Goal: Task Accomplishment & Management: Complete application form

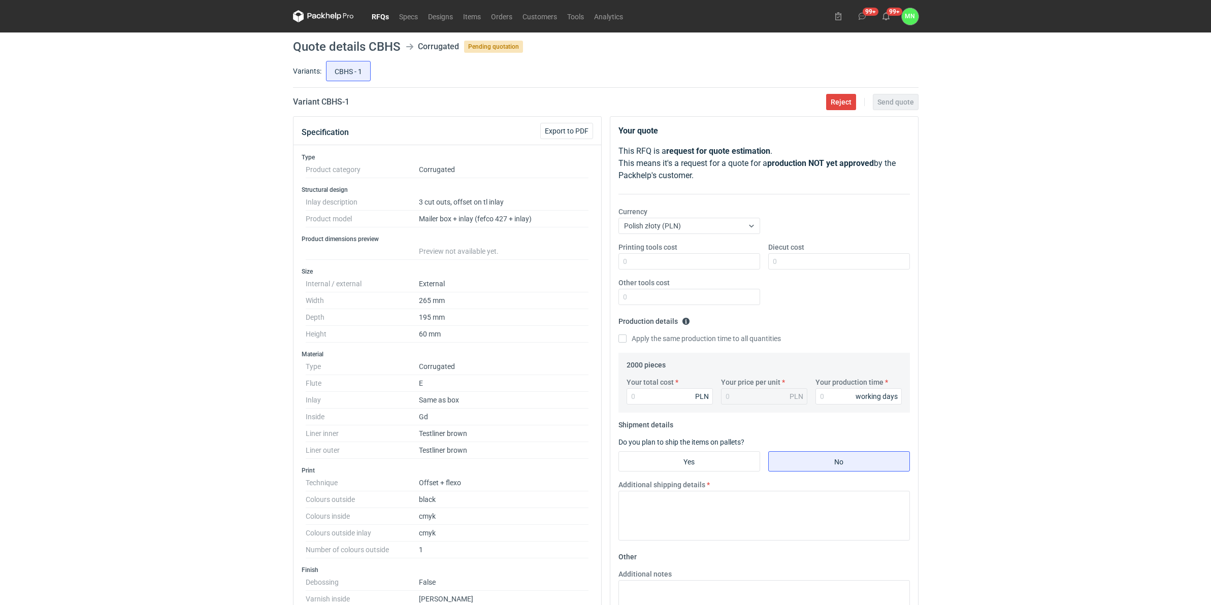
scroll to position [317, 0]
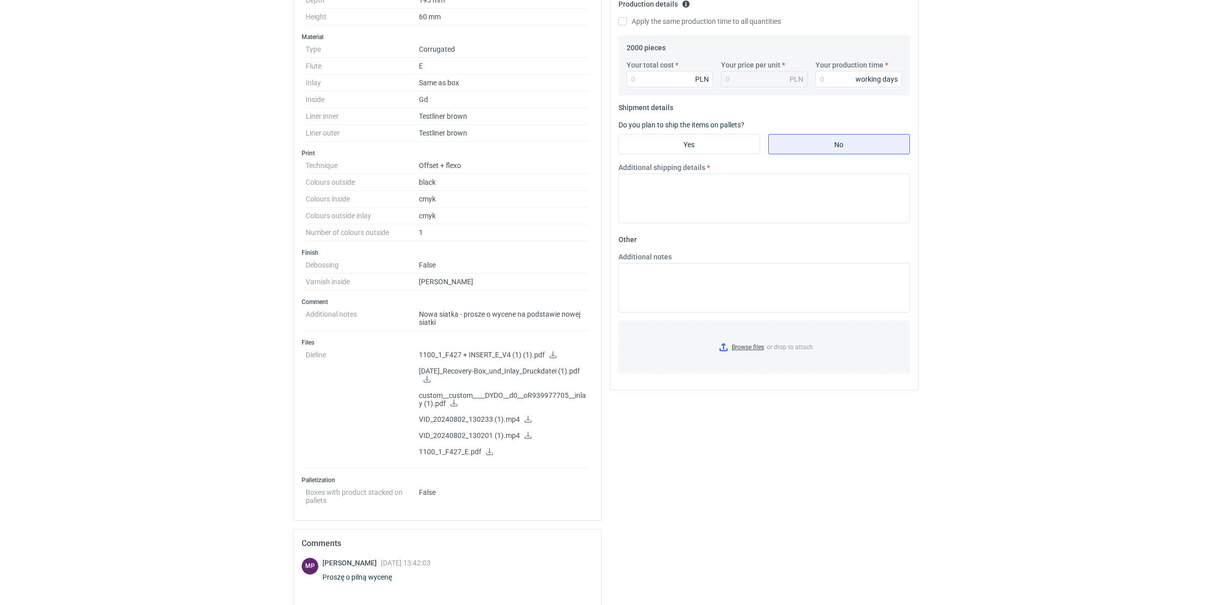
drag, startPoint x: 425, startPoint y: 381, endPoint x: 490, endPoint y: 371, distance: 65.8
click at [425, 381] on icon at bounding box center [426, 379] width 7 height 7
click at [452, 404] on icon at bounding box center [454, 402] width 8 height 7
click at [526, 419] on icon at bounding box center [527, 419] width 7 height 7
click at [526, 437] on icon at bounding box center [527, 435] width 7 height 7
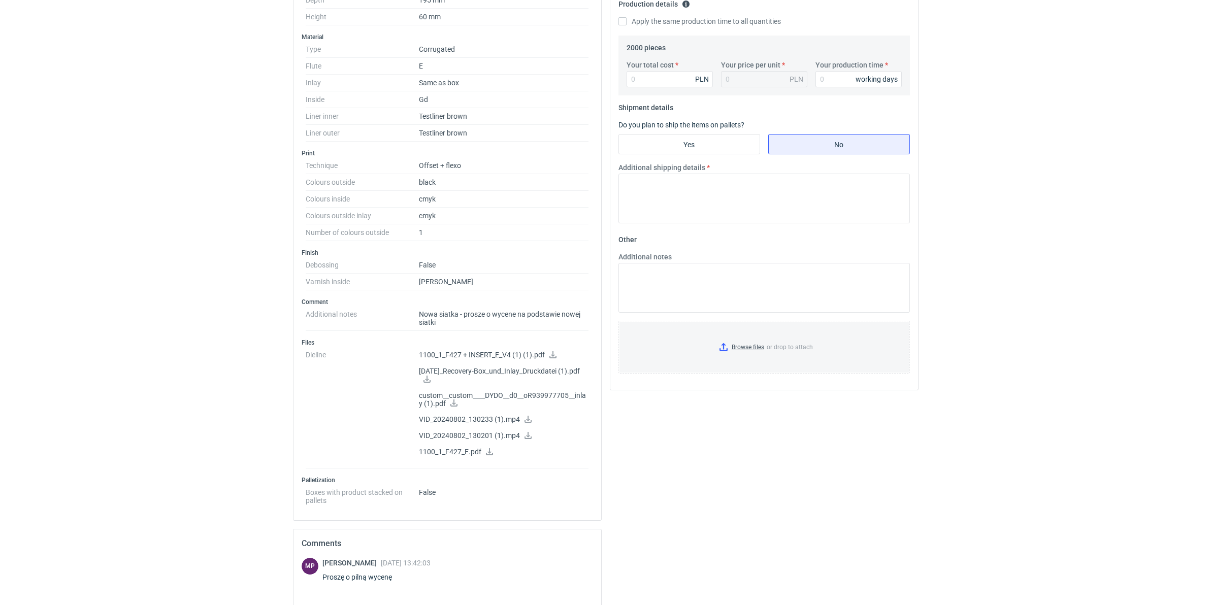
click at [490, 455] on icon at bounding box center [489, 451] width 8 height 7
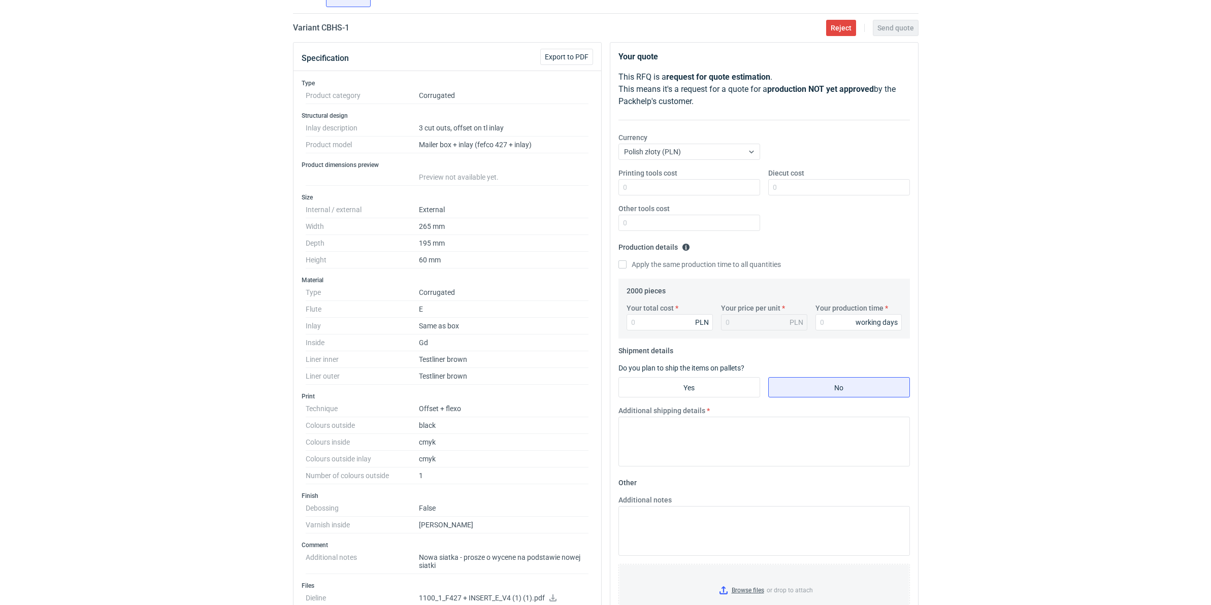
scroll to position [0, 0]
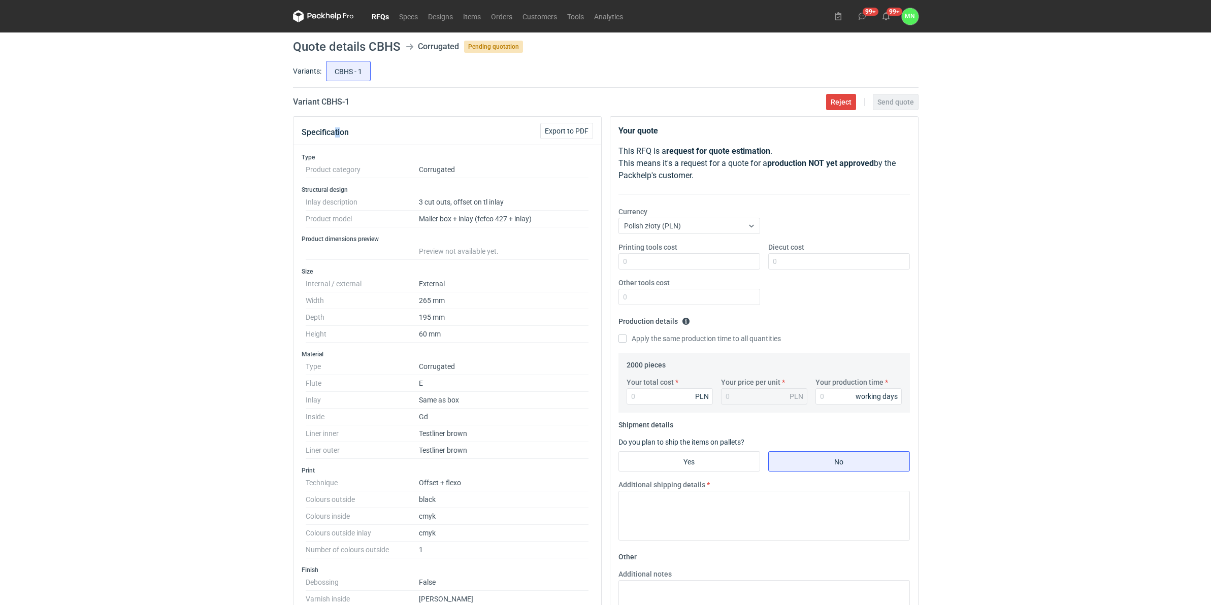
click at [334, 108] on main "Quote details CBHS Corrugated Pending quotation Variants: CBHS - 1 Variant CBHS…" at bounding box center [605, 560] width 633 height 1057
drag, startPoint x: 334, startPoint y: 108, endPoint x: 365, endPoint y: 109, distance: 31.5
click at [365, 109] on main "Quote details CBHS Corrugated Pending quotation Variants: CBHS - 1 Variant CBHS…" at bounding box center [605, 560] width 633 height 1057
drag, startPoint x: 345, startPoint y: 103, endPoint x: 321, endPoint y: 103, distance: 23.9
click at [321, 103] on div "Variant CBHS - 1 Reject Send quote" at bounding box center [605, 102] width 625 height 12
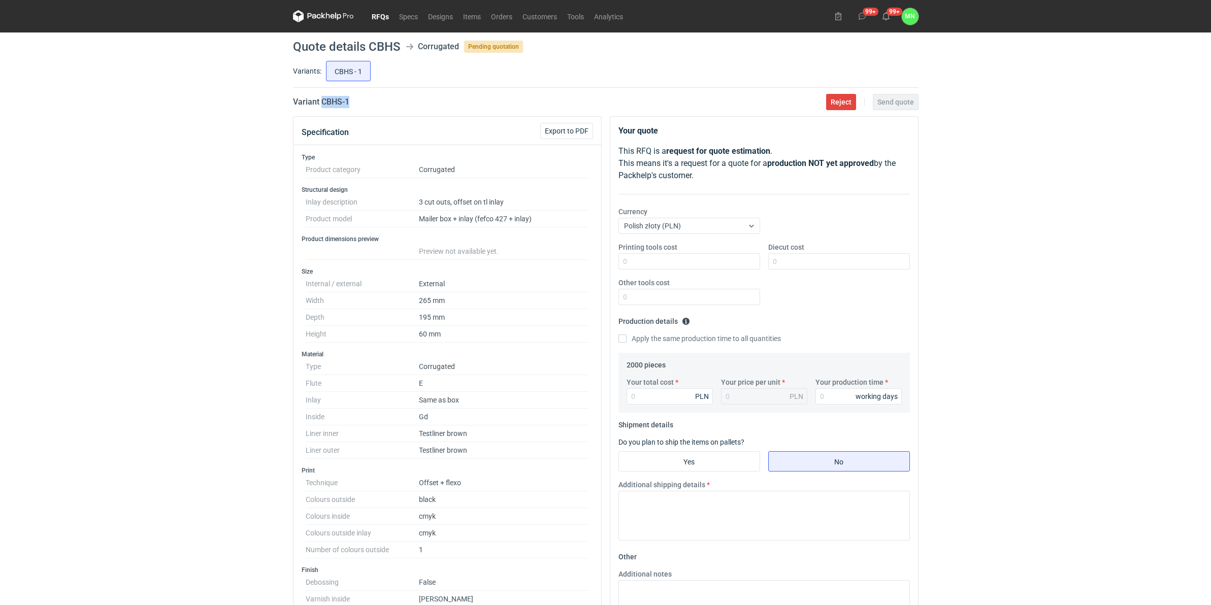
copy h2 "CBHS - 1"
click at [221, 495] on div "RFQs Specs Designs Items Orders Customers Tools Analytics 99+ 99+ MN Małgorzata…" at bounding box center [605, 302] width 1211 height 605
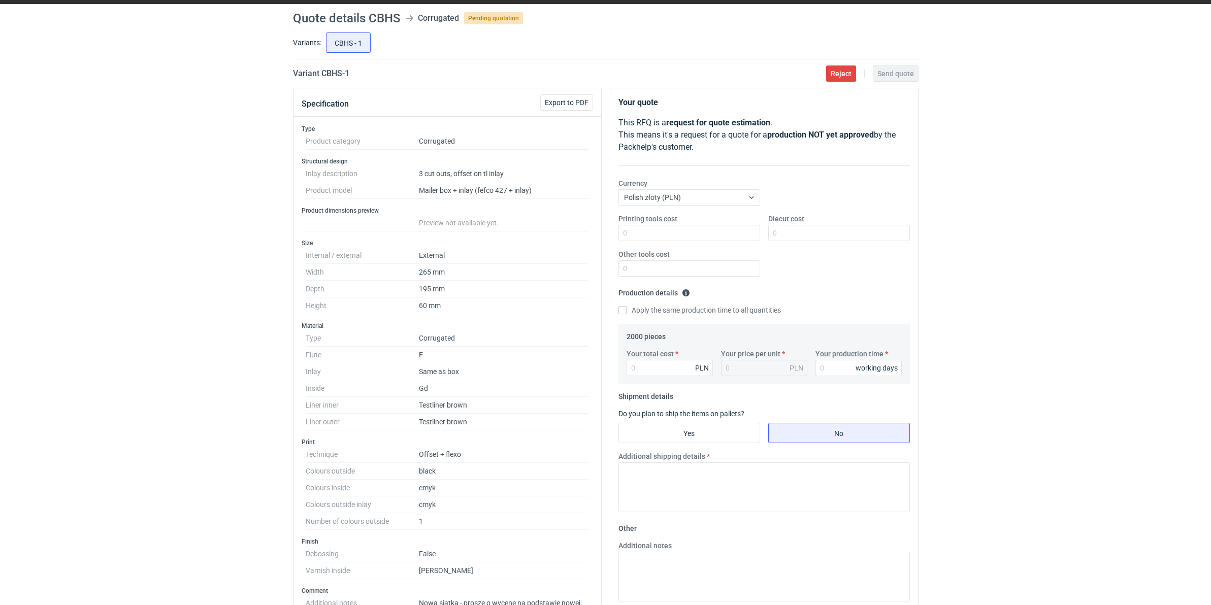
scroll to position [63, 0]
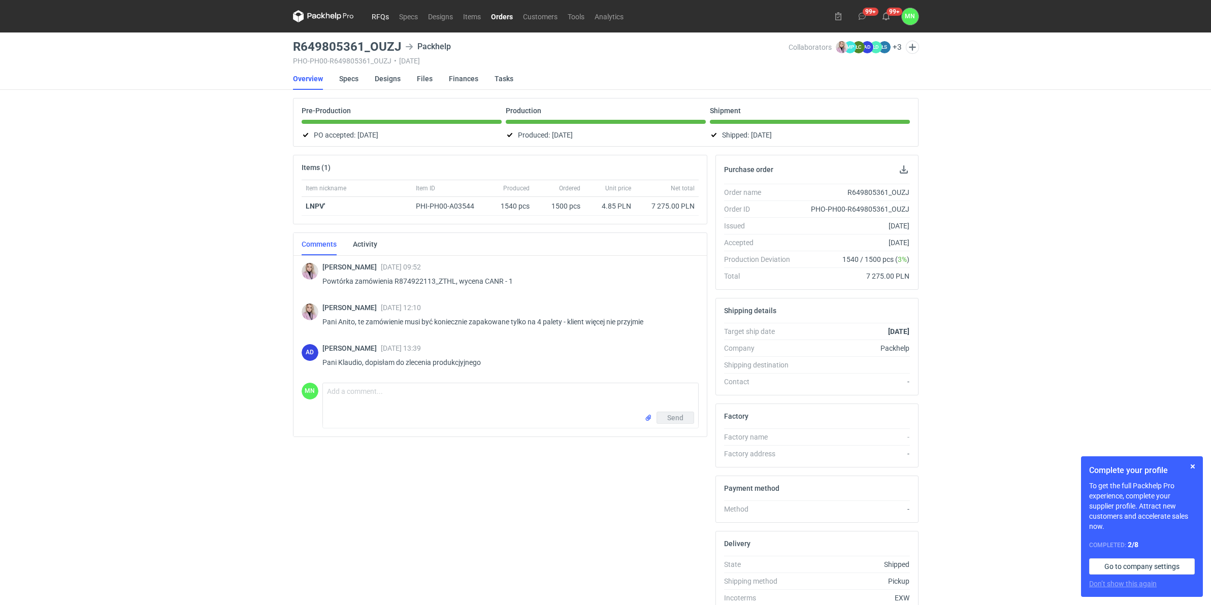
click at [378, 11] on link "RFQs" at bounding box center [379, 16] width 27 height 12
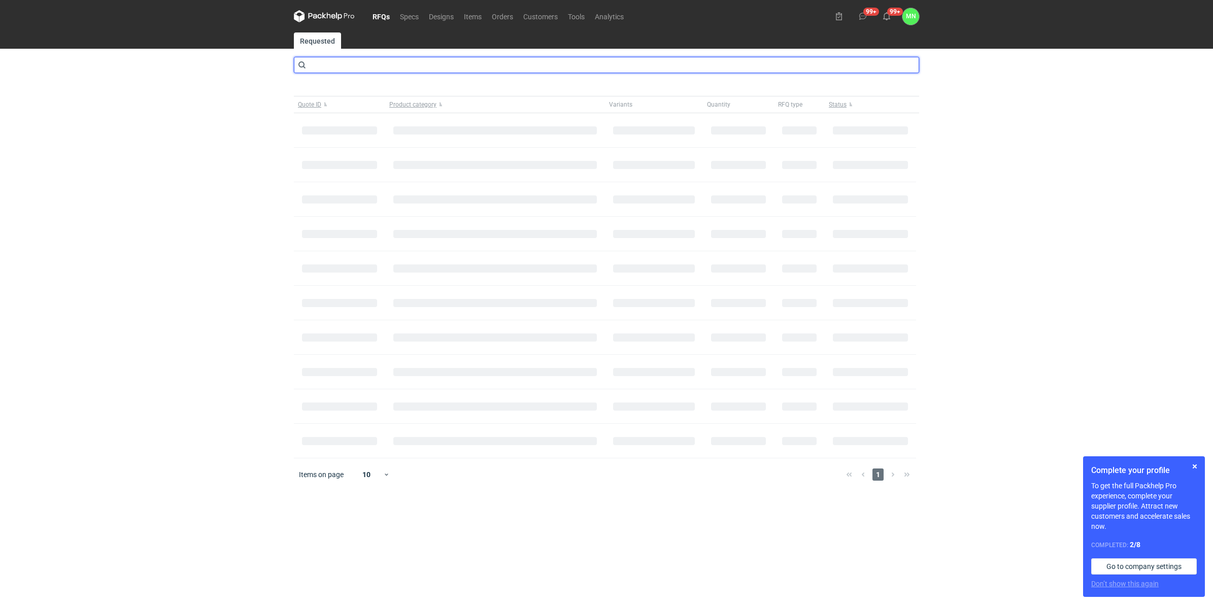
click at [326, 70] on input "text" at bounding box center [606, 65] width 625 height 16
type input "CBHS"
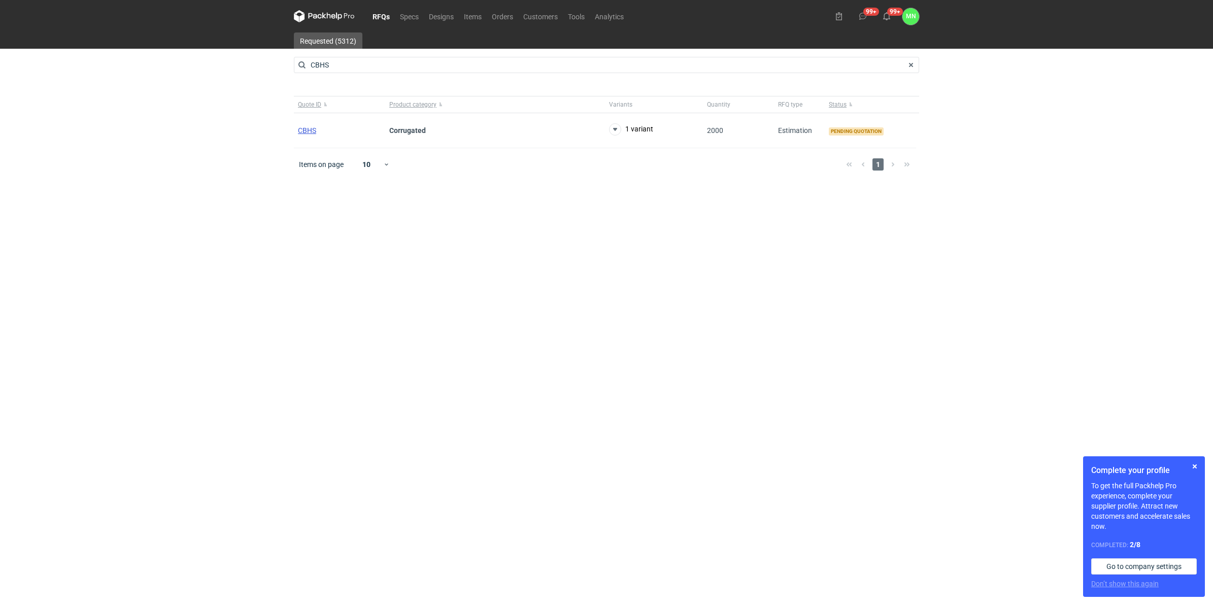
click at [306, 132] on span "CBHS" at bounding box center [307, 130] width 18 height 8
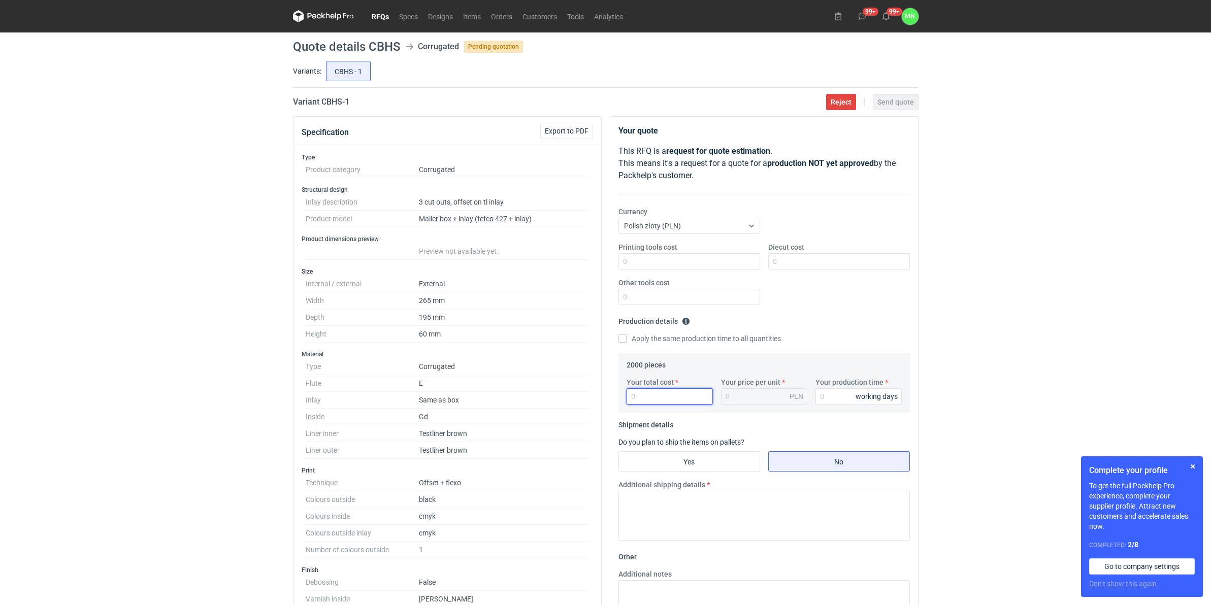
click at [658, 397] on input "Your total cost" at bounding box center [669, 396] width 86 height 16
type input "5340"
type input "2.67"
type input "5340"
click at [722, 260] on input "Printing tools cost" at bounding box center [689, 261] width 142 height 16
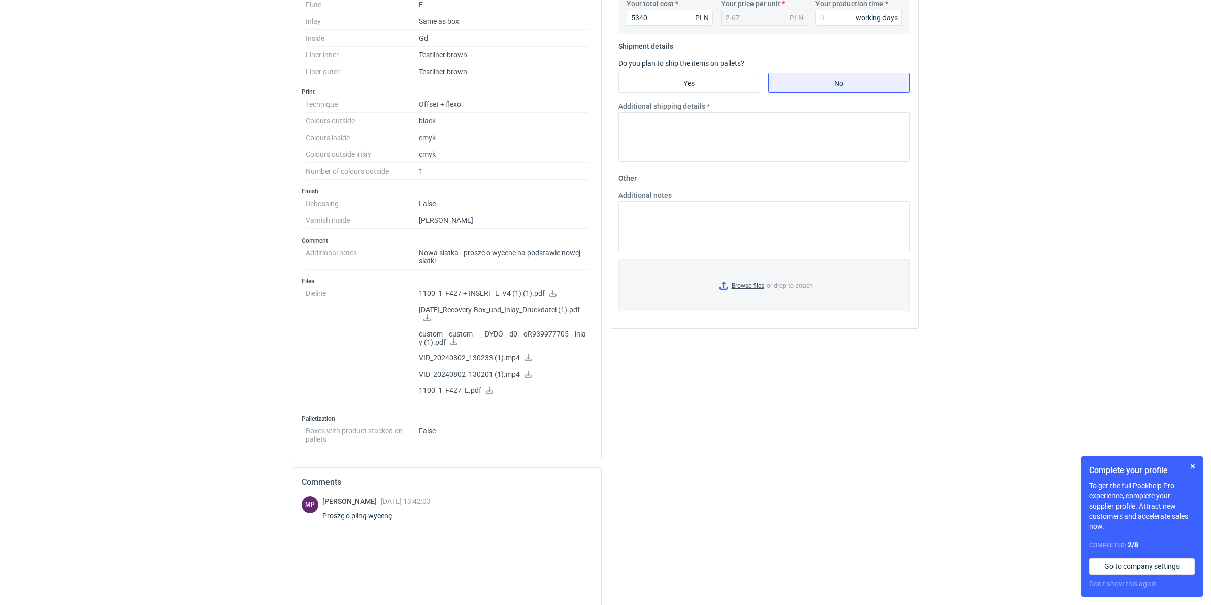
scroll to position [381, 0]
type input "400"
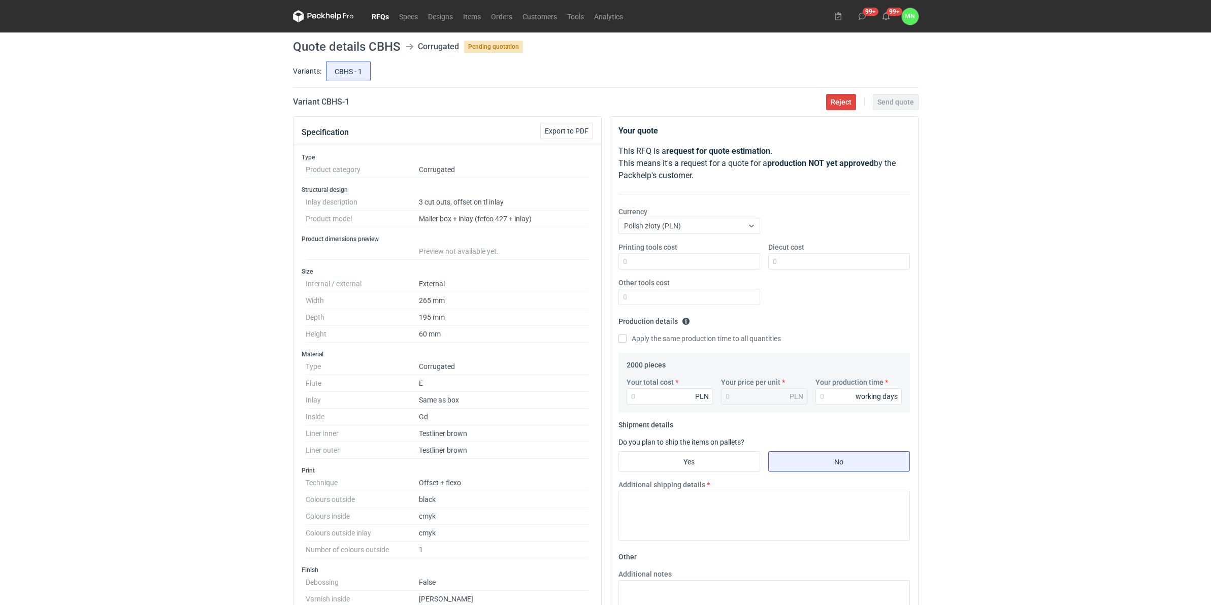
scroll to position [63, 0]
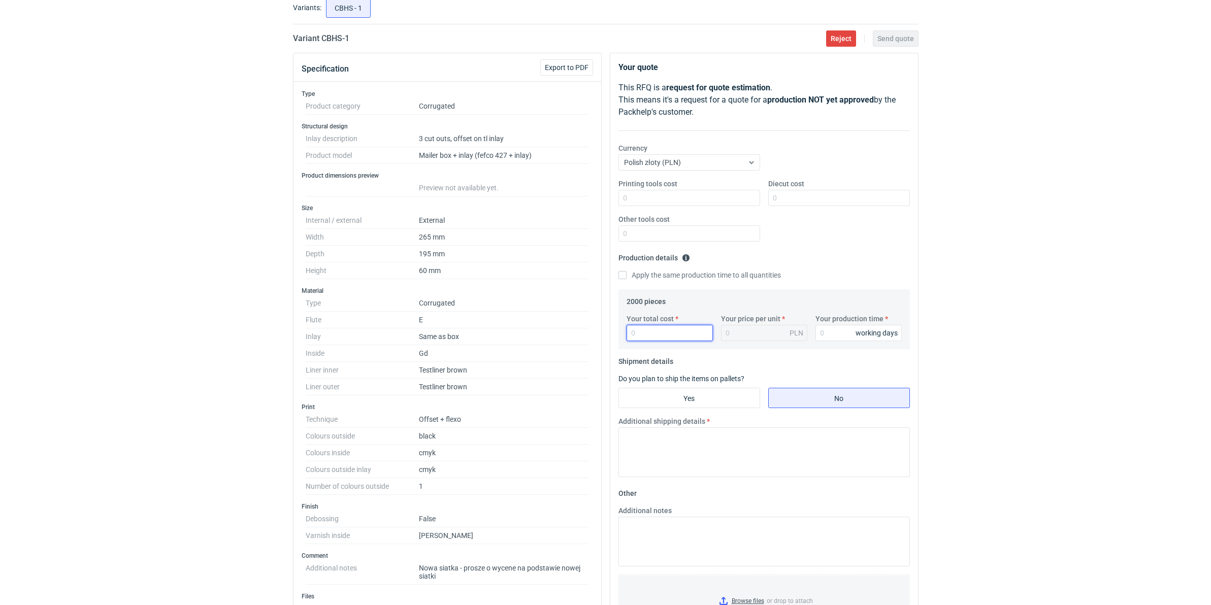
click at [676, 339] on input "Your total cost" at bounding box center [669, 333] width 86 height 16
type input "4340"
type input "2.17"
type input "4340"
click at [784, 198] on input "Diecut cost" at bounding box center [839, 198] width 142 height 16
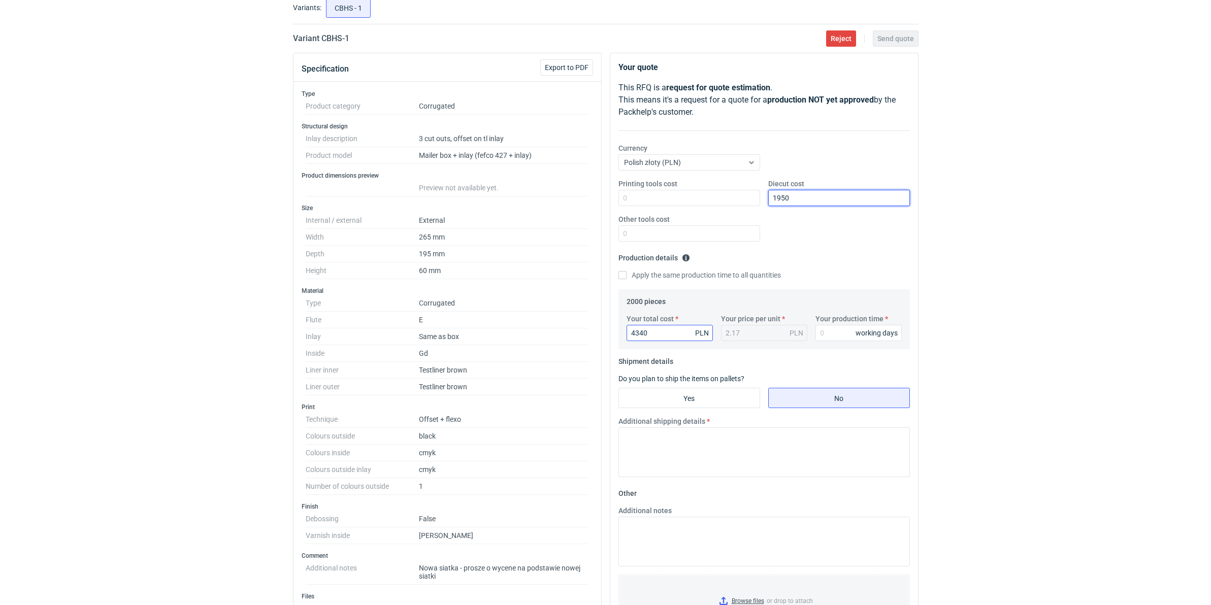
type input "1950"
drag, startPoint x: 650, startPoint y: 334, endPoint x: 521, endPoint y: 326, distance: 128.7
click at [549, 329] on div "Specification Export to PDF Type Product category Corrugated Structural design …" at bounding box center [605, 540] width 633 height 974
type input "7"
type input "7380"
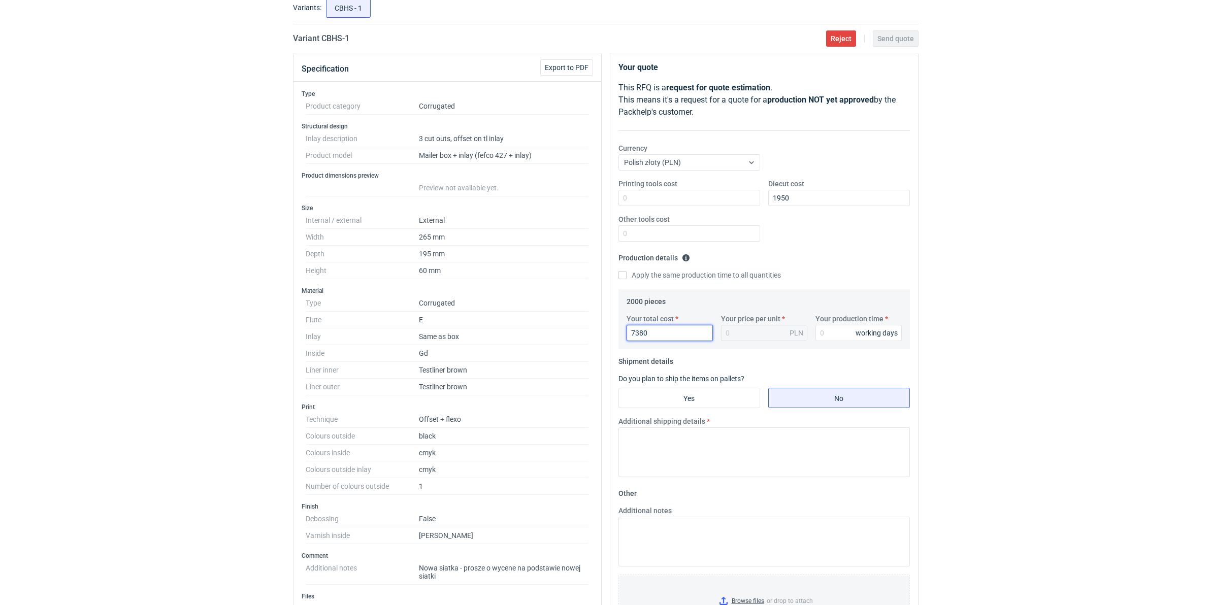
type input "3.69"
drag, startPoint x: 617, startPoint y: 328, endPoint x: 605, endPoint y: 328, distance: 12.2
click at [606, 328] on div "Your quote This RFQ is a request for quote estimation . This means it's a reque…" at bounding box center [764, 540] width 317 height 974
type input "7260"
type input "3.63"
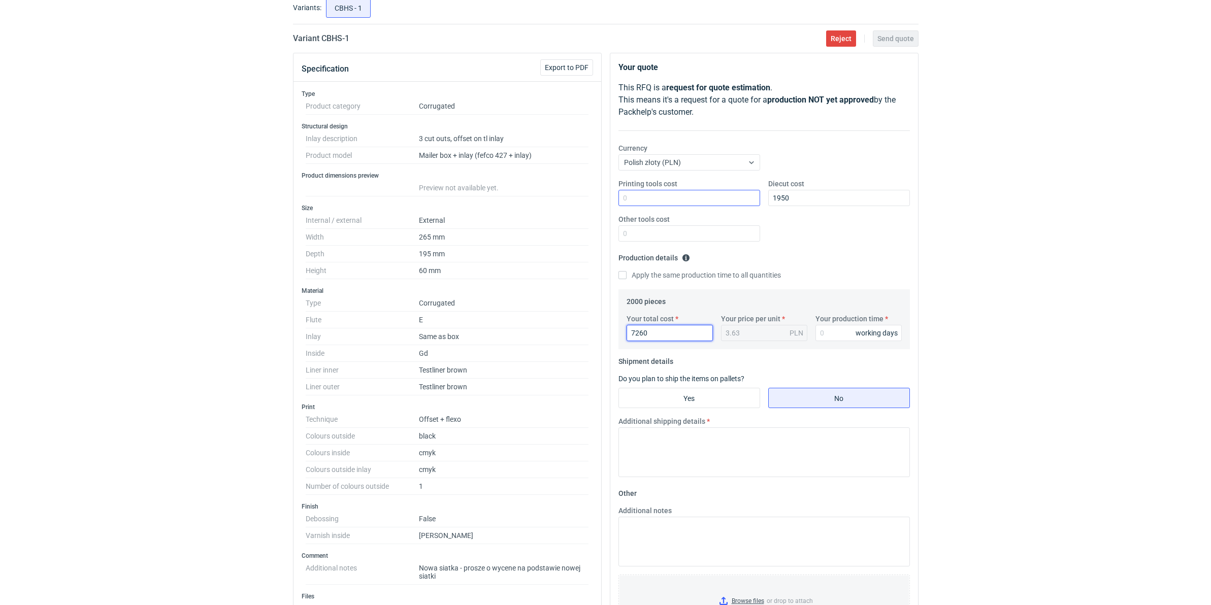
type input "7260"
click at [697, 192] on input "Printing tools cost" at bounding box center [689, 198] width 142 height 16
type input "400"
type input "1950"
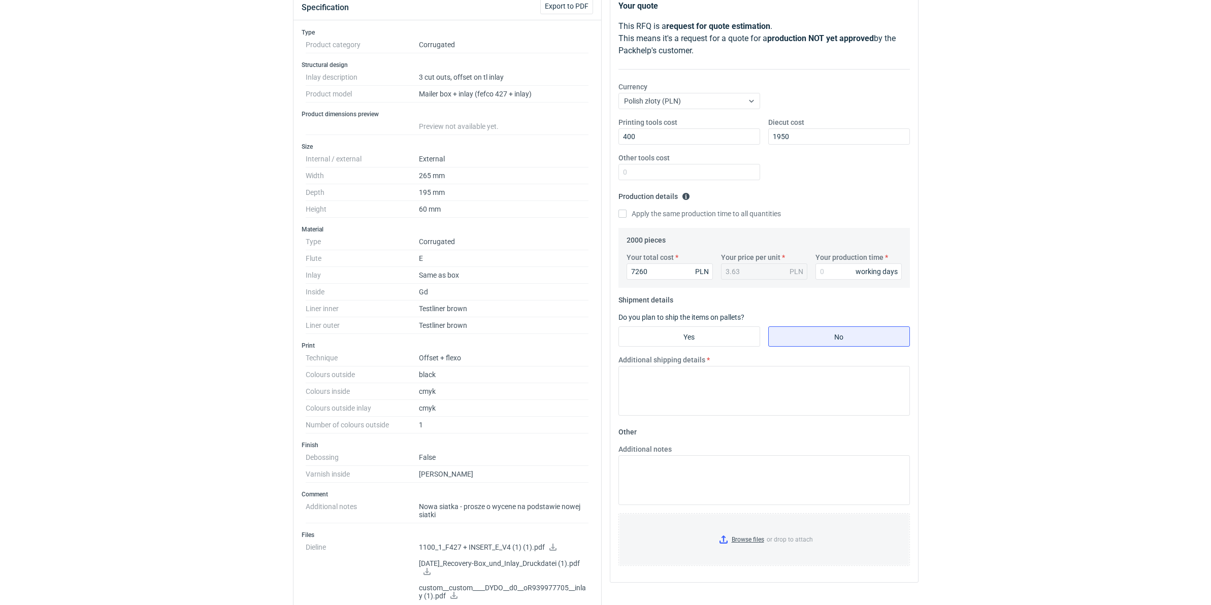
scroll to position [127, 0]
click at [717, 338] on input "Yes" at bounding box center [689, 334] width 141 height 19
radio input "true"
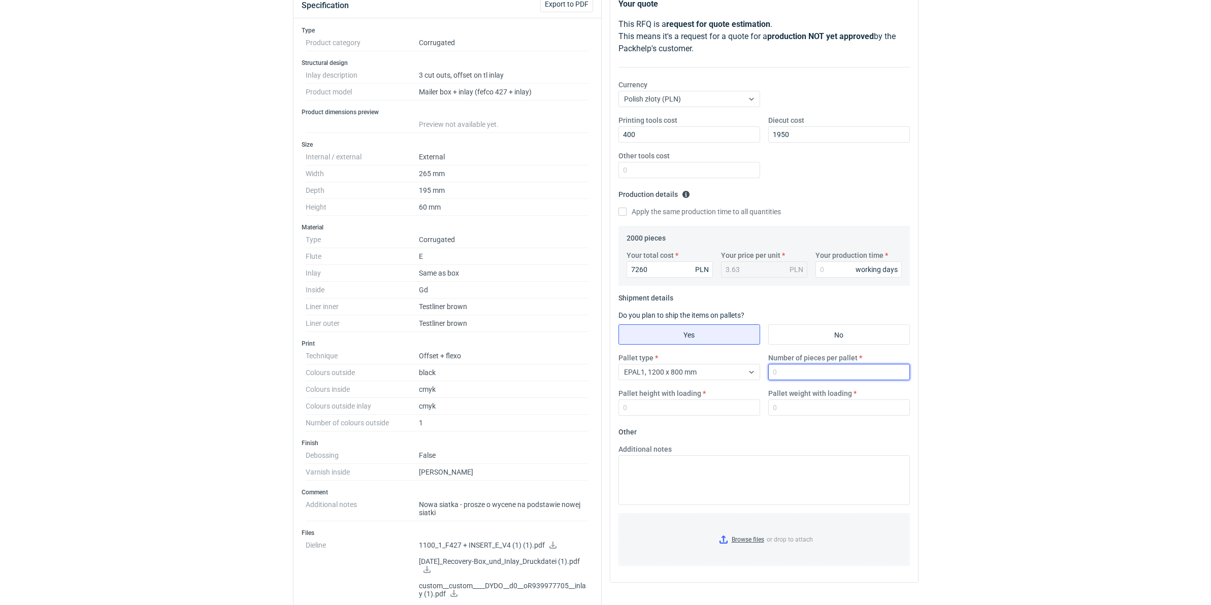
click at [858, 366] on input "Number of pieces per pallet" at bounding box center [839, 372] width 142 height 16
type input "1650"
click at [707, 411] on input "Pallet height with loading" at bounding box center [689, 407] width 142 height 16
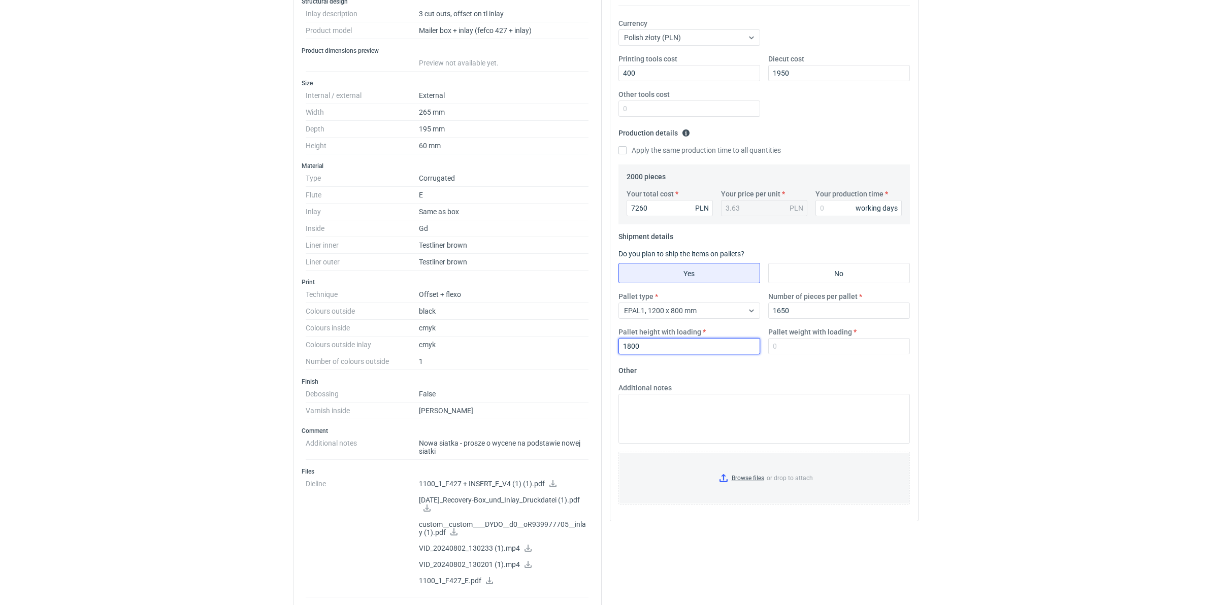
scroll to position [190, 0]
type input "1800"
click at [740, 475] on input "Browse files or drop to attach" at bounding box center [763, 476] width 289 height 51
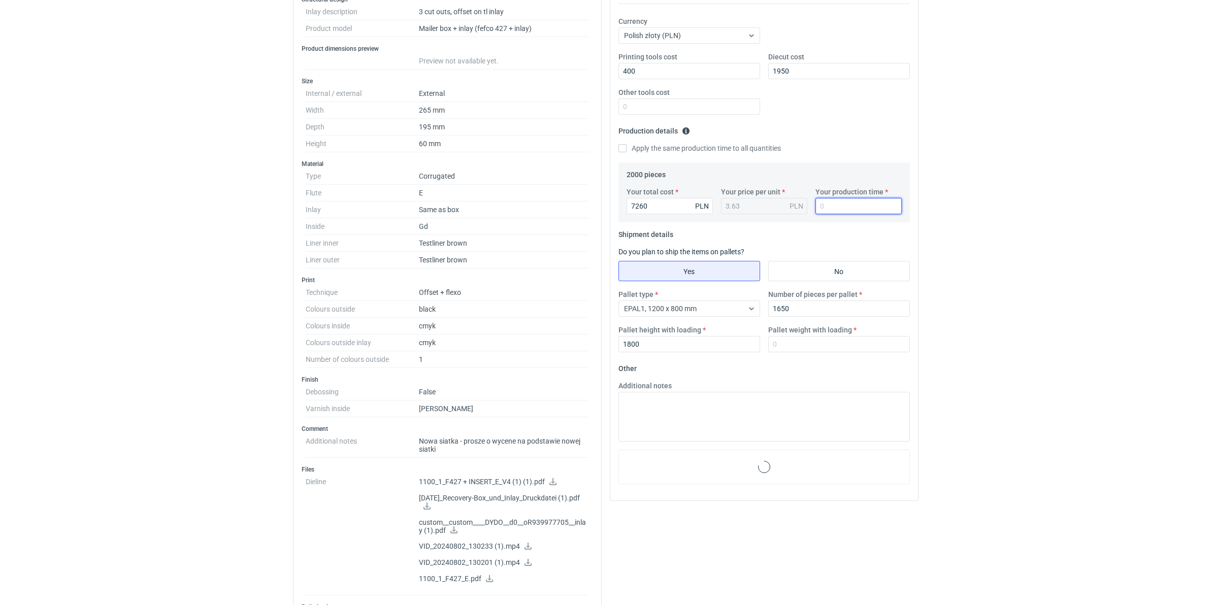
click at [825, 207] on input "Your production time" at bounding box center [858, 206] width 86 height 16
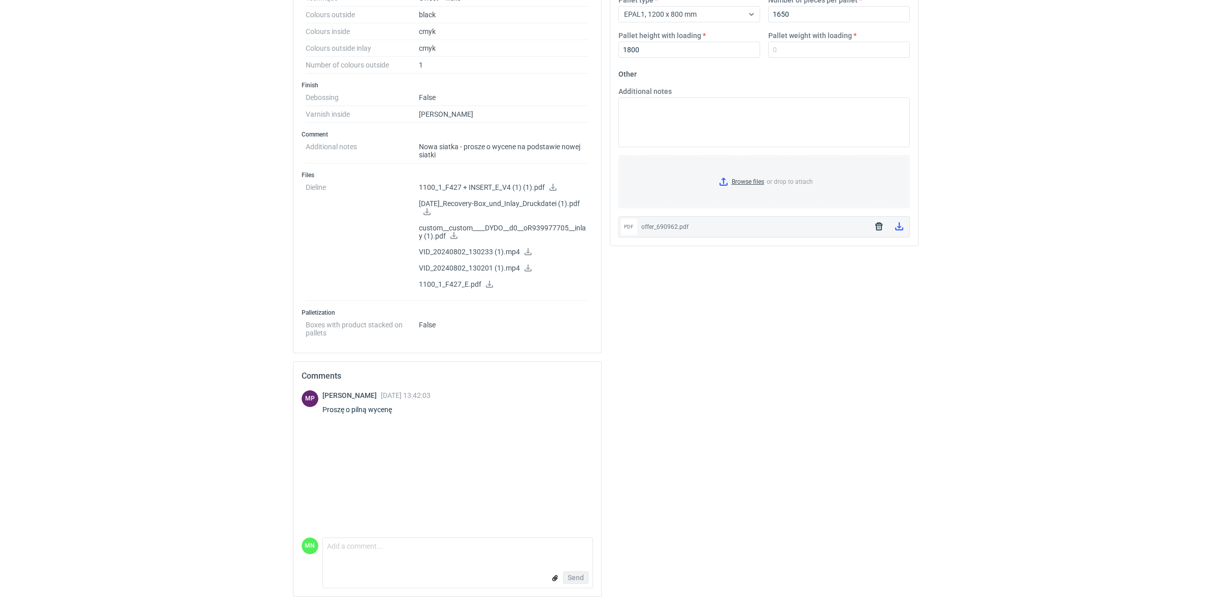
scroll to position [486, 0]
type input "12"
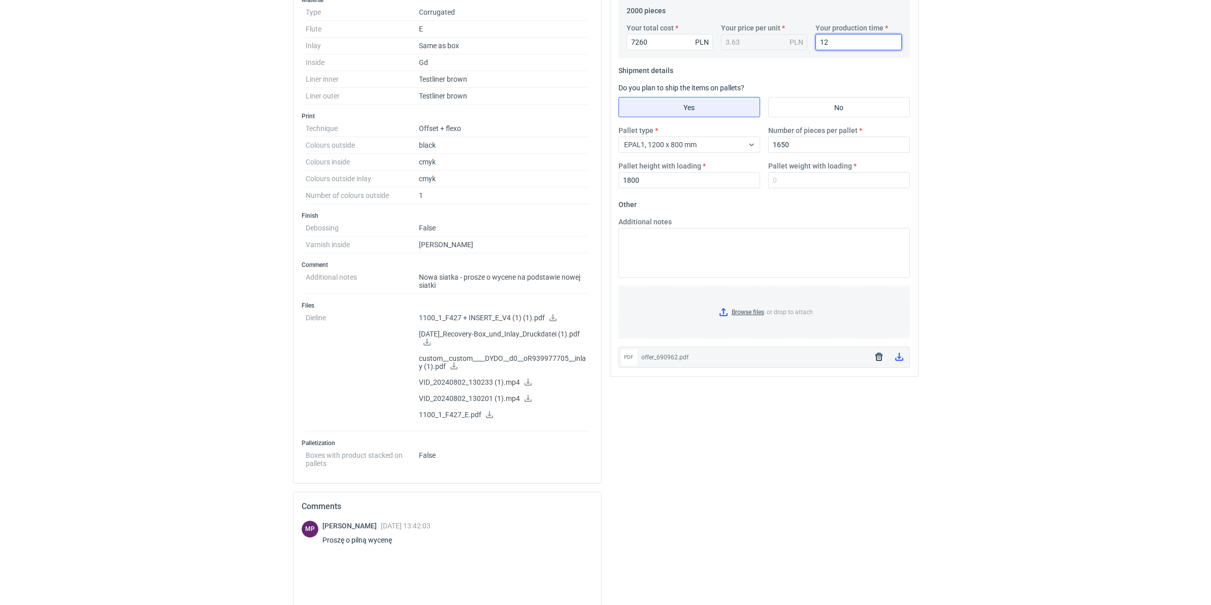
scroll to position [296, 0]
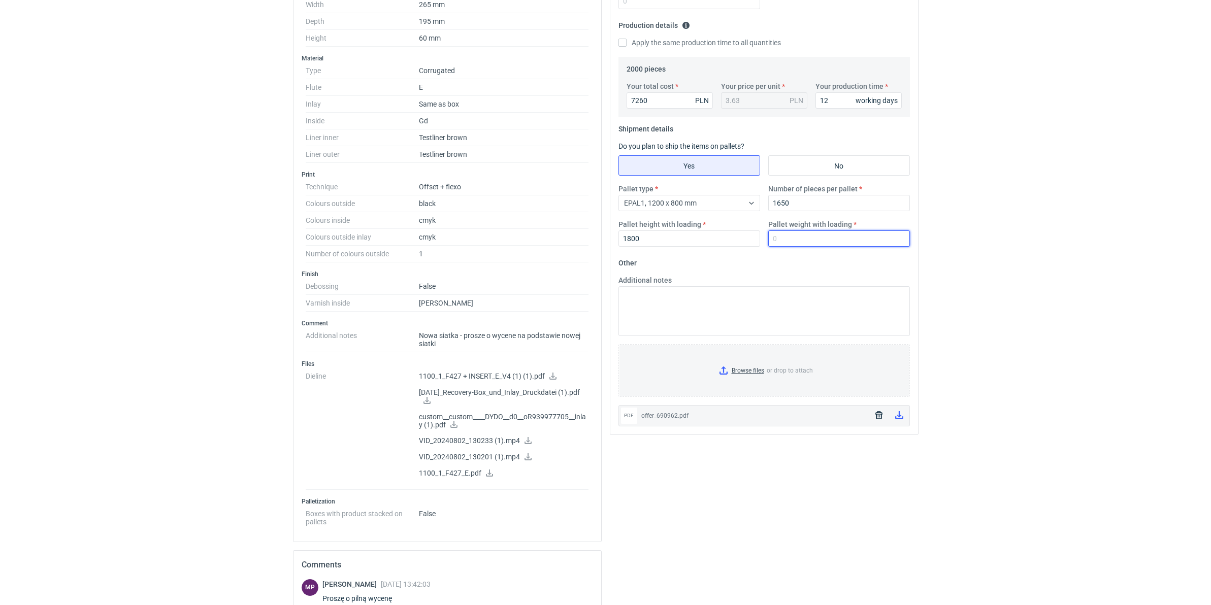
click at [791, 238] on input "Pallet weight with loading" at bounding box center [839, 238] width 142 height 16
type input "540"
click at [759, 302] on textarea "Additional notes" at bounding box center [763, 311] width 291 height 50
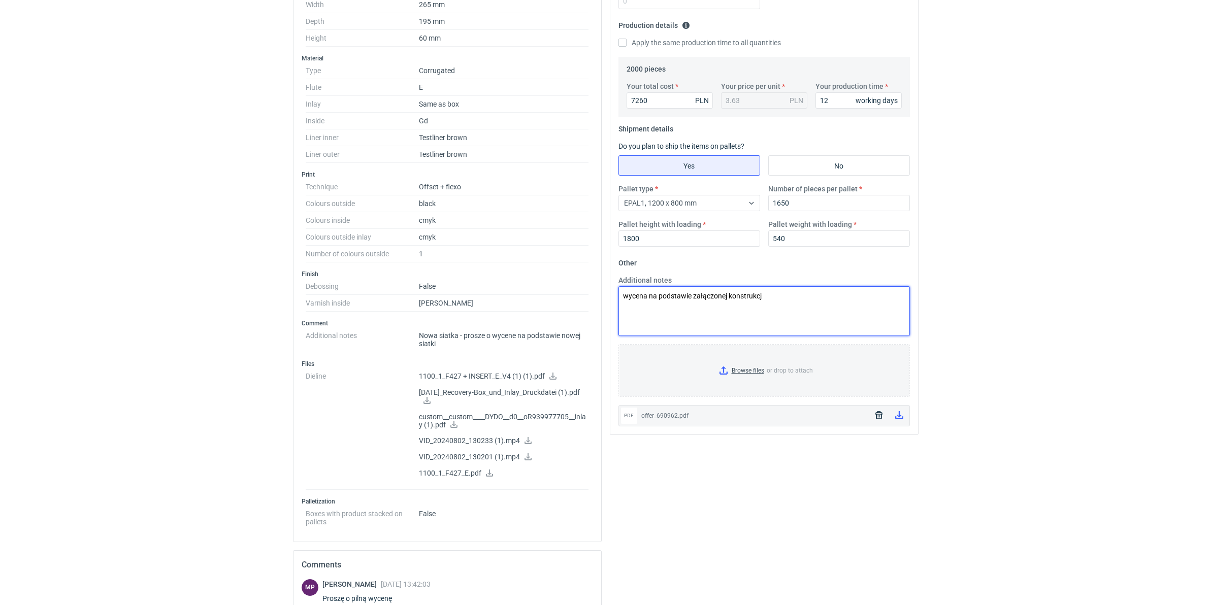
type textarea "wycena na podstawie załączonej konstrukcji"
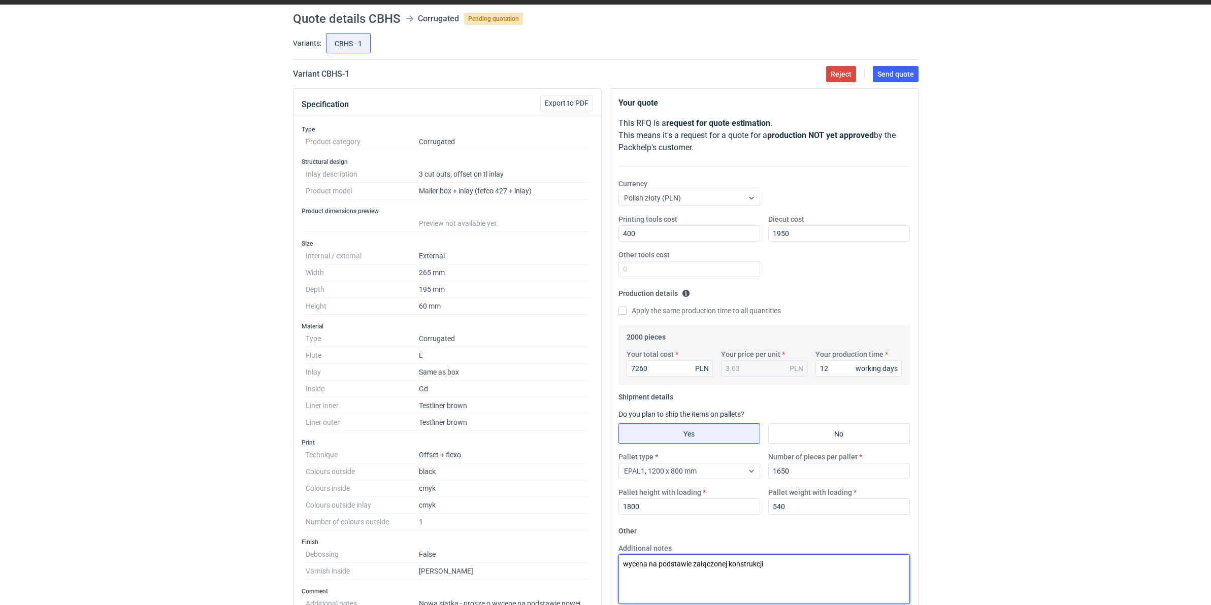
scroll to position [63, 0]
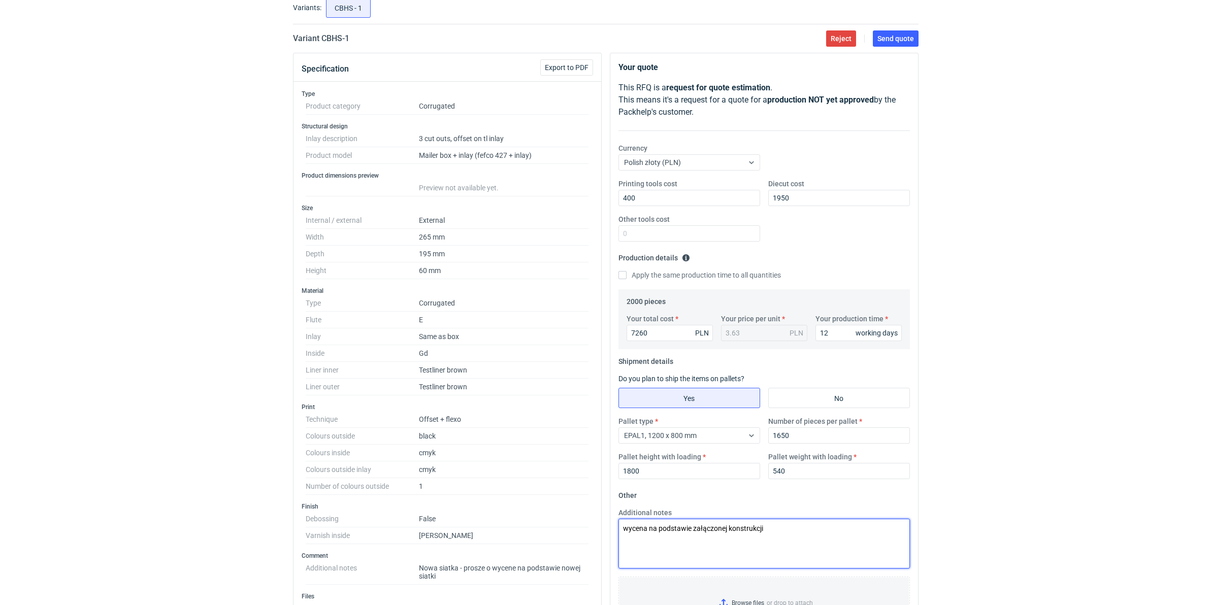
drag, startPoint x: 806, startPoint y: 528, endPoint x: 430, endPoint y: 504, distance: 377.0
click at [432, 504] on div "Specification Export to PDF Type Product category Corrugated Structural design …" at bounding box center [605, 540] width 633 height 974
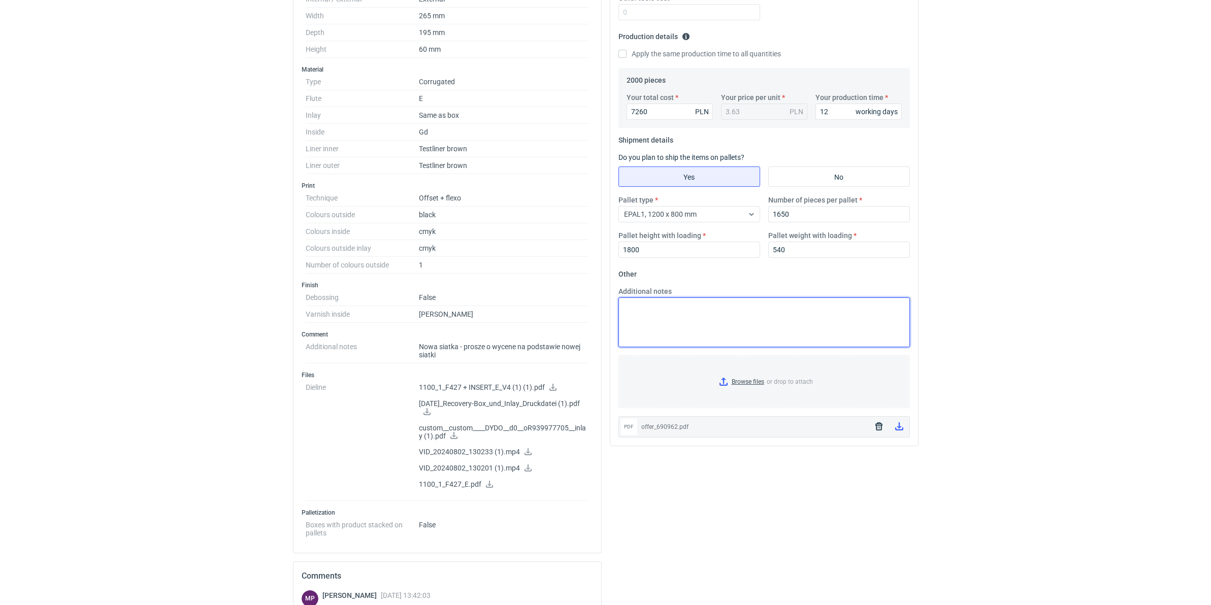
scroll to position [381, 0]
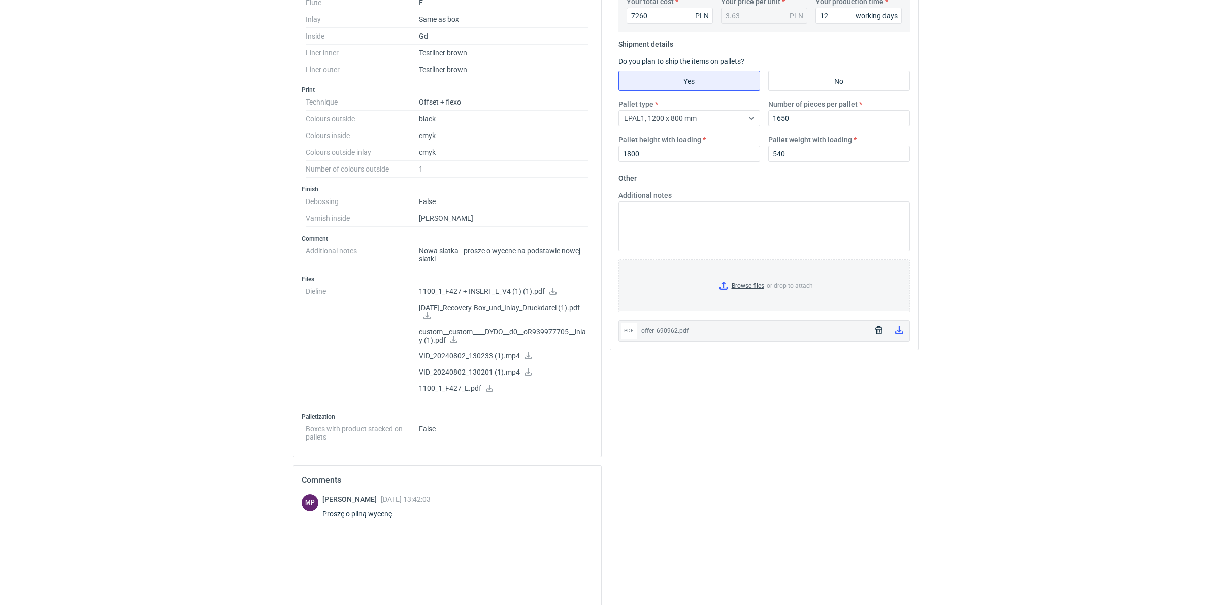
click at [878, 331] on icon "button" at bounding box center [878, 330] width 7 height 8
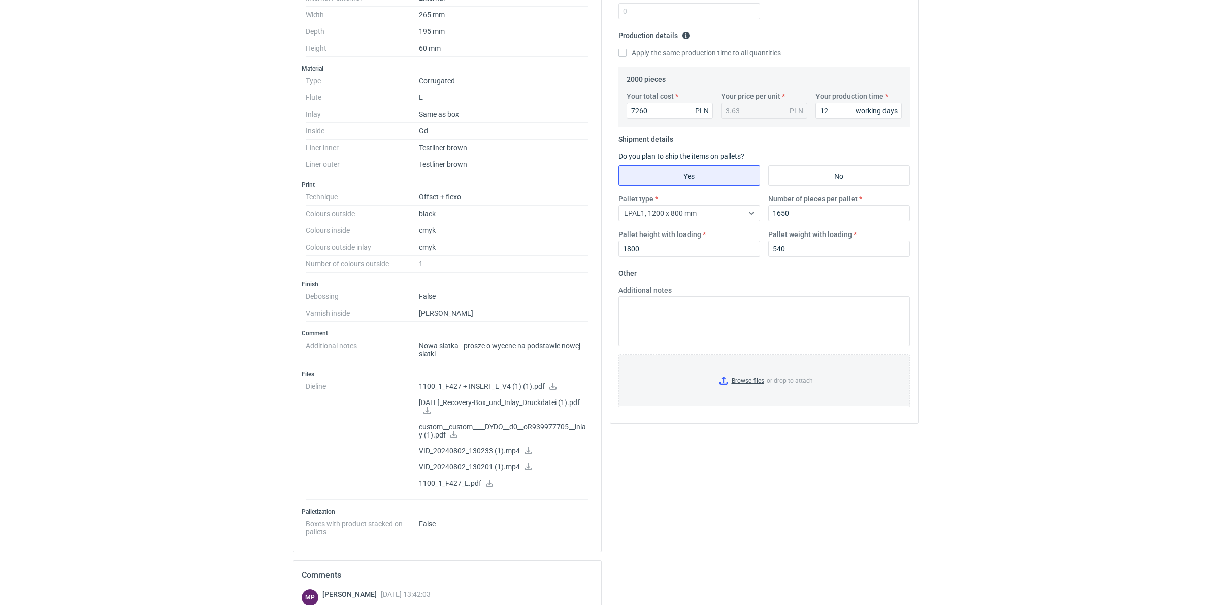
scroll to position [254, 0]
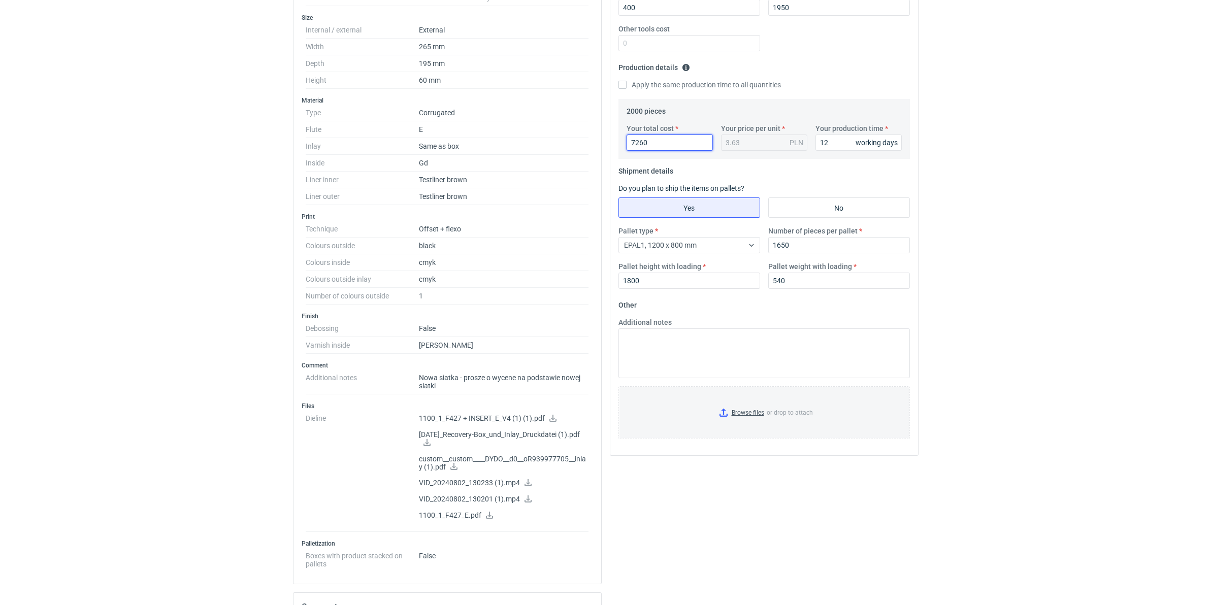
drag, startPoint x: 660, startPoint y: 149, endPoint x: 545, endPoint y: 153, distance: 115.8
click at [561, 151] on div "Specification Export to PDF Type Product category Corrugated Structural design …" at bounding box center [605, 349] width 633 height 974
type input "5340"
type input "2.67"
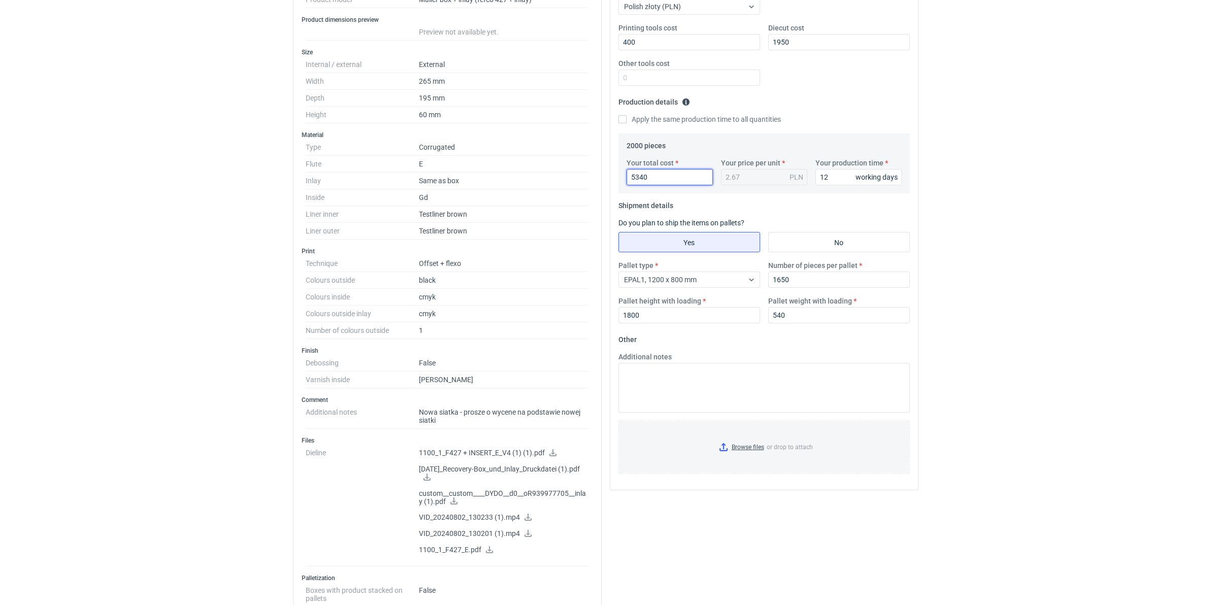
scroll to position [127, 0]
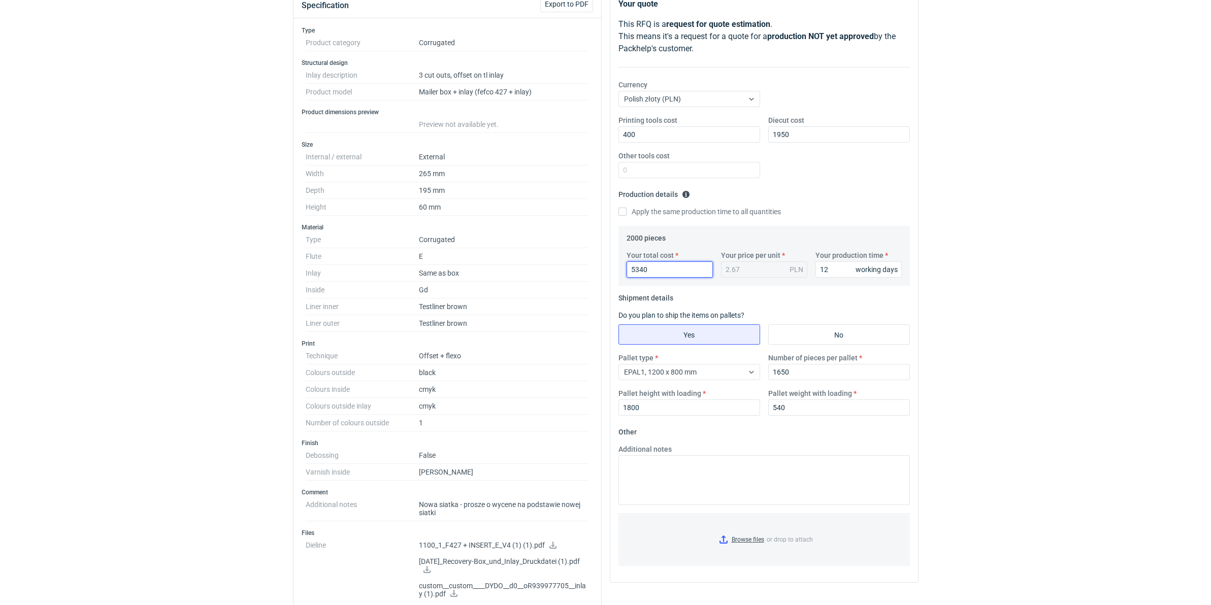
type input "5340"
drag, startPoint x: 770, startPoint y: 368, endPoint x: 536, endPoint y: 355, distance: 234.4
click at [722, 364] on div "Pallet type EPAL1, 1200 x 800 mm Number of pieces per pallet 1650 Pallet height…" at bounding box center [763, 388] width 299 height 71
type input "3300"
drag, startPoint x: 613, startPoint y: 270, endPoint x: 543, endPoint y: 265, distance: 69.7
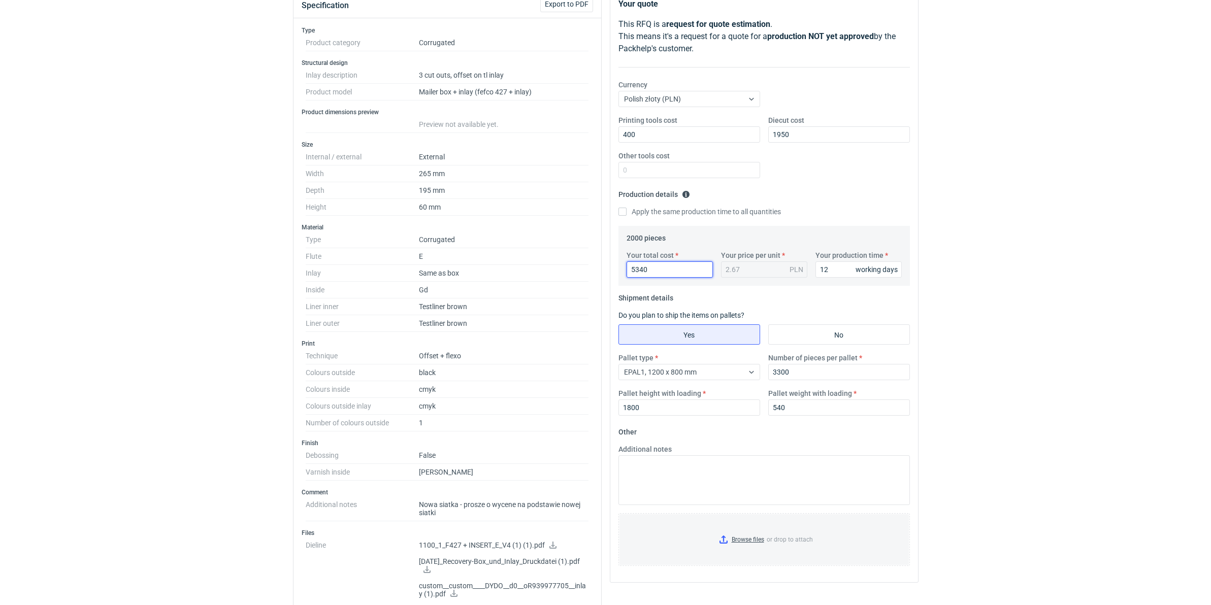
click at [575, 270] on div "Specification Export to PDF Type Product category Corrugated Structural design …" at bounding box center [605, 476] width 633 height 974
type input "9660"
type input "4.83"
type input "9660"
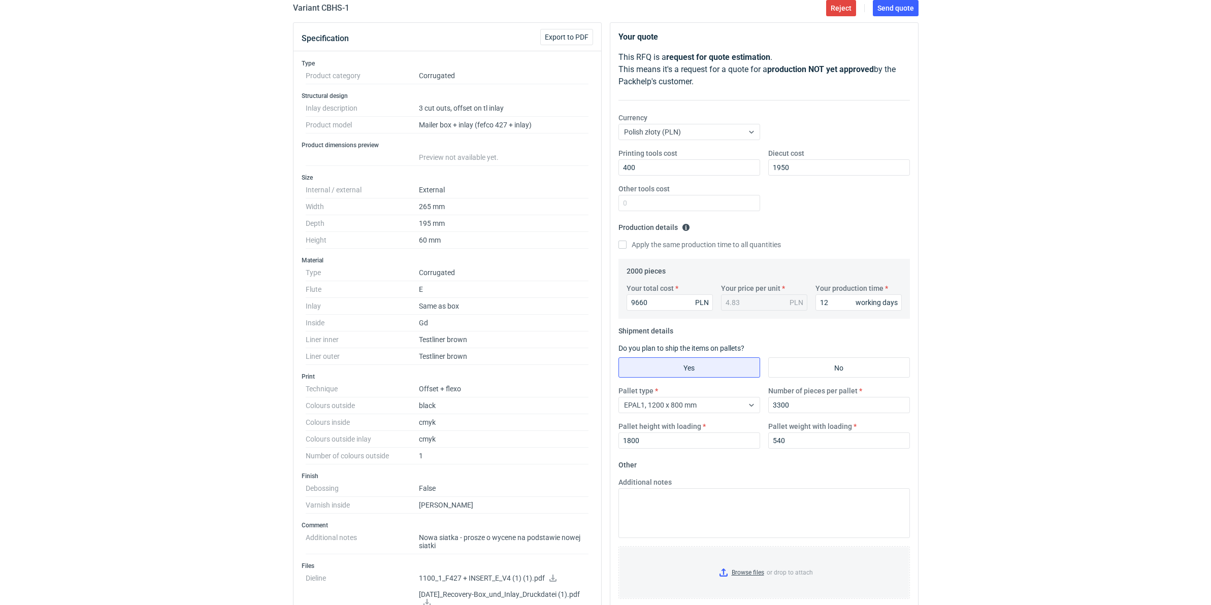
scroll to position [0, 0]
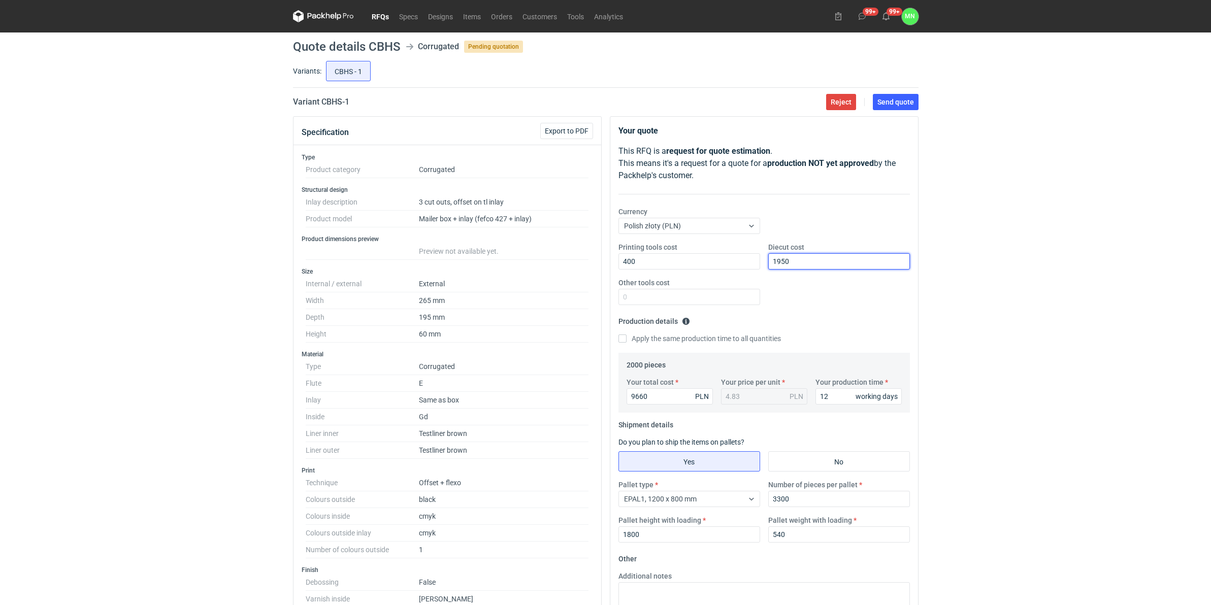
drag, startPoint x: 811, startPoint y: 263, endPoint x: 494, endPoint y: 256, distance: 316.8
click at [612, 265] on div "Your quote This RFQ is a request for quote estimation . This means it's a reque…" at bounding box center [764, 413] width 308 height 592
type input "1820"
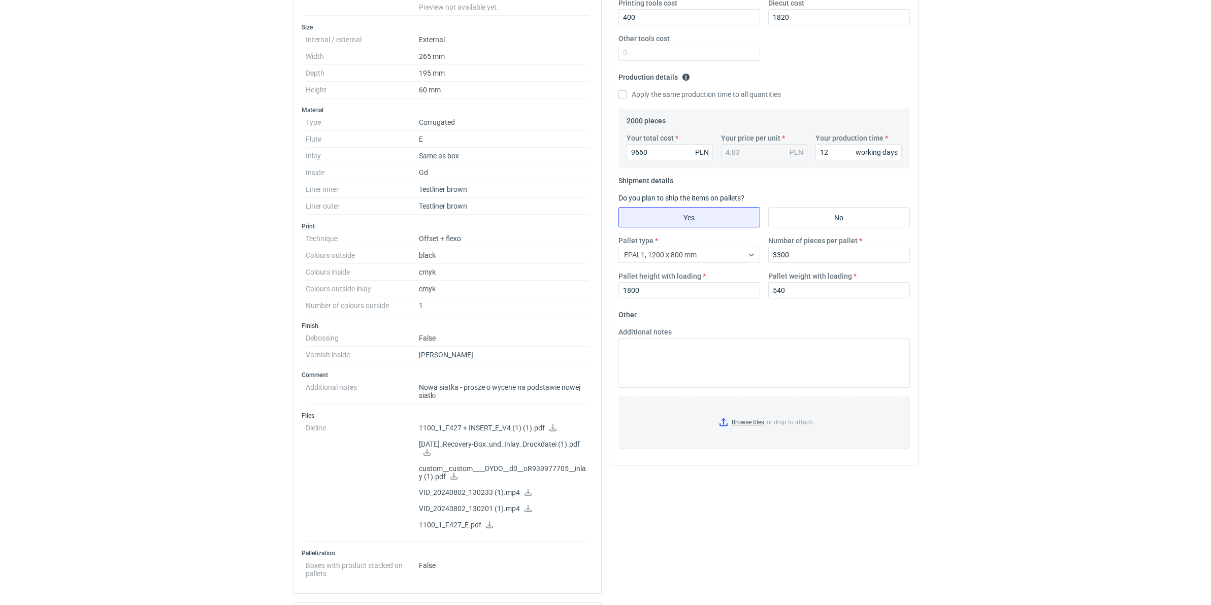
scroll to position [254, 0]
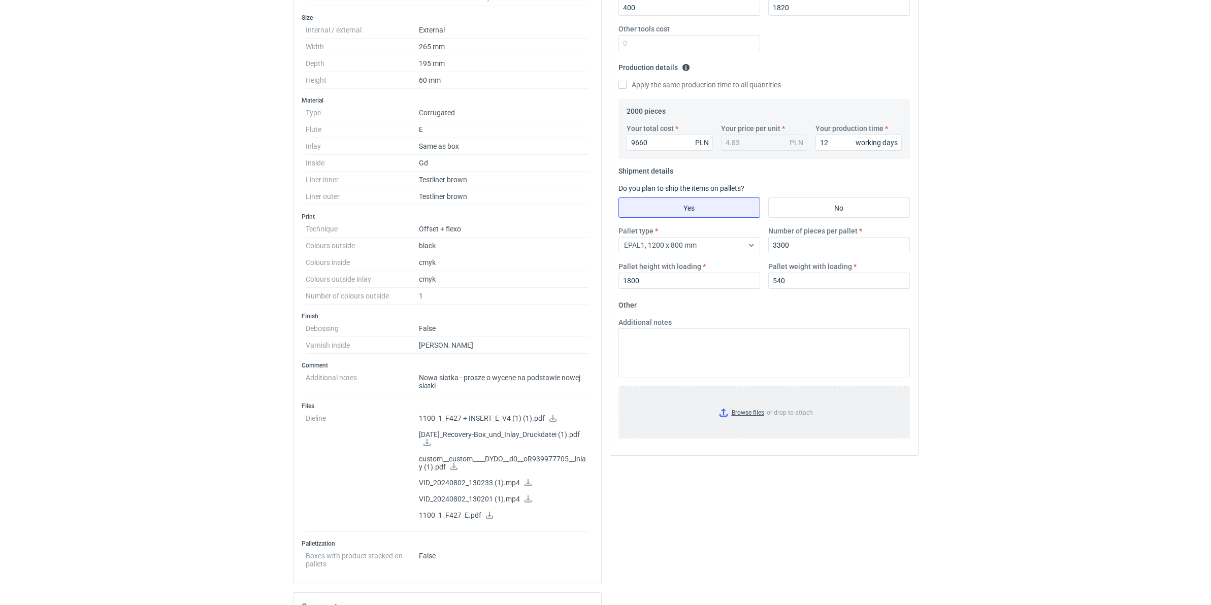
click at [754, 415] on input "Browse files or drop to attach" at bounding box center [763, 412] width 289 height 51
click at [745, 411] on input "Browse files or drop to attach" at bounding box center [763, 412] width 289 height 51
click at [896, 485] on icon at bounding box center [899, 483] width 8 height 8
click at [902, 457] on icon at bounding box center [899, 457] width 8 height 8
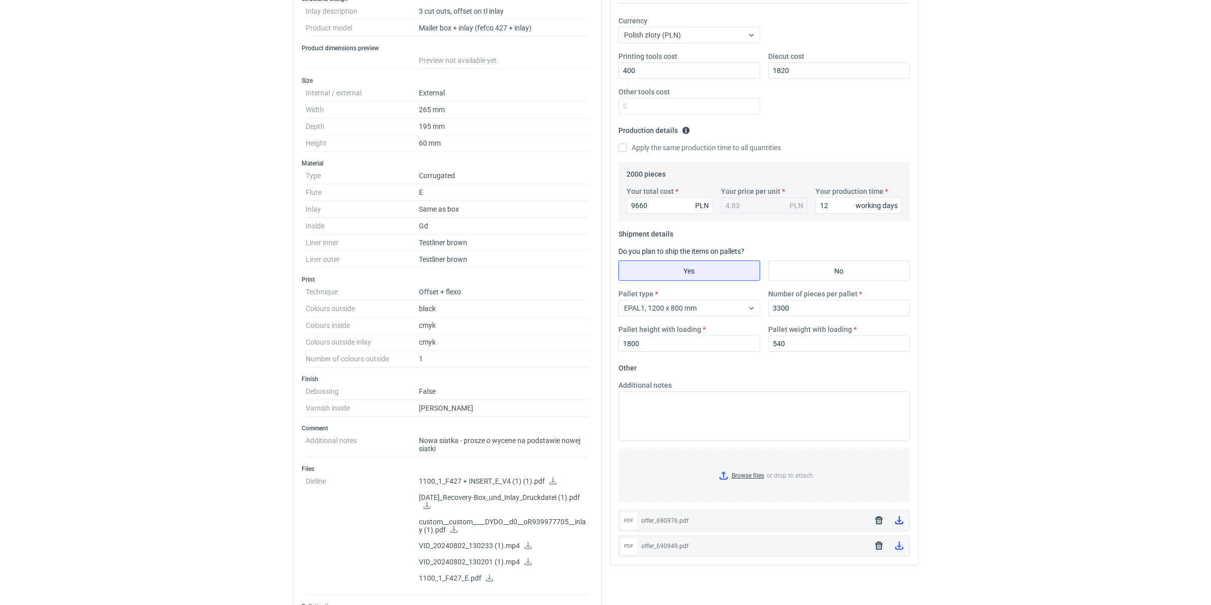
scroll to position [190, 0]
click at [793, 431] on textarea "Additional notes" at bounding box center [763, 417] width 291 height 50
click at [747, 415] on textarea "wycena wkładki na podstawie załączonej konstrukcji, konstrukcję F427 mamy na st…" at bounding box center [763, 417] width 291 height 50
type textarea "wycena wkładki na podstawie załączonej konstrukcji, konstrukcję F427 mamy na st…"
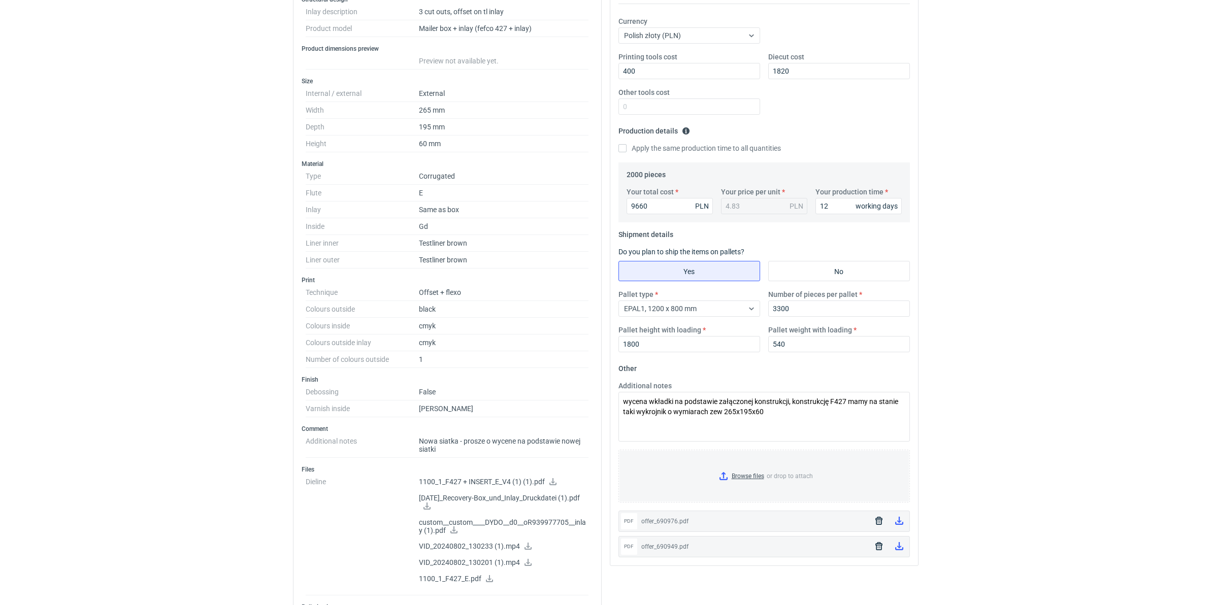
click at [980, 387] on div "RFQs Specs Designs Items Orders Customers Tools Analytics 99+ 99+ MN Małgorzata…" at bounding box center [605, 112] width 1211 height 605
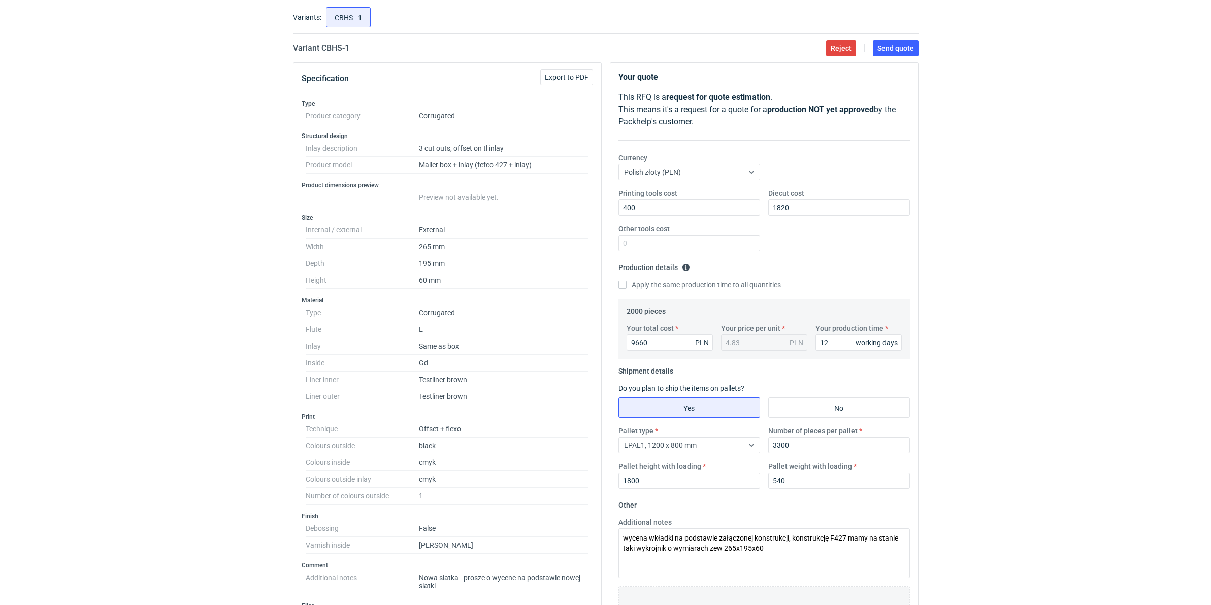
scroll to position [0, 0]
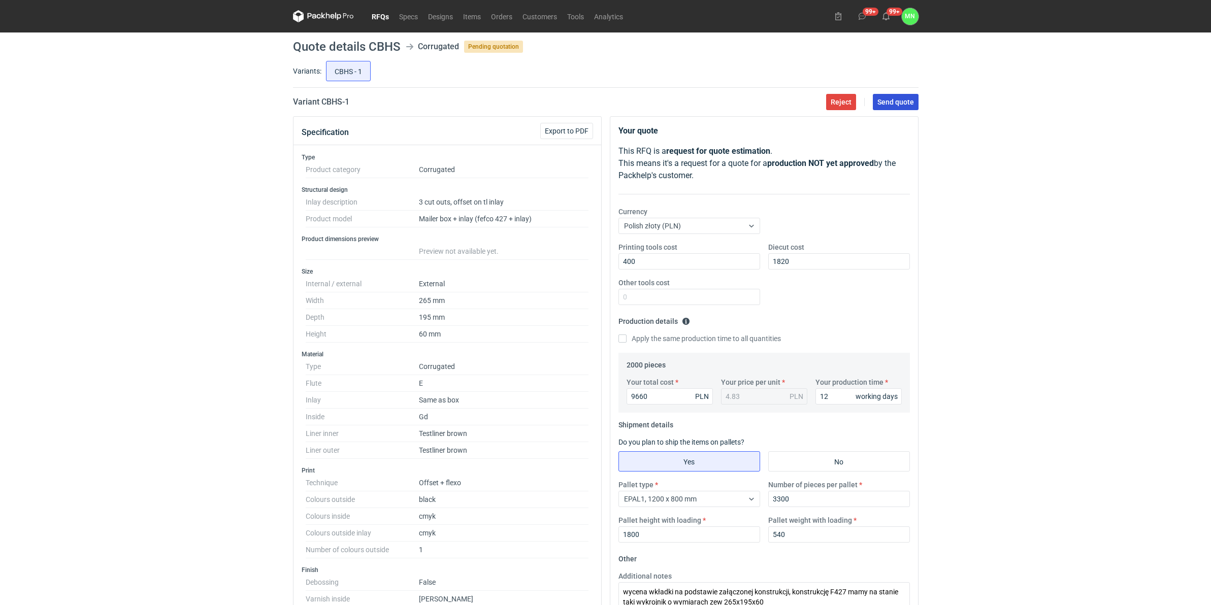
click at [887, 99] on span "Send quote" at bounding box center [895, 101] width 37 height 7
click at [504, 15] on link "Orders" at bounding box center [501, 16] width 31 height 12
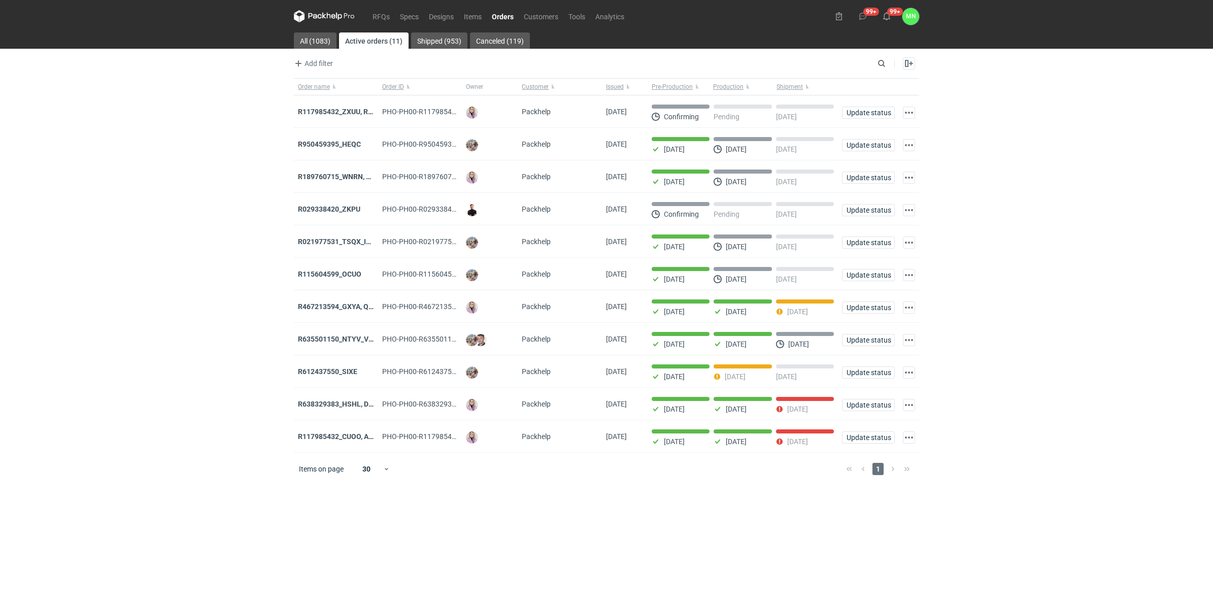
click at [323, 115] on strong "R117985432_ZXUU, RNMV, VLQR" at bounding box center [351, 112] width 107 height 8
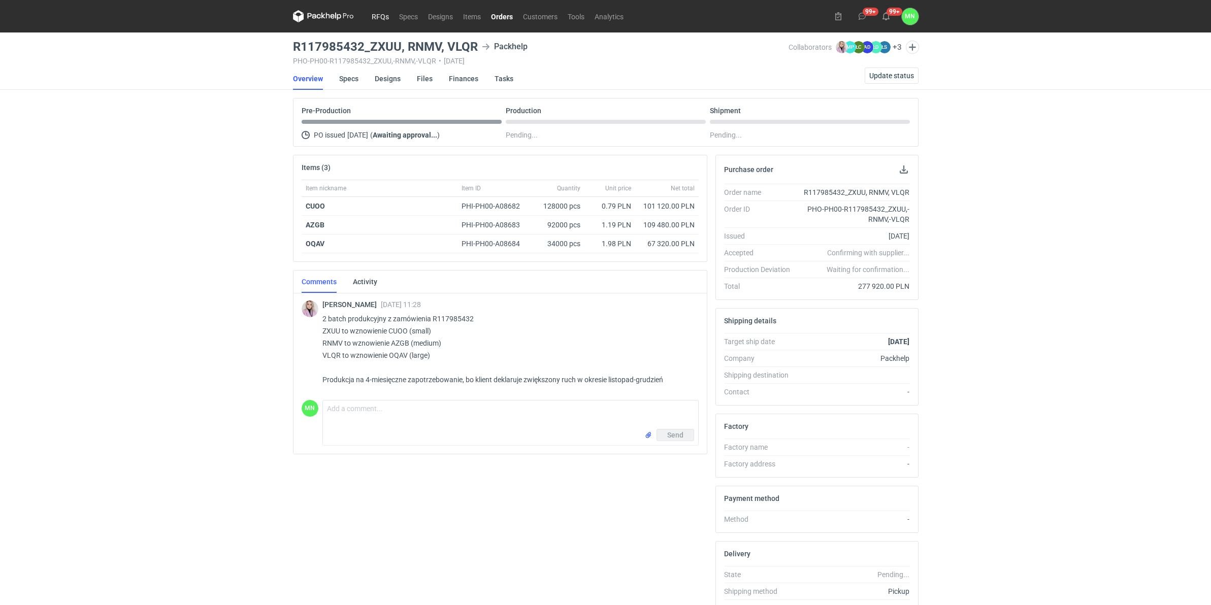
click at [371, 20] on link "RFQs" at bounding box center [379, 16] width 27 height 12
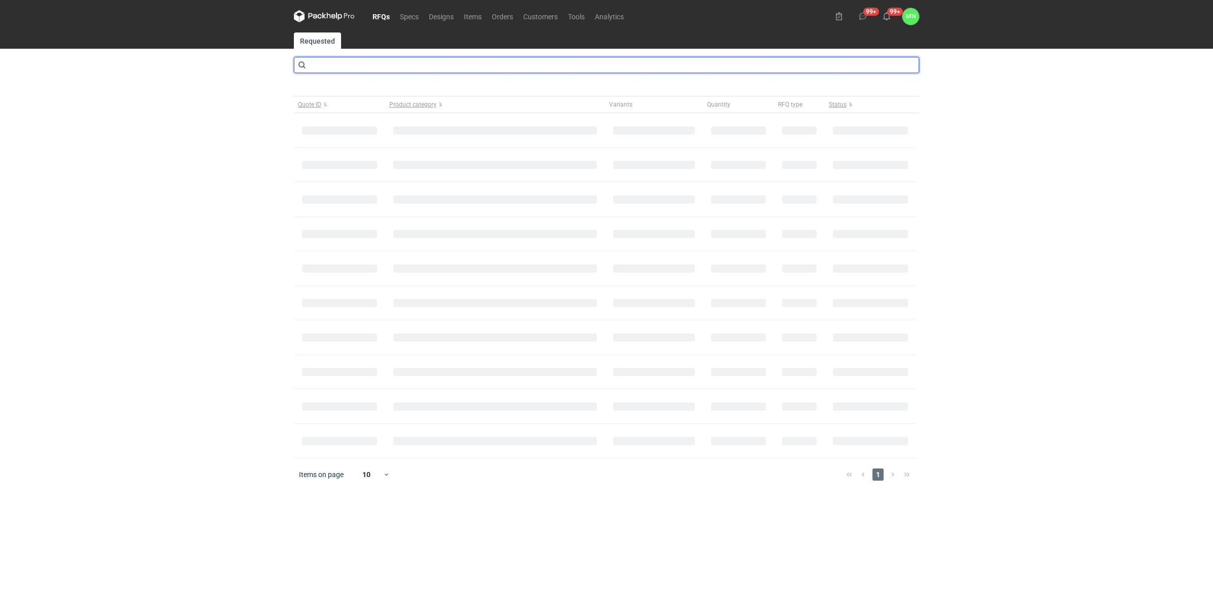
click at [359, 66] on input "text" at bounding box center [606, 65] width 625 height 16
type input "cbce"
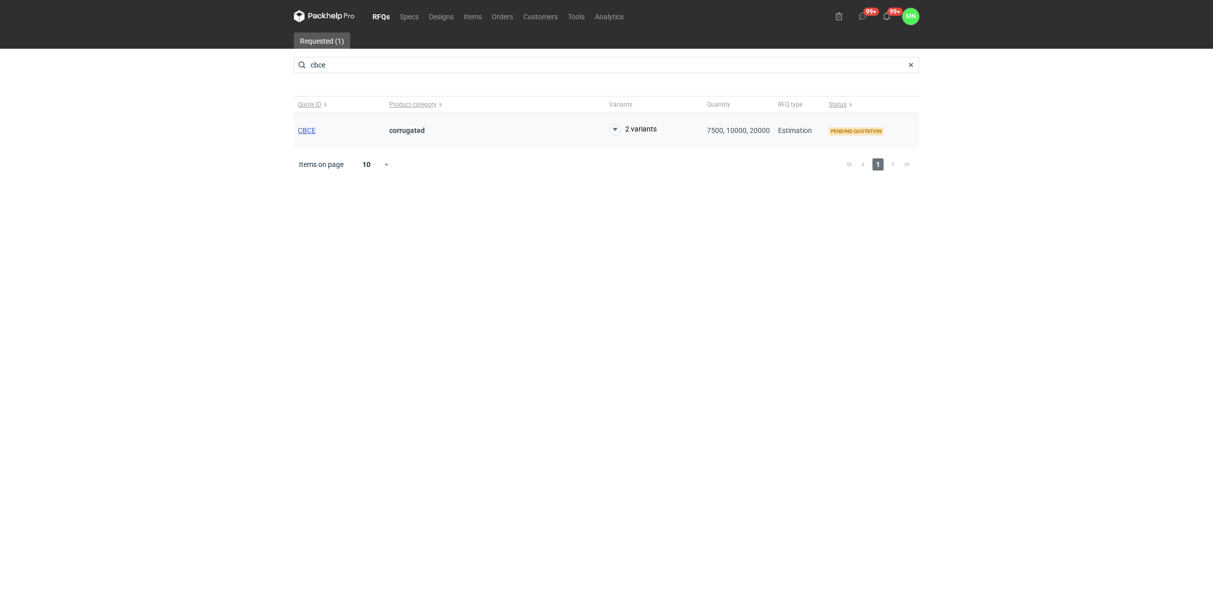
click at [299, 132] on span "CBCE" at bounding box center [307, 130] width 18 height 8
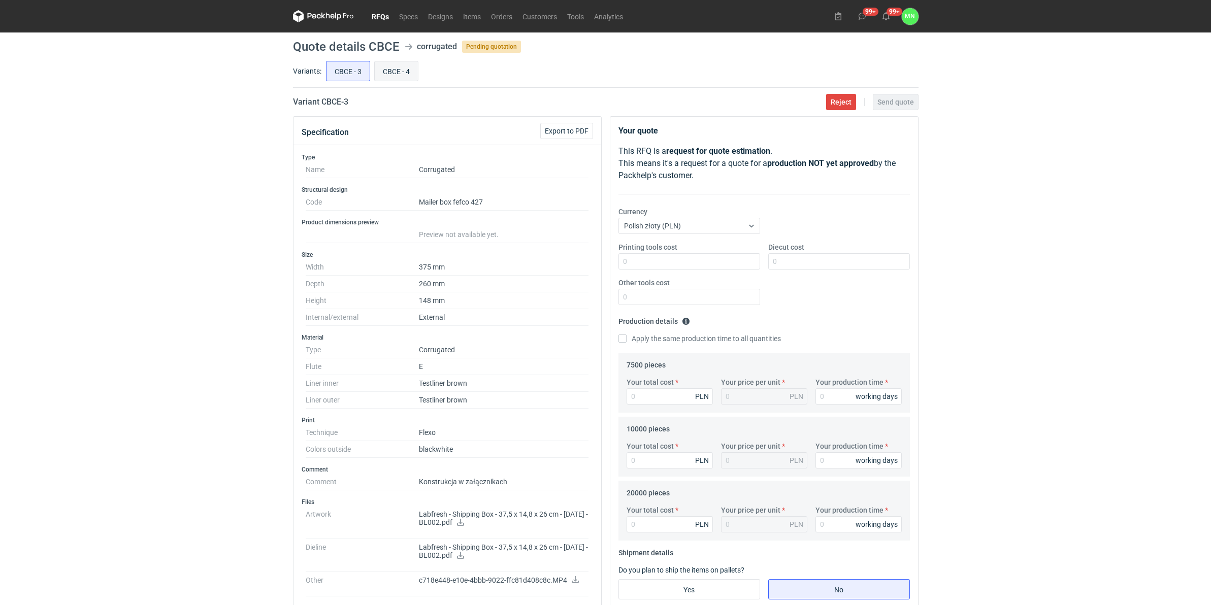
click at [397, 71] on input "CBCE - 4" at bounding box center [396, 70] width 43 height 19
radio input "true"
click at [357, 66] on input "CBCE - 3" at bounding box center [347, 70] width 43 height 19
radio input "true"
click at [425, 64] on div "CBCE - 3 CBCE - 4" at bounding box center [621, 71] width 594 height 24
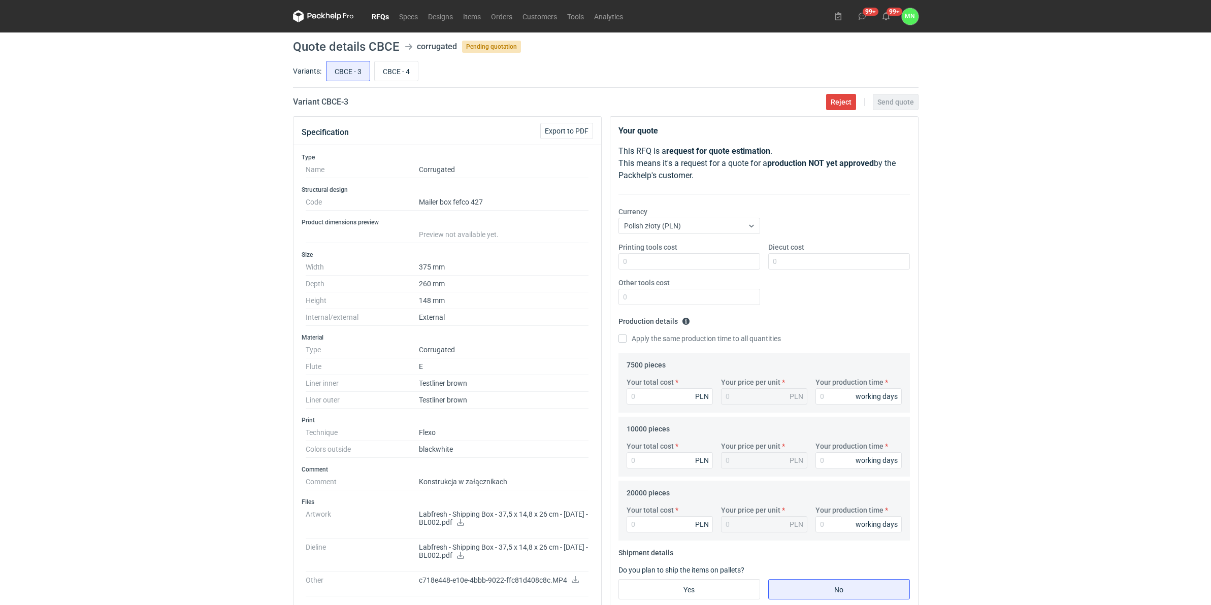
click at [406, 59] on div "CBCE - 3 CBCE - 4" at bounding box center [621, 71] width 594 height 24
click at [392, 64] on input "CBCE - 4" at bounding box center [396, 70] width 43 height 19
radio input "true"
click at [341, 68] on input "CBCE - 3" at bounding box center [347, 70] width 43 height 19
radio input "true"
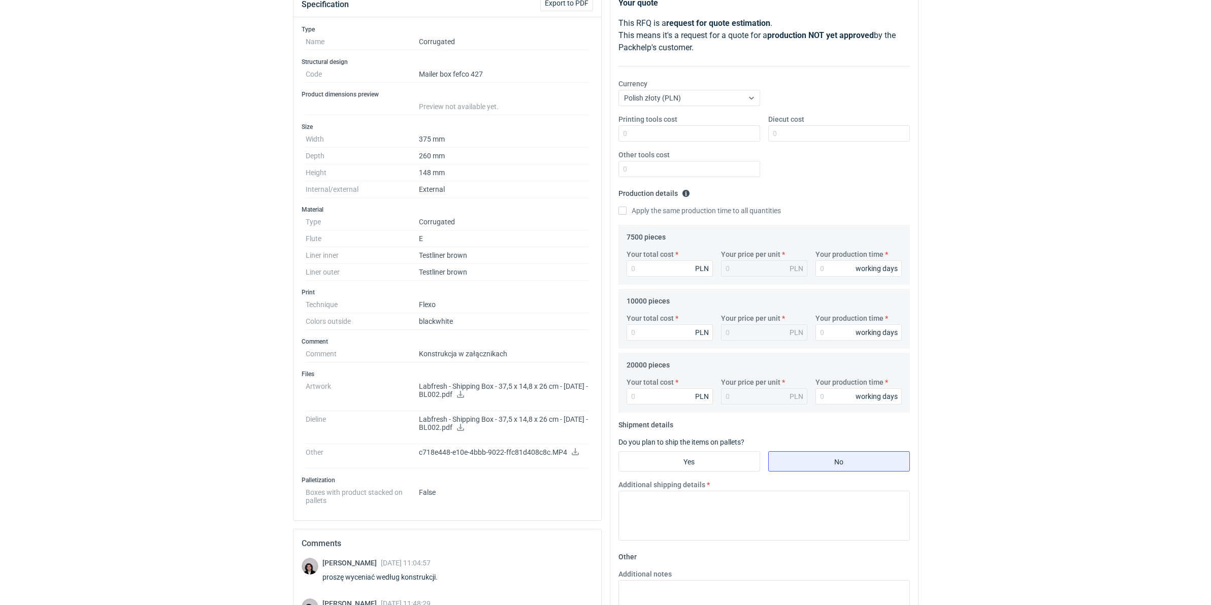
scroll to position [363, 0]
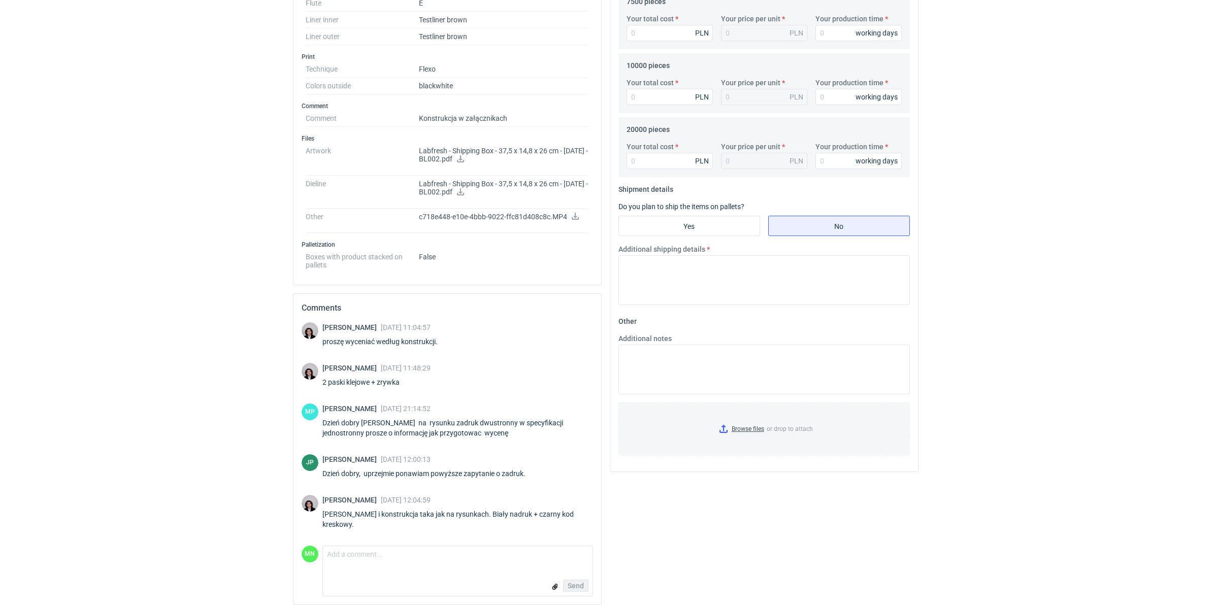
click at [575, 216] on icon at bounding box center [575, 216] width 8 height 7
click at [464, 162] on icon at bounding box center [460, 158] width 7 height 7
click at [464, 195] on icon at bounding box center [460, 191] width 7 height 7
drag, startPoint x: 326, startPoint y: 516, endPoint x: 506, endPoint y: 514, distance: 180.2
click at [506, 514] on div "Nadruk i konstrukcja taka jak na rysunkach. Biały nadruk + czarny kod kreskowy." at bounding box center [457, 519] width 271 height 20
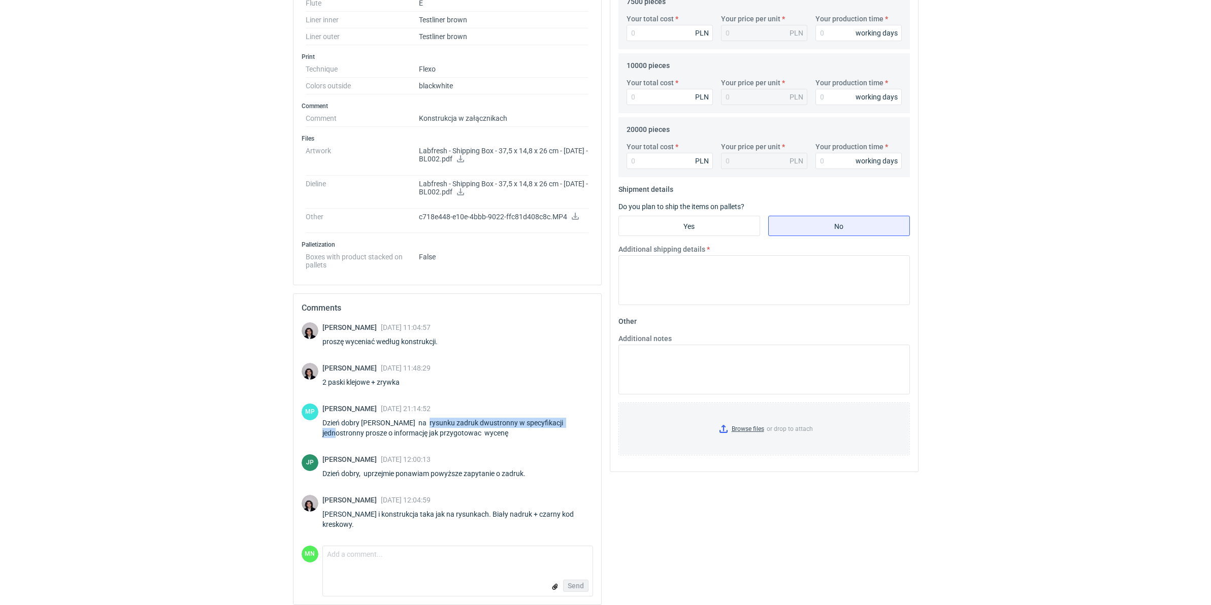
drag, startPoint x: 420, startPoint y: 425, endPoint x: 580, endPoint y: 420, distance: 160.0
click at [580, 420] on div "Dzień dobry Panie Sebastianie na rysunku zadruk dwustronny w specyfikacji jedno…" at bounding box center [457, 428] width 271 height 20
drag, startPoint x: 351, startPoint y: 514, endPoint x: 478, endPoint y: 513, distance: 126.4
click at [478, 513] on div "Nadruk i konstrukcja taka jak na rysunkach. Biały nadruk + czarny kod kreskowy." at bounding box center [457, 519] width 271 height 20
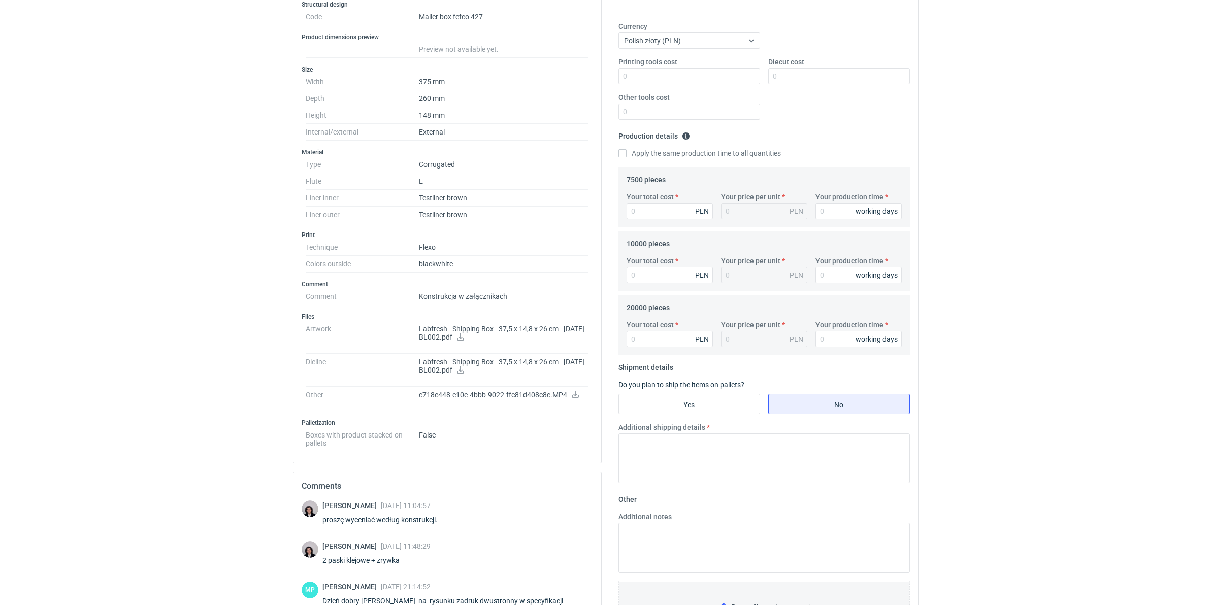
scroll to position [110, 0]
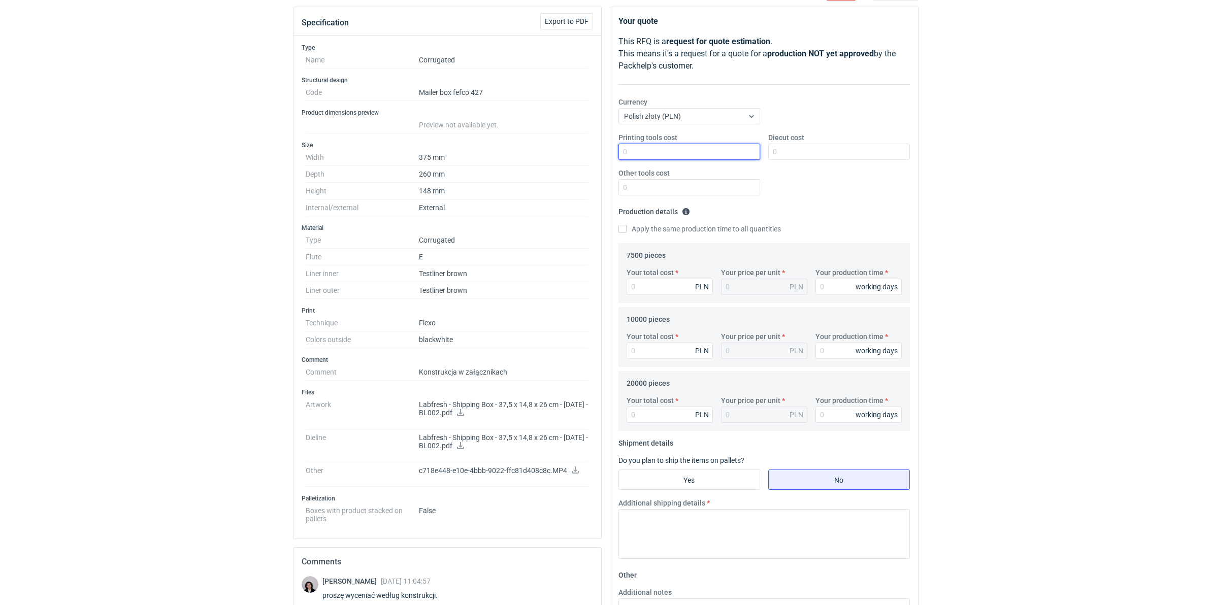
click at [655, 155] on input "Printing tools cost" at bounding box center [689, 152] width 142 height 16
type input "2600"
click at [785, 153] on input "Diecut cost" at bounding box center [839, 152] width 142 height 16
type input "2990"
click at [633, 290] on input "Your total cost" at bounding box center [669, 287] width 86 height 16
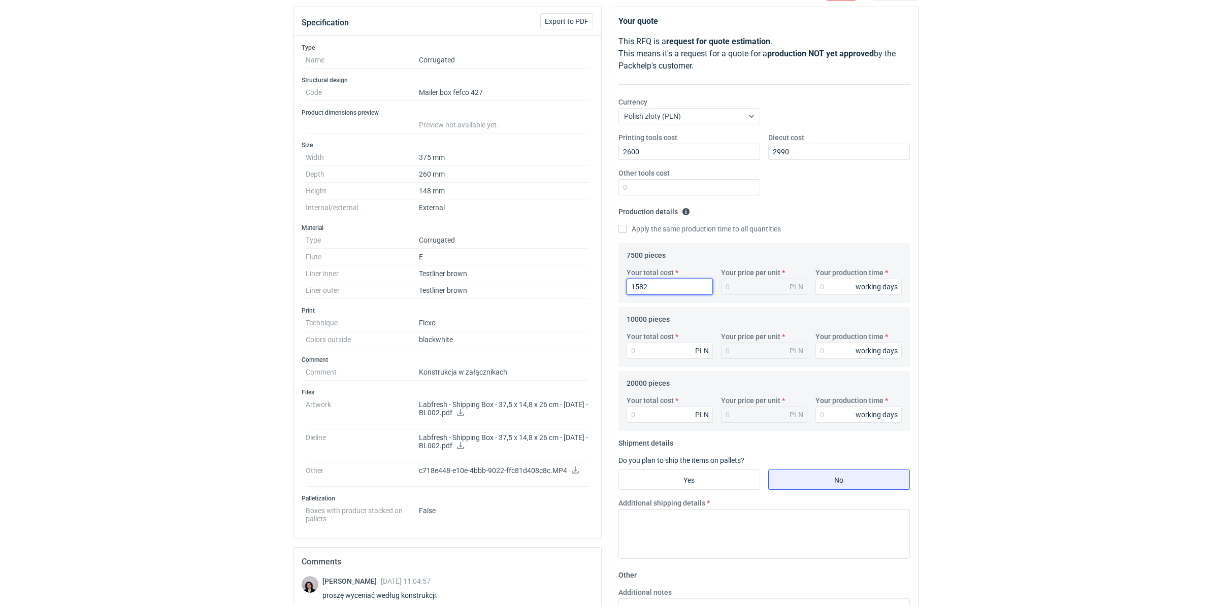
type input "15825"
type input "2.11"
type input "15825"
click at [646, 349] on input "Your total cost" at bounding box center [669, 351] width 86 height 16
type input "19800"
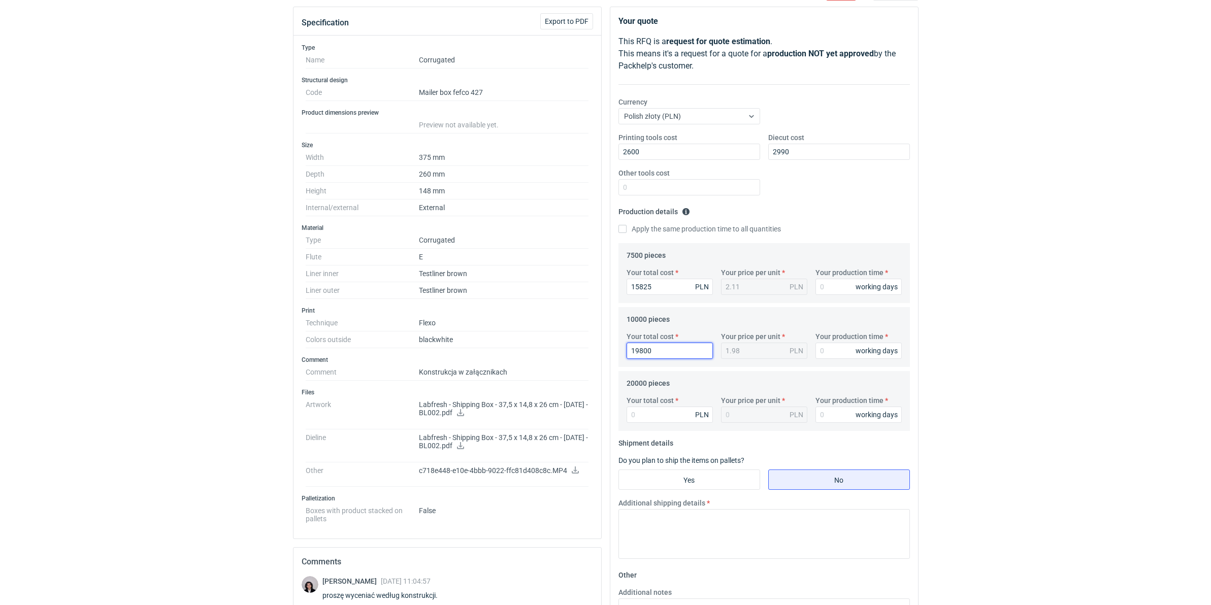
type input "1.98"
type input "19800"
click at [656, 417] on input "Your total cost" at bounding box center [669, 415] width 86 height 16
type input "36400"
type input "1.82"
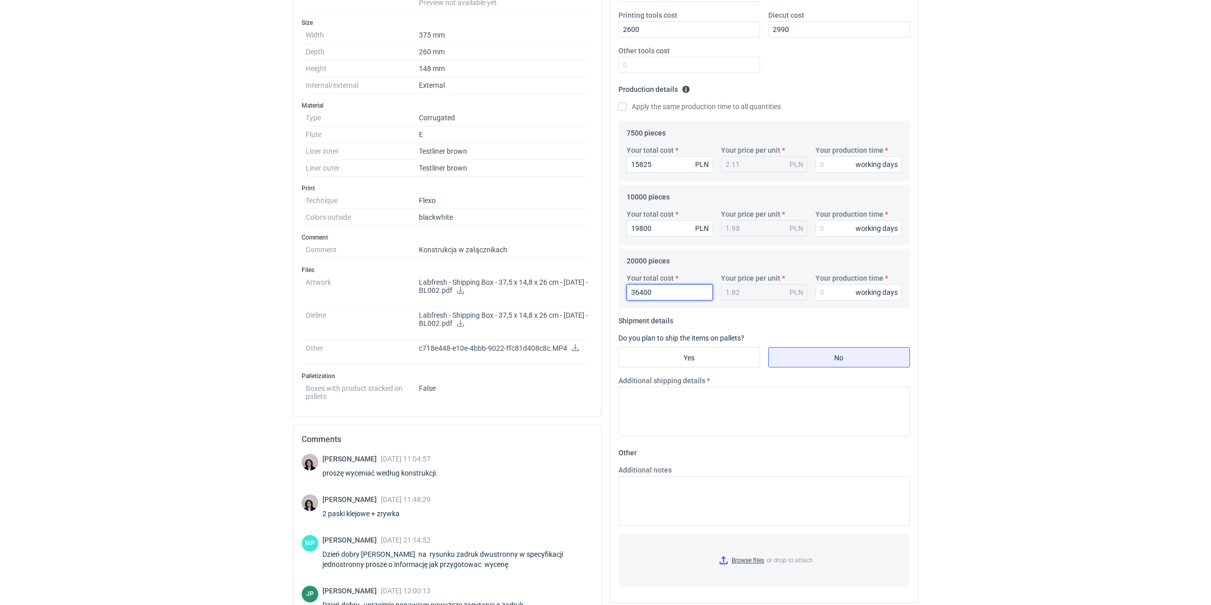
scroll to position [237, 0]
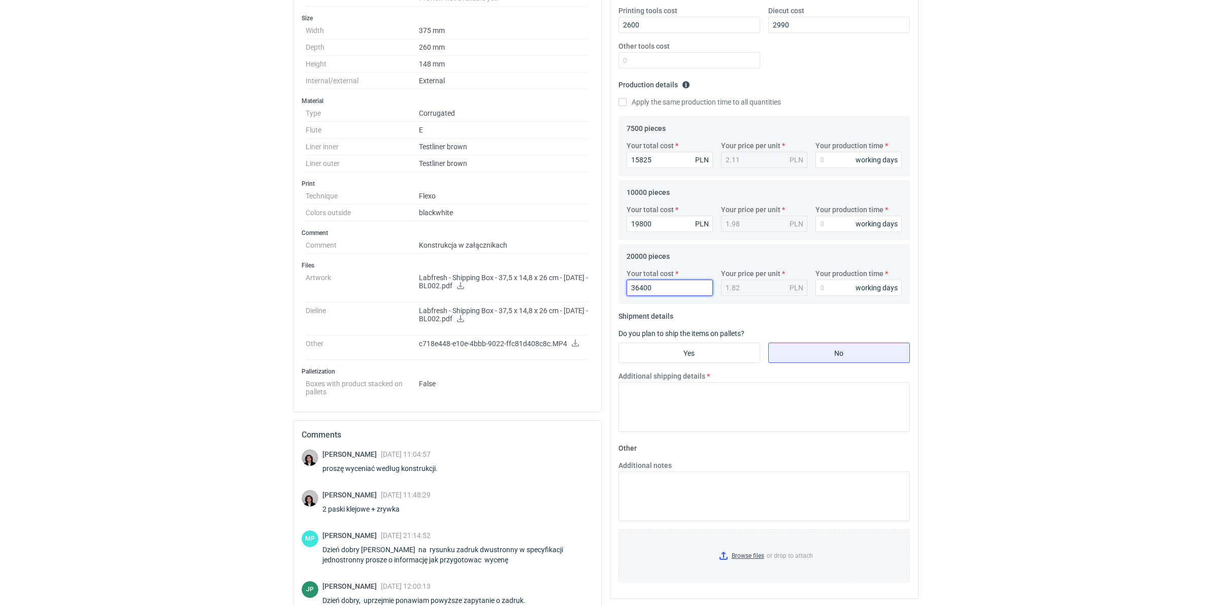
type input "36400"
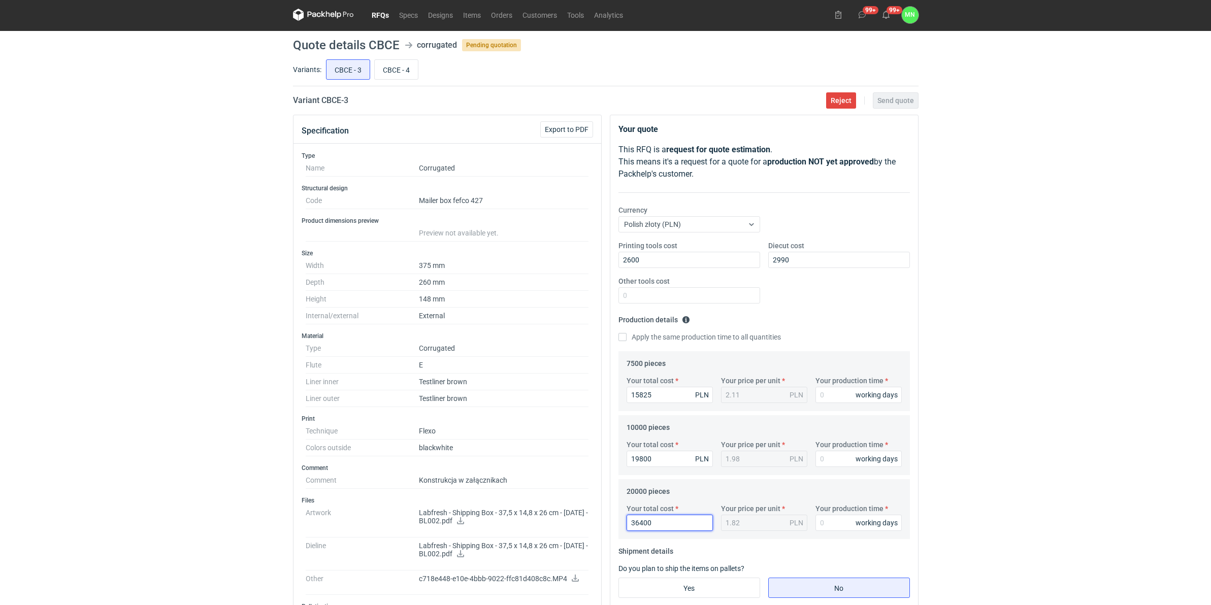
scroll to position [0, 0]
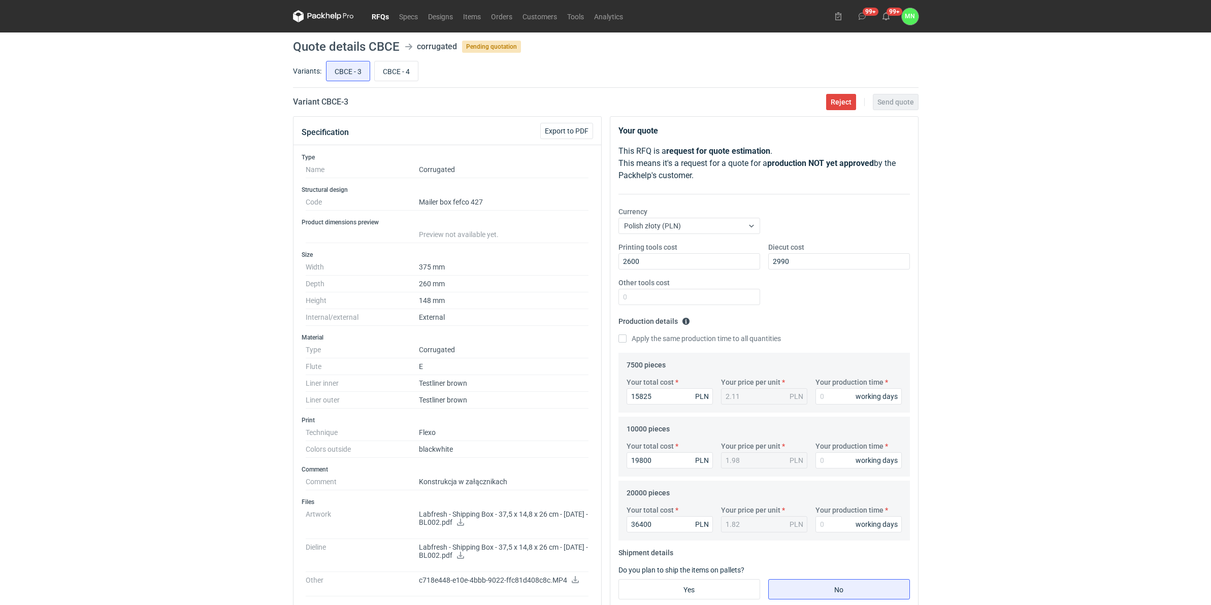
click at [373, 14] on link "RFQs" at bounding box center [379, 16] width 27 height 12
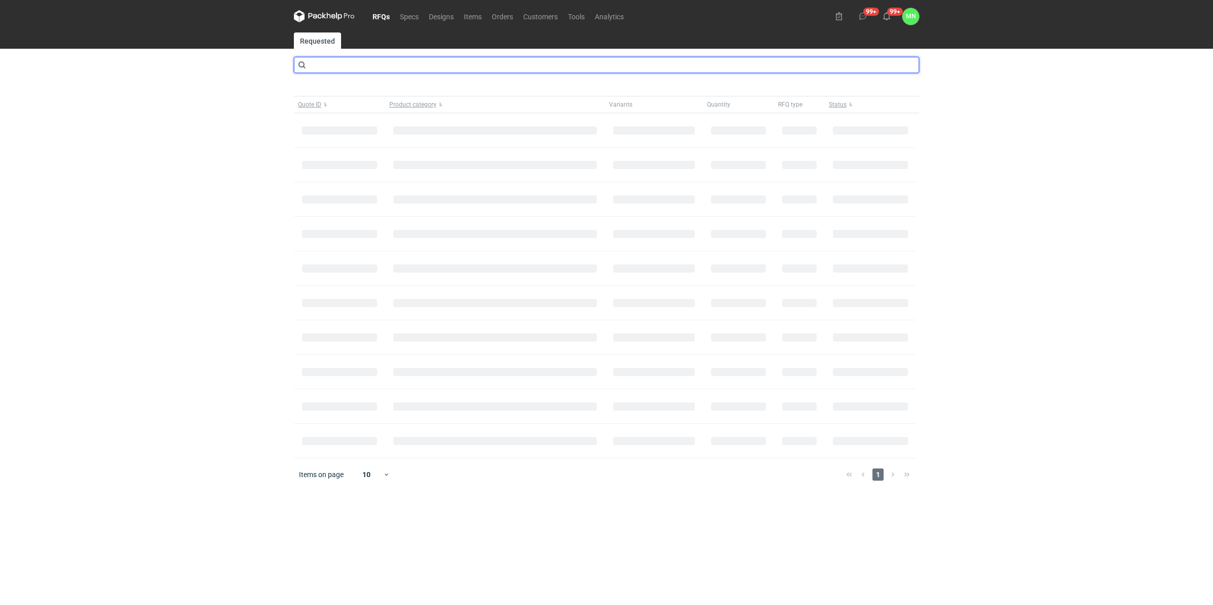
click at [382, 65] on input "text" at bounding box center [606, 65] width 625 height 16
type input "CBJD"
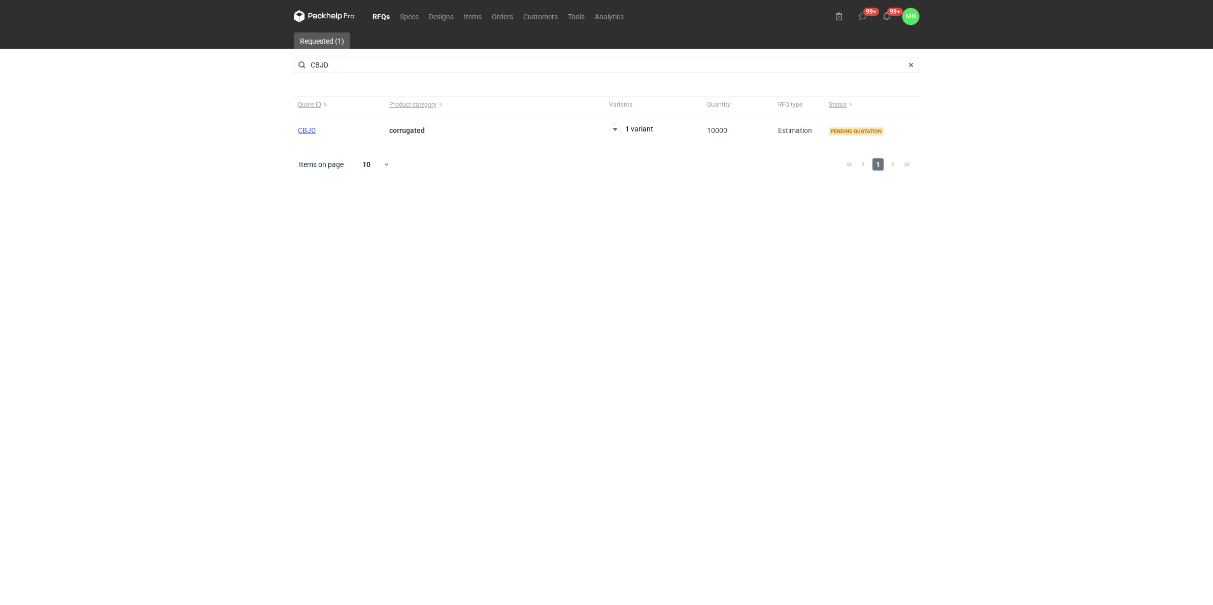
click at [311, 130] on span "CBJD" at bounding box center [307, 130] width 18 height 8
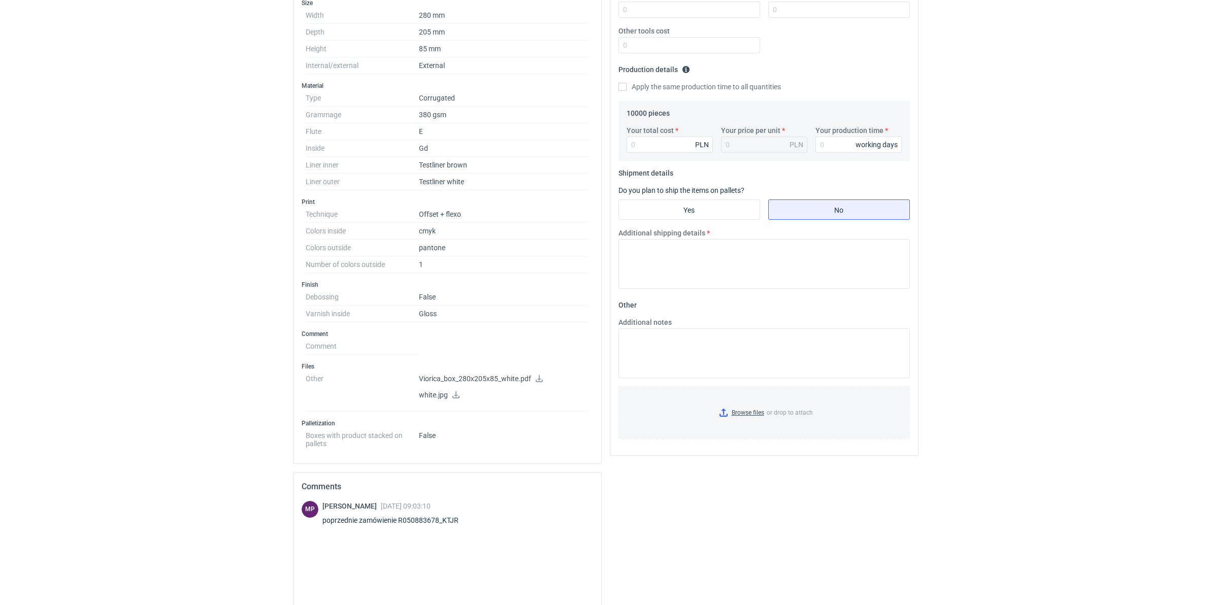
scroll to position [254, 0]
click at [447, 526] on div "Michał Palasek 09 Sep 2025 09:03:10 poprzednie zamówienie R050883678_KTJR" at bounding box center [396, 513] width 148 height 28
click at [446, 519] on div "poprzednie zamówienie R050883678_KTJR" at bounding box center [396, 518] width 148 height 10
copy div "R050883678_KTJR"
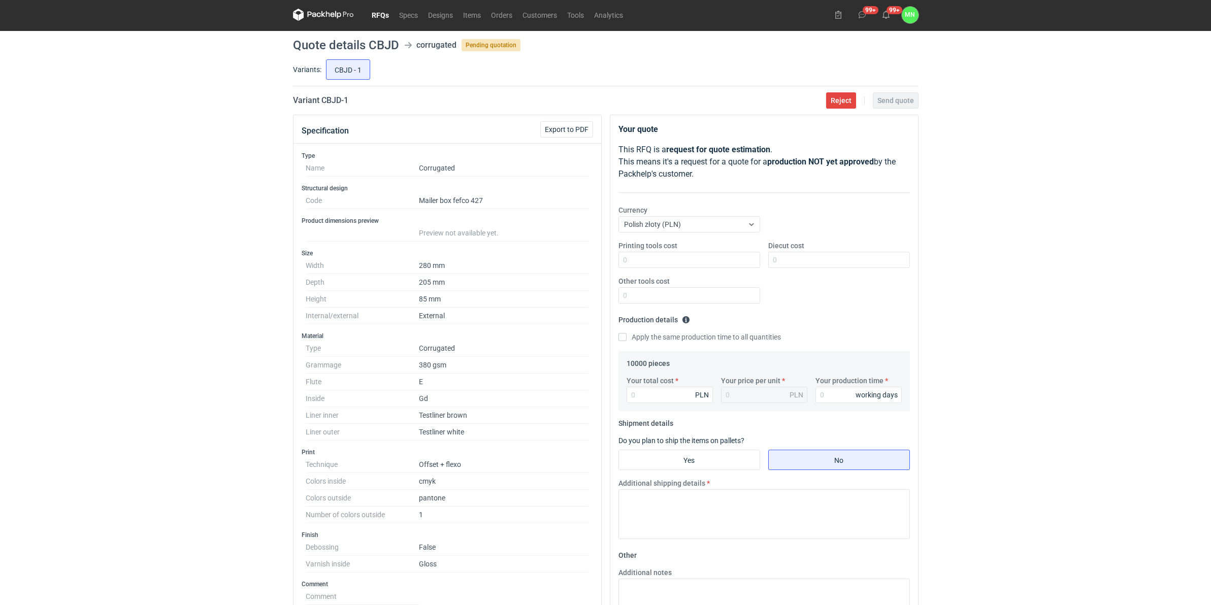
scroll to position [0, 0]
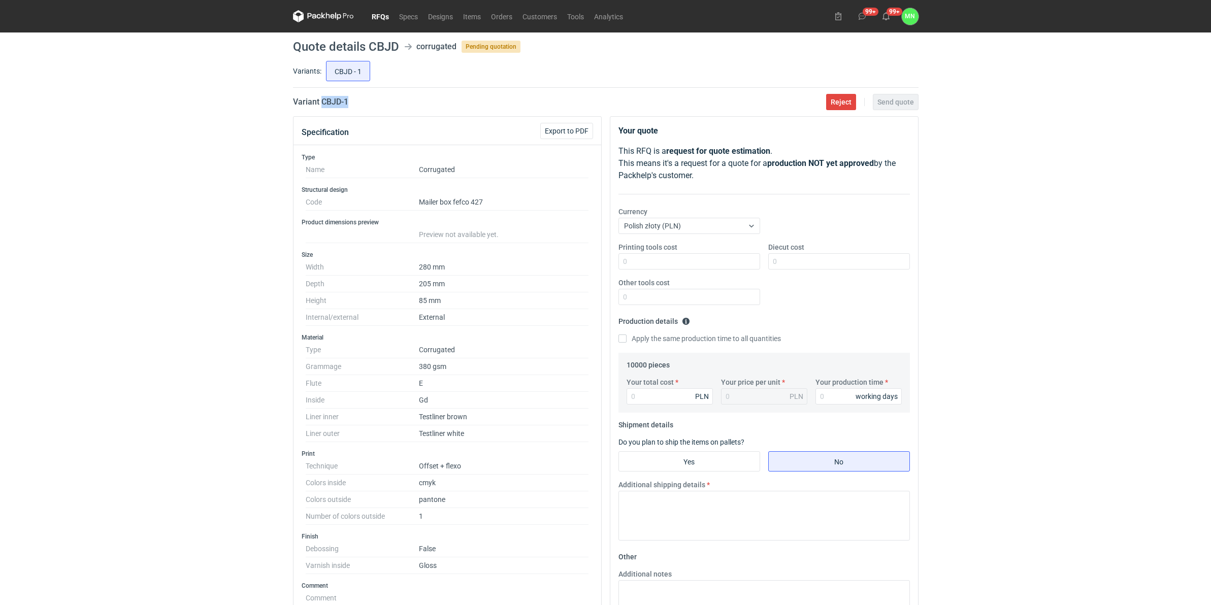
drag, startPoint x: 359, startPoint y: 103, endPoint x: 321, endPoint y: 103, distance: 37.6
click at [321, 103] on div "Variant CBJD - 1 Reject Send quote" at bounding box center [605, 102] width 625 height 12
copy h2 "CBJD - 1"
click at [656, 393] on input "Your total cost" at bounding box center [669, 396] width 86 height 16
type input "19500"
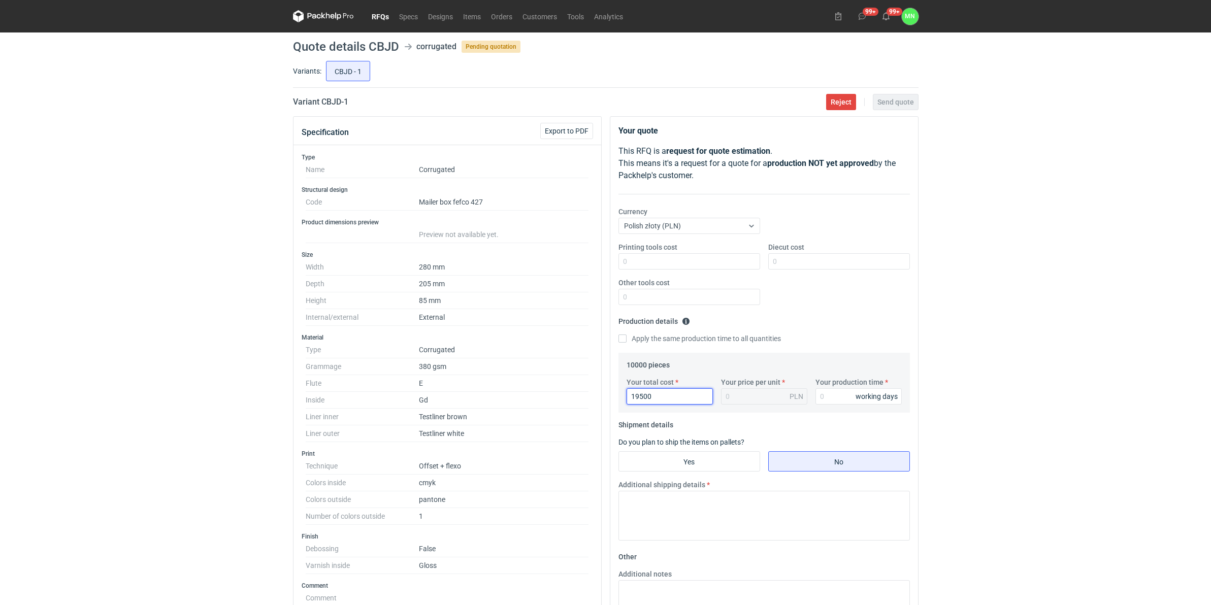
type input "1.95"
type input "19500"
click at [847, 391] on input "Your production time" at bounding box center [858, 396] width 86 height 16
type input "10"
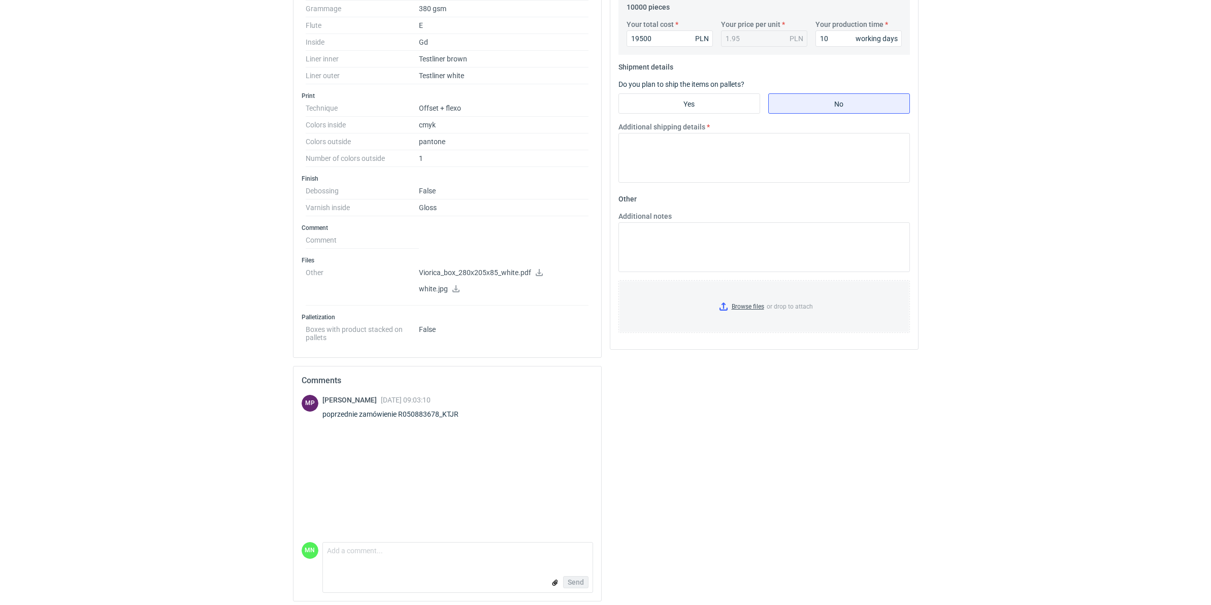
scroll to position [364, 0]
click at [751, 302] on input "Browse files or drop to attach" at bounding box center [763, 302] width 289 height 51
click at [679, 100] on input "Yes" at bounding box center [689, 98] width 141 height 19
radio input "true"
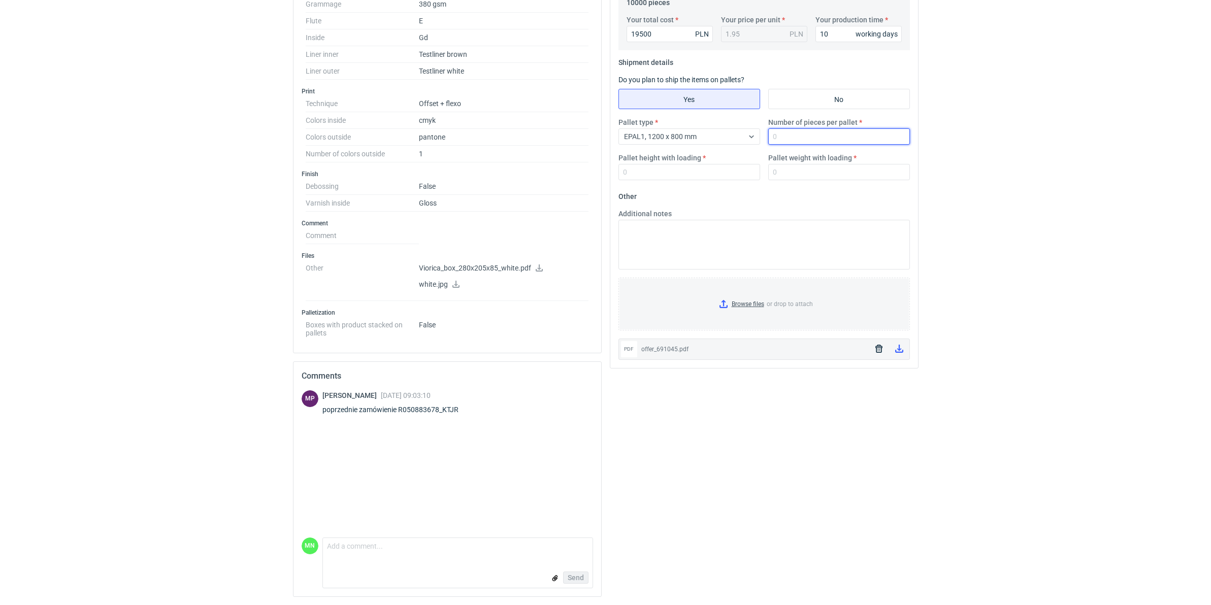
click at [784, 132] on input "Number of pieces per pallet" at bounding box center [839, 136] width 142 height 16
type input "1840"
click at [696, 166] on input "Pallet height with loading" at bounding box center [689, 172] width 142 height 16
type input "1800"
click at [782, 174] on input "Pallet weight with loading" at bounding box center [839, 172] width 142 height 16
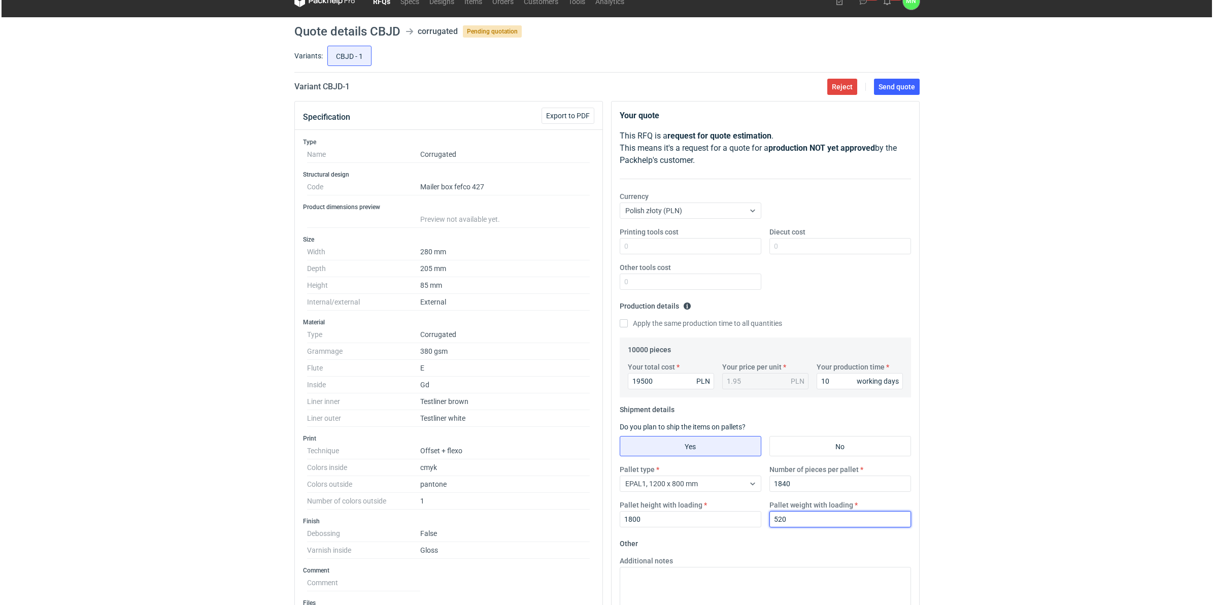
scroll to position [0, 0]
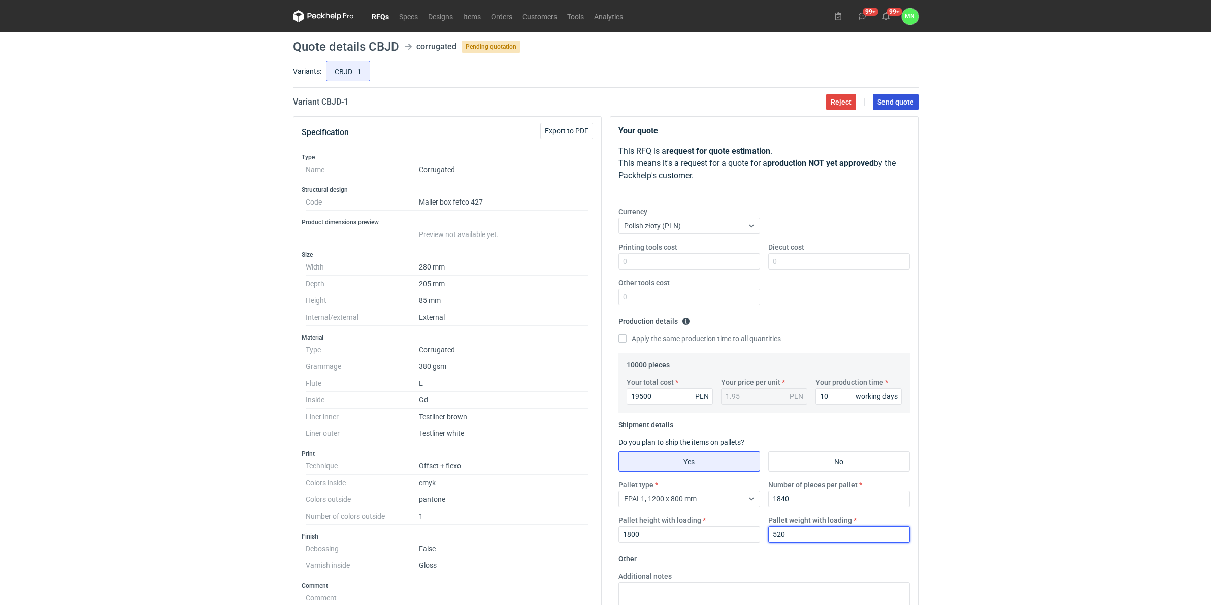
type input "520"
click at [914, 106] on button "Send quote" at bounding box center [896, 102] width 46 height 16
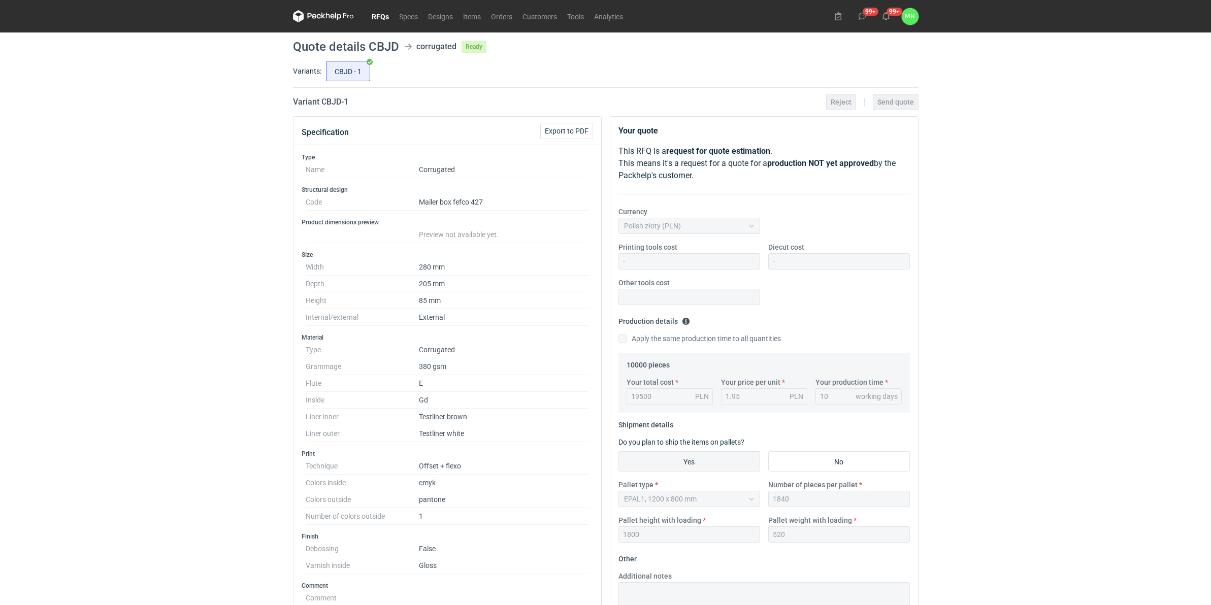
click at [380, 21] on link "RFQs" at bounding box center [379, 16] width 27 height 12
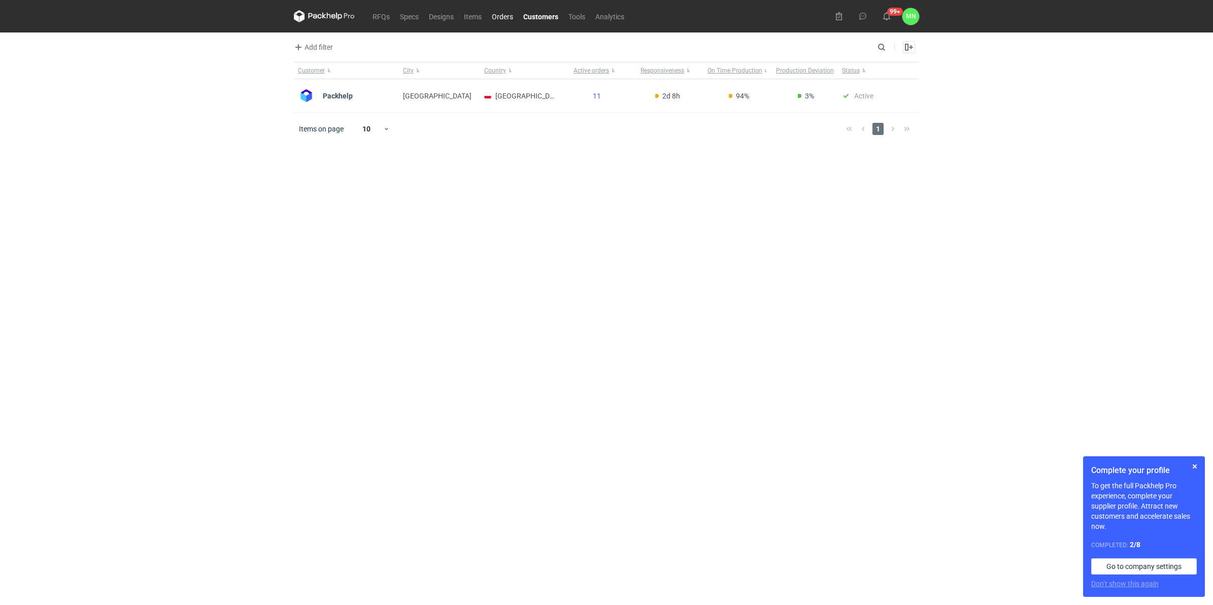
click at [506, 14] on link "Orders" at bounding box center [502, 16] width 31 height 12
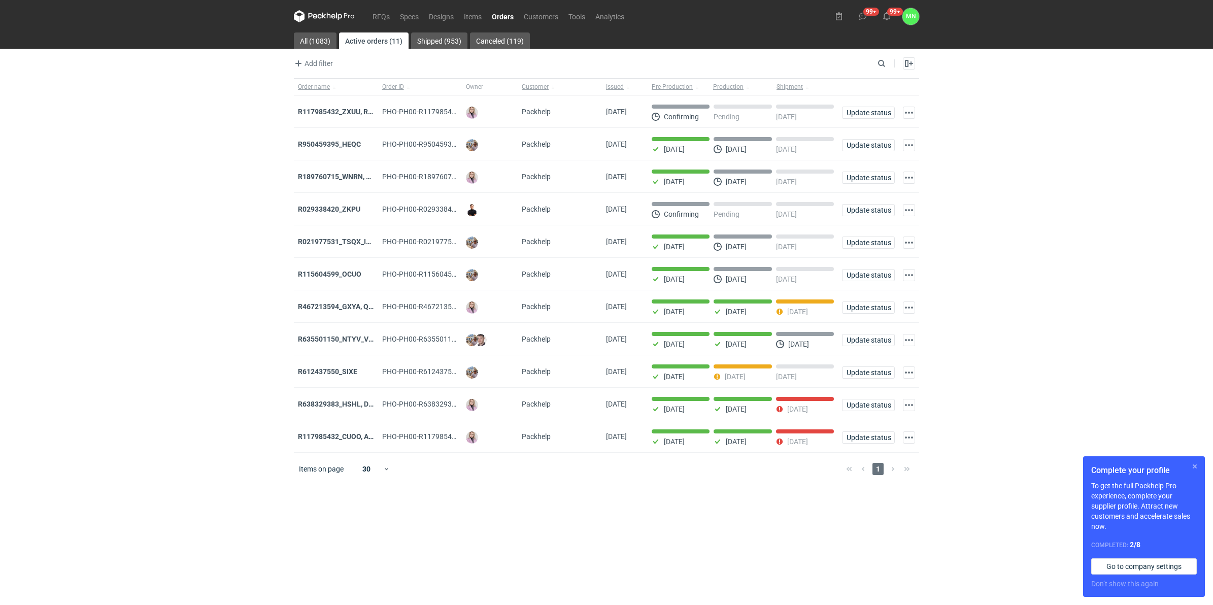
click at [1196, 465] on button "button" at bounding box center [1195, 466] width 12 height 12
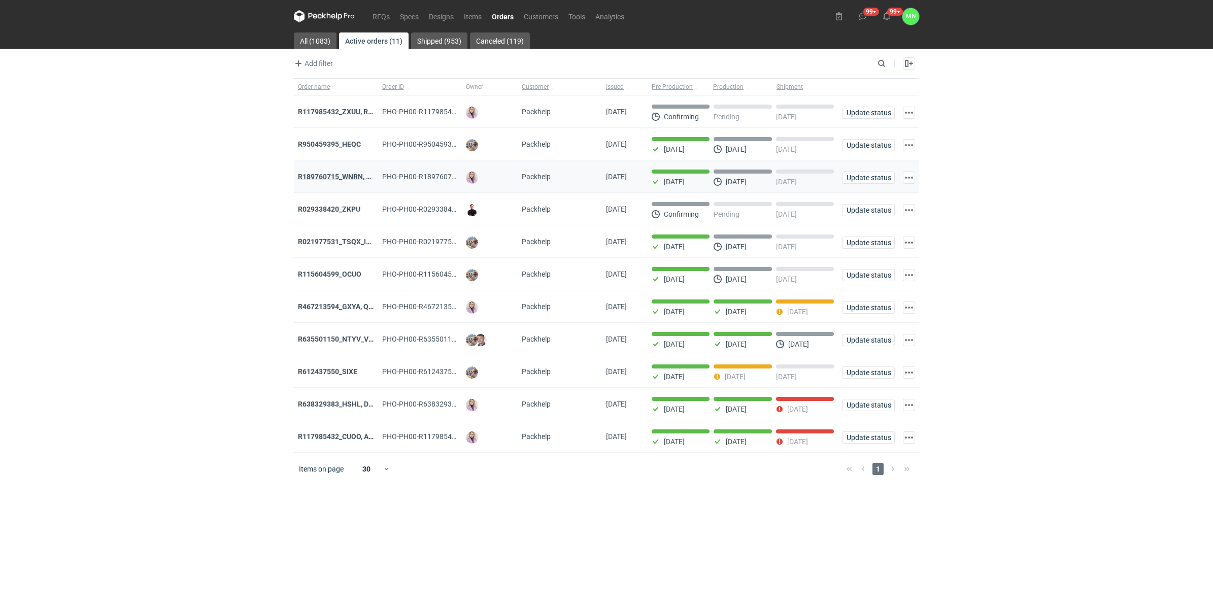
click at [353, 176] on strong "R189760715_WNRN, CWNS" at bounding box center [342, 177] width 88 height 8
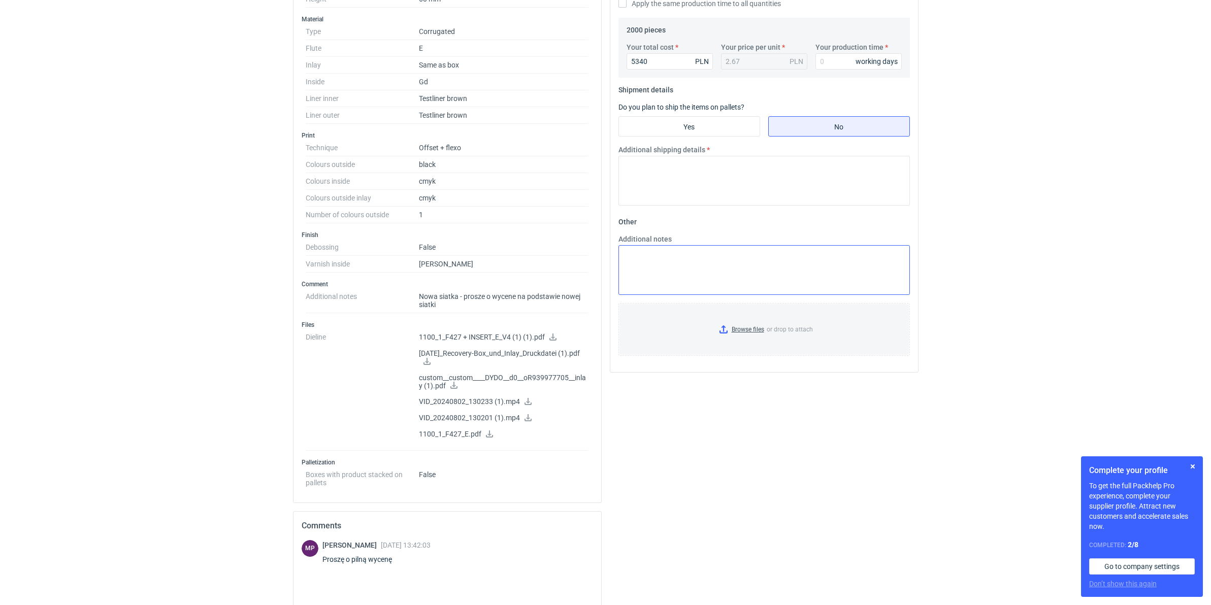
scroll to position [127, 0]
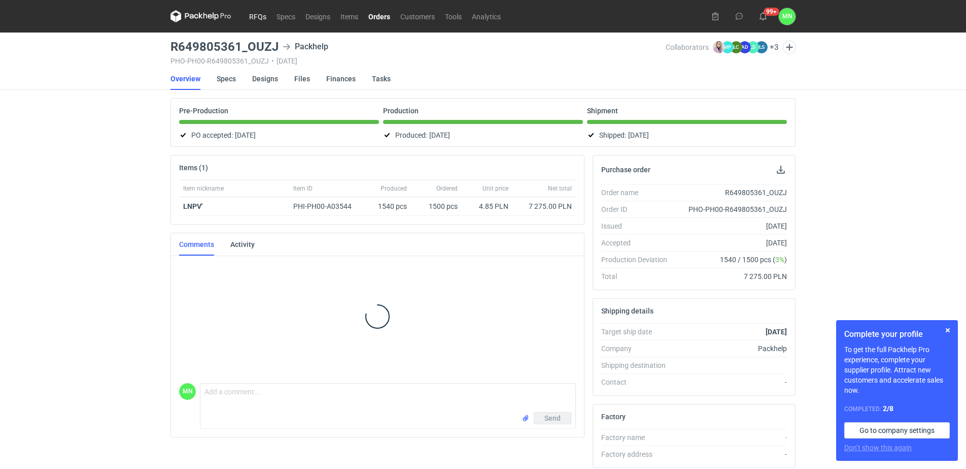
click at [254, 20] on link "RFQs" at bounding box center [257, 16] width 27 height 12
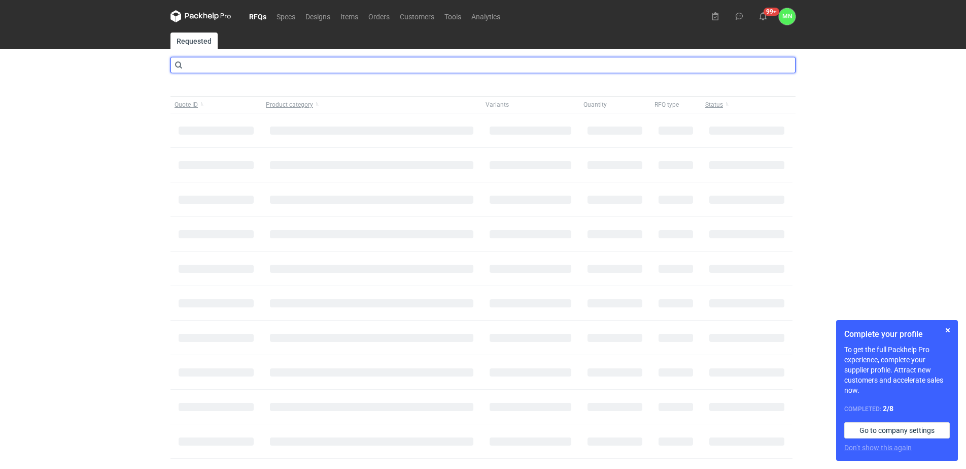
click at [252, 71] on input "text" at bounding box center [483, 65] width 625 height 16
type input "cbcv"
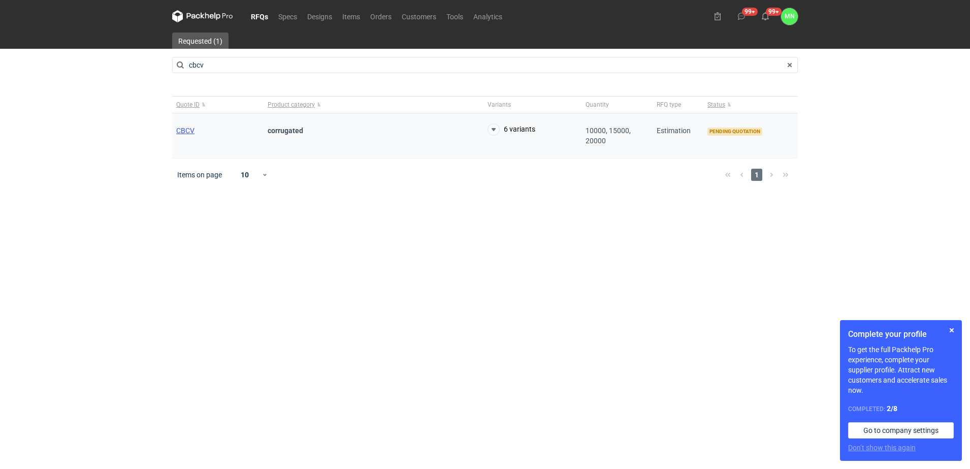
click at [187, 130] on span "CBCV" at bounding box center [185, 130] width 18 height 8
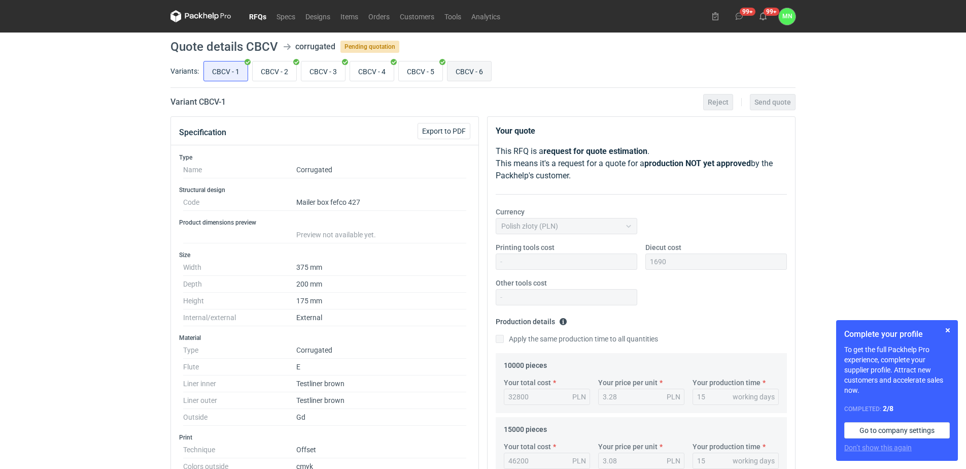
click at [483, 71] on input "CBCV - 6" at bounding box center [470, 70] width 44 height 19
radio input "true"
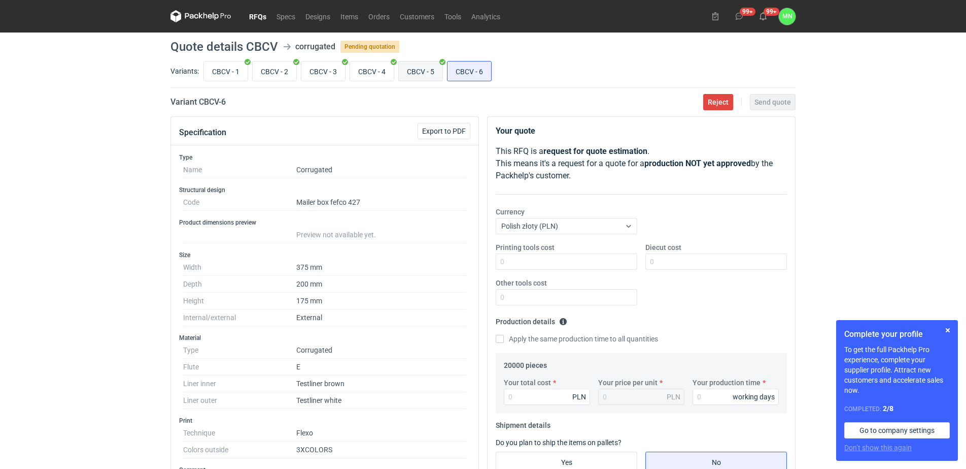
click at [429, 72] on input "CBCV - 5" at bounding box center [421, 70] width 44 height 19
radio input "true"
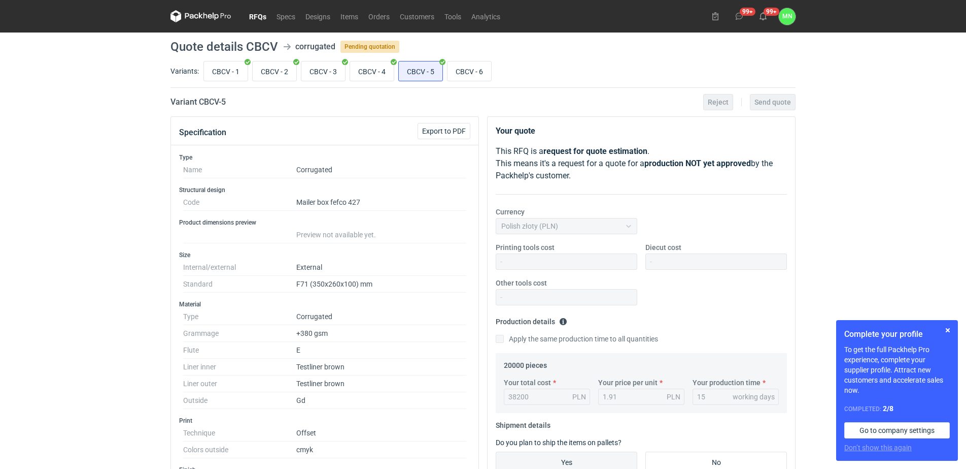
click at [532, 67] on div "CBCV - 1 CBCV - 2 CBCV - 3 CBCV - 4 CBCV - 5 CBCV - 6" at bounding box center [499, 71] width 594 height 24
click at [476, 70] on input "CBCV - 6" at bounding box center [470, 70] width 44 height 19
radio input "true"
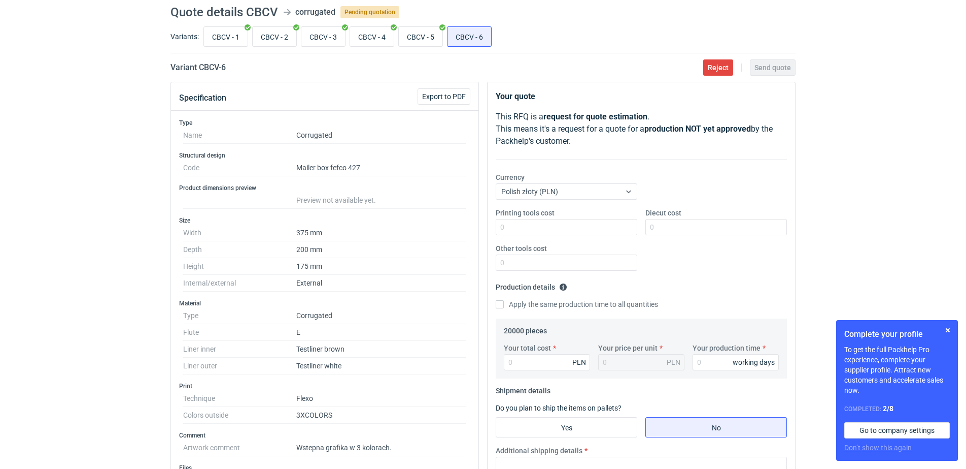
scroll to position [127, 0]
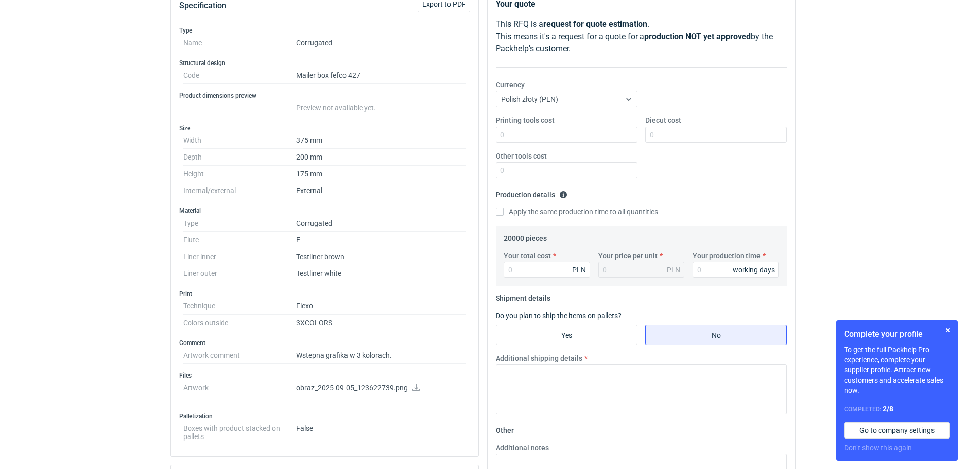
click at [412, 390] on link at bounding box center [416, 388] width 8 height 8
drag, startPoint x: 120, startPoint y: 415, endPoint x: 154, endPoint y: 404, distance: 36.1
click at [120, 342] on html "RFQs Specs Designs Items Orders Customers Tools Analytics 99+ 99+ MN Małgorzata…" at bounding box center [483, 107] width 966 height 469
drag, startPoint x: 298, startPoint y: 322, endPoint x: 336, endPoint y: 320, distance: 37.1
click at [336, 320] on dd "3XCOLORS" at bounding box center [381, 322] width 170 height 17
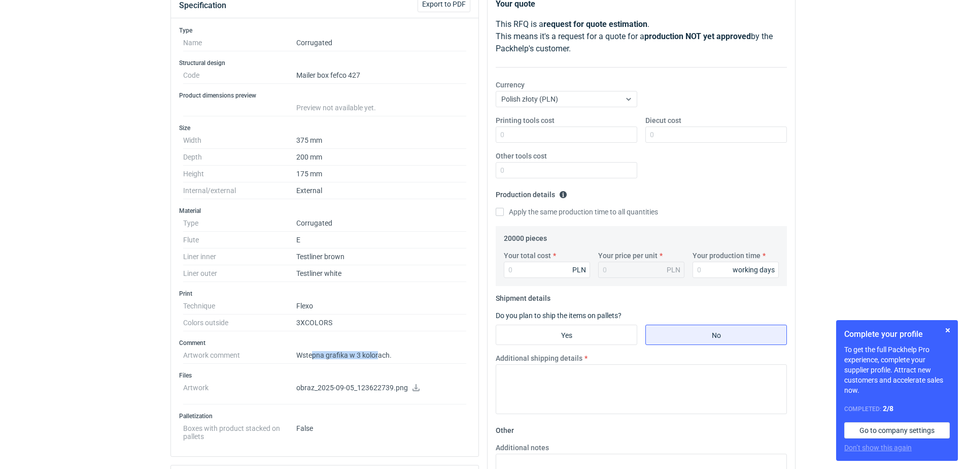
drag, startPoint x: 314, startPoint y: 354, endPoint x: 380, endPoint y: 354, distance: 65.5
click at [380, 354] on dd "Wstepna grafika w 3 kolorach." at bounding box center [381, 355] width 170 height 17
click at [269, 388] on dt "Artwork" at bounding box center [239, 391] width 113 height 25
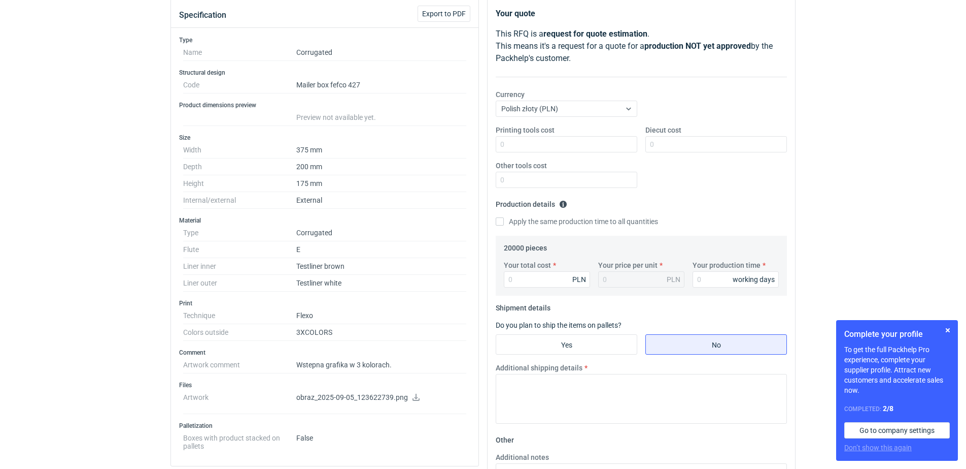
scroll to position [190, 0]
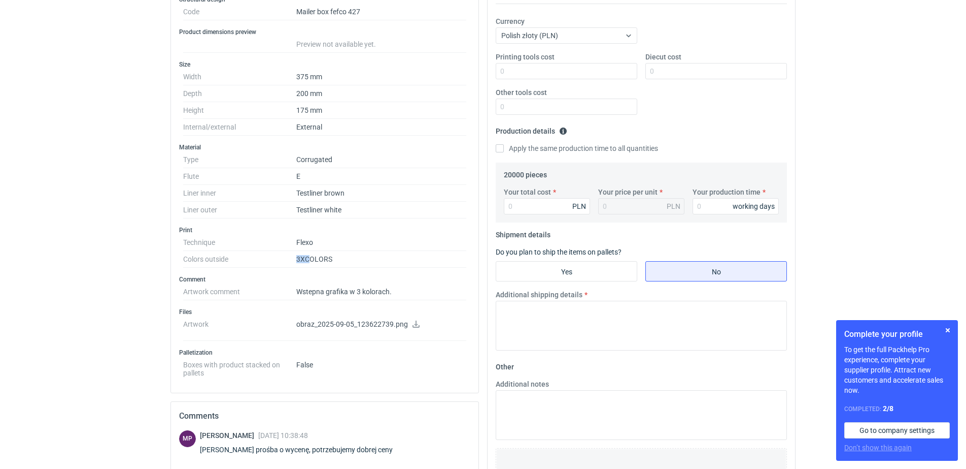
drag, startPoint x: 295, startPoint y: 251, endPoint x: 312, endPoint y: 257, distance: 17.8
click at [312, 257] on dl "Technique Flexo Colors outside 3XCOLORS" at bounding box center [324, 251] width 283 height 34
drag, startPoint x: 312, startPoint y: 257, endPoint x: 413, endPoint y: 322, distance: 120.3
click at [413, 322] on icon at bounding box center [416, 323] width 8 height 7
drag, startPoint x: 67, startPoint y: 238, endPoint x: 140, endPoint y: 257, distance: 75.1
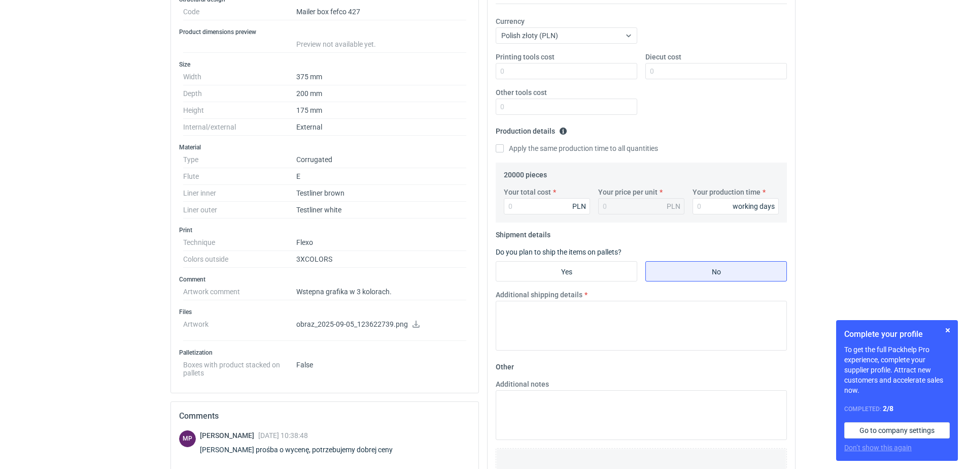
click at [67, 238] on div "RFQs Specs Designs Items Orders Customers Tools Analytics 99+ 99+ MN Małgorzata…" at bounding box center [483, 44] width 966 height 469
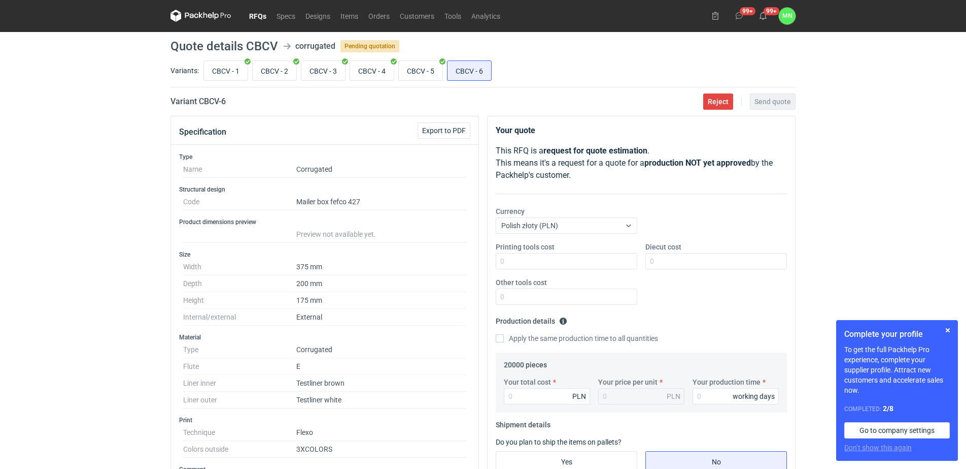
scroll to position [0, 0]
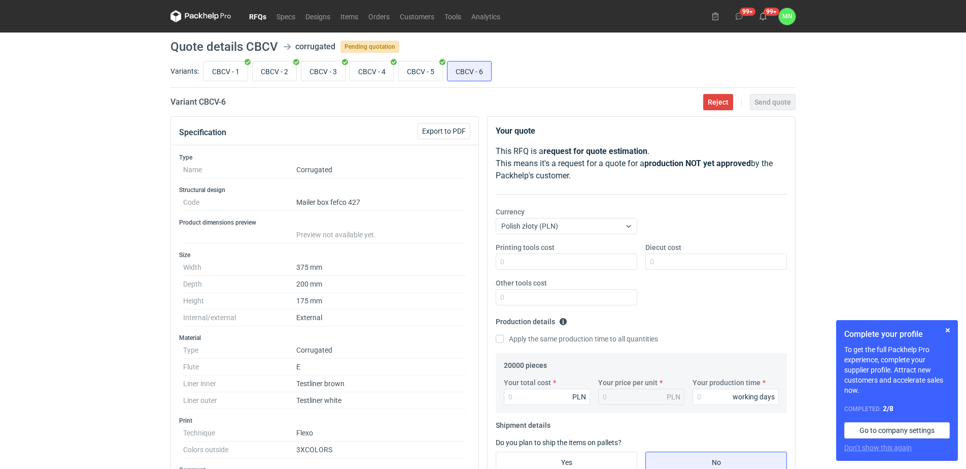
drag, startPoint x: 254, startPoint y: 18, endPoint x: 264, endPoint y: 30, distance: 15.5
click at [254, 18] on link "RFQs" at bounding box center [257, 16] width 27 height 12
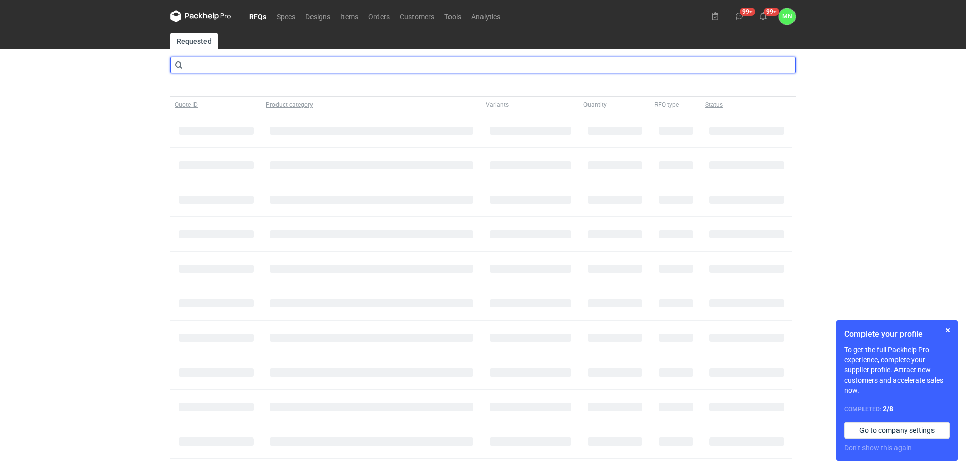
click at [277, 61] on input "text" at bounding box center [483, 65] width 625 height 16
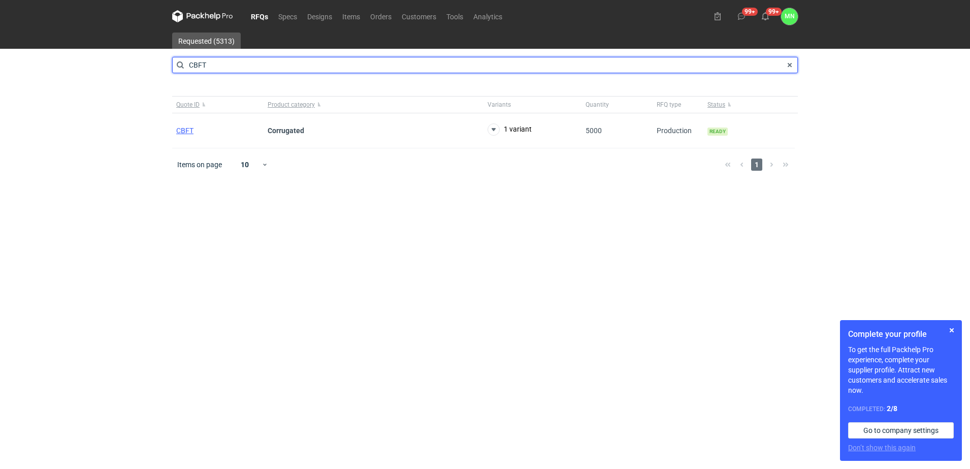
type input "CBFT"
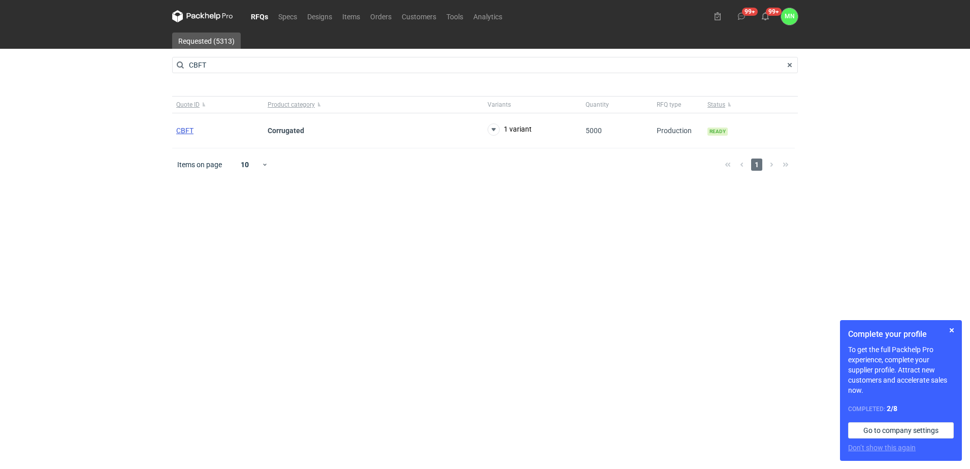
click at [185, 131] on span "CBFT" at bounding box center [184, 130] width 17 height 8
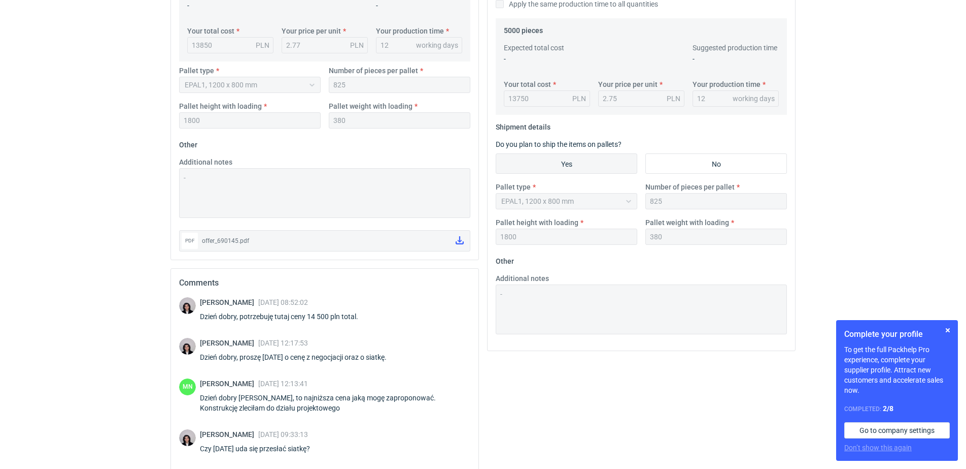
scroll to position [403, 0]
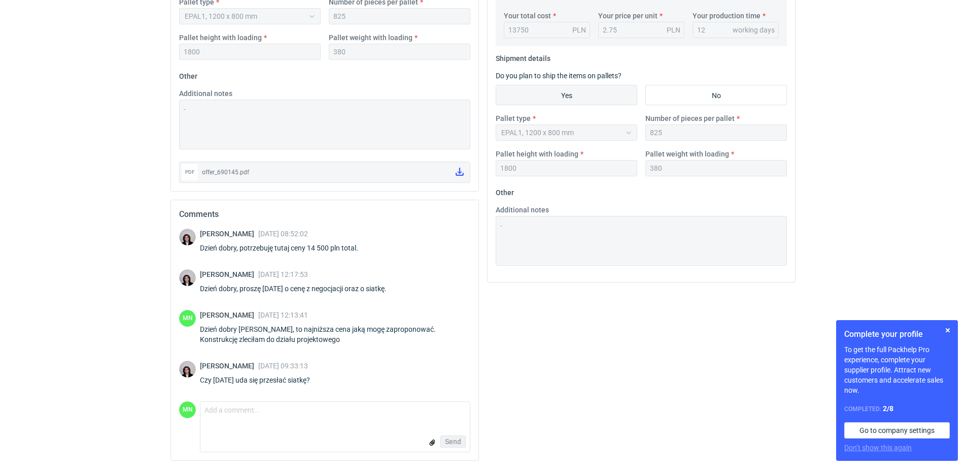
click at [265, 428] on form "Comment message Send" at bounding box center [335, 426] width 271 height 51
click at [260, 420] on textarea "Comment message" at bounding box center [336, 412] width 270 height 21
type textarea "P"
type textarea "Dzień dobry Panie Sebastianie, w załączniku konstrukcja."
click at [432, 442] on input "file" at bounding box center [432, 442] width 8 height 11
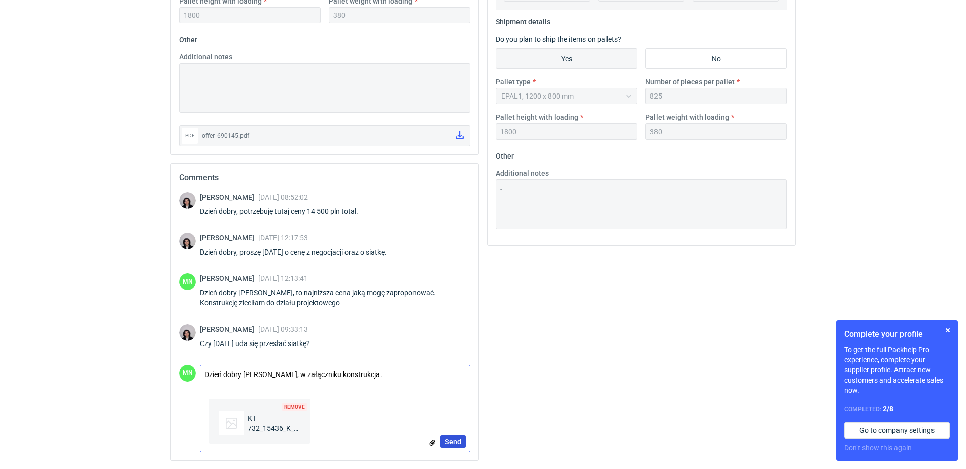
click at [458, 440] on span "Send" at bounding box center [453, 441] width 16 height 7
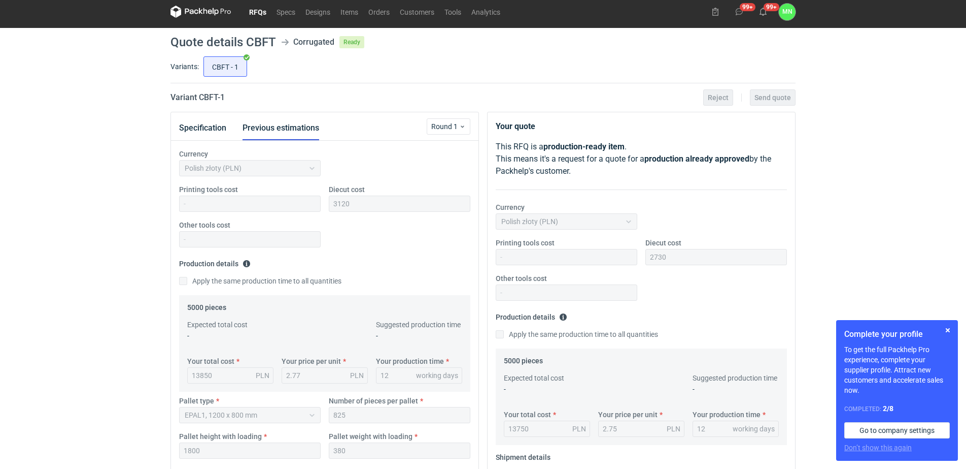
scroll to position [0, 0]
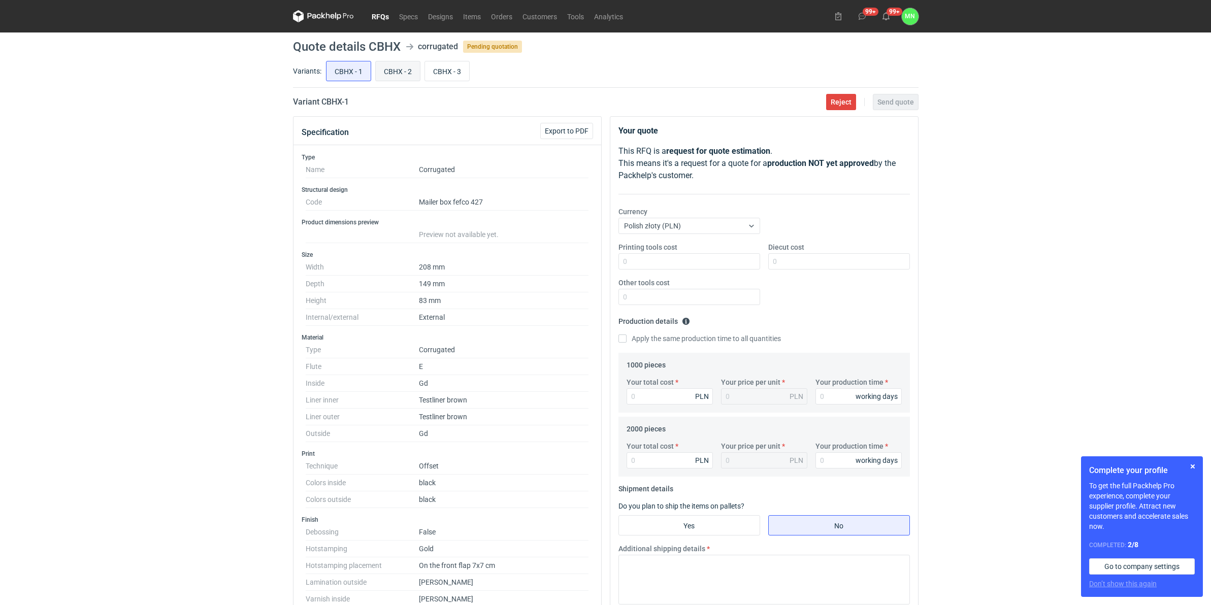
click at [401, 69] on input "CBHX - 2" at bounding box center [398, 70] width 44 height 19
radio input "true"
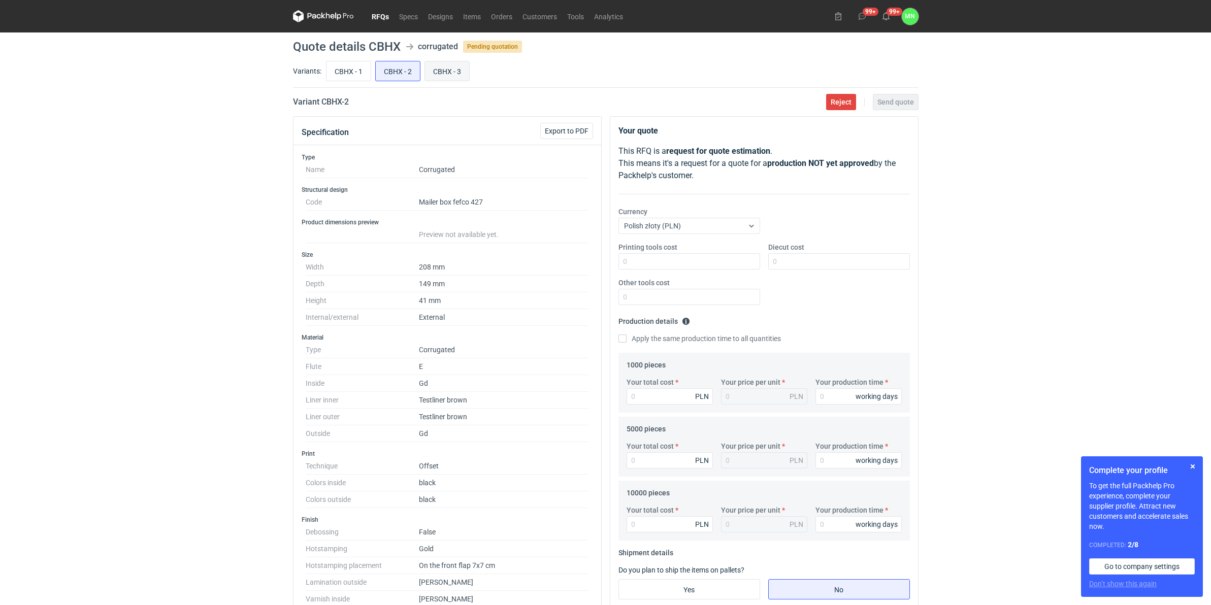
click at [450, 77] on input "CBHX - 3" at bounding box center [447, 70] width 44 height 19
radio input "true"
click at [396, 74] on input "CBHX - 2" at bounding box center [398, 70] width 44 height 19
radio input "true"
click at [353, 77] on input "CBHX - 1" at bounding box center [348, 70] width 44 height 19
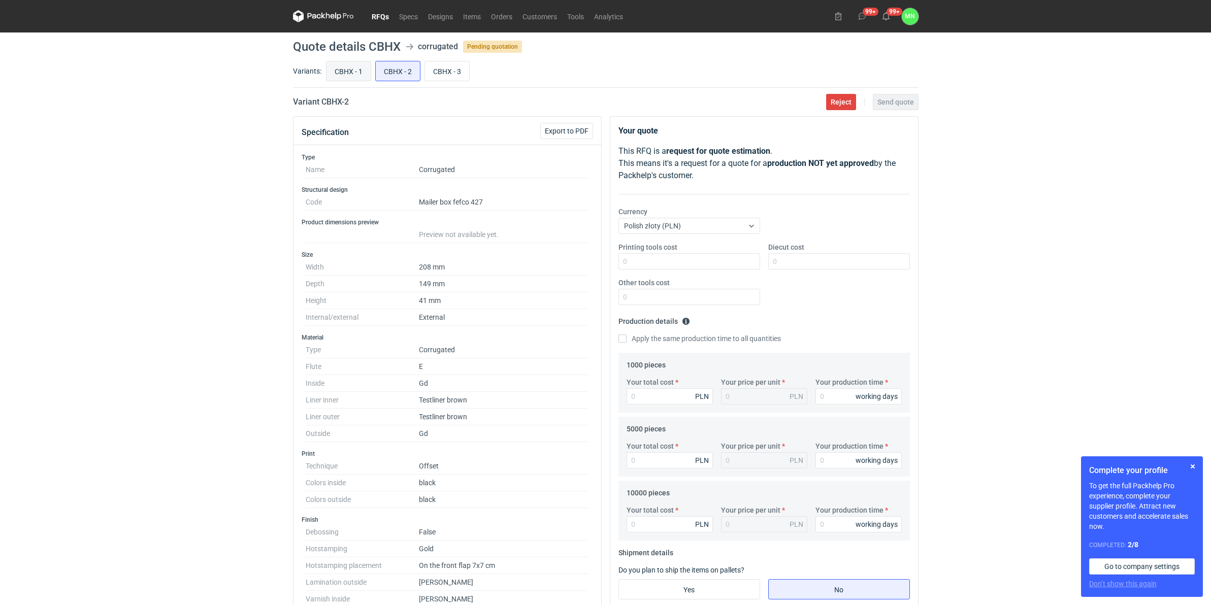
radio input "true"
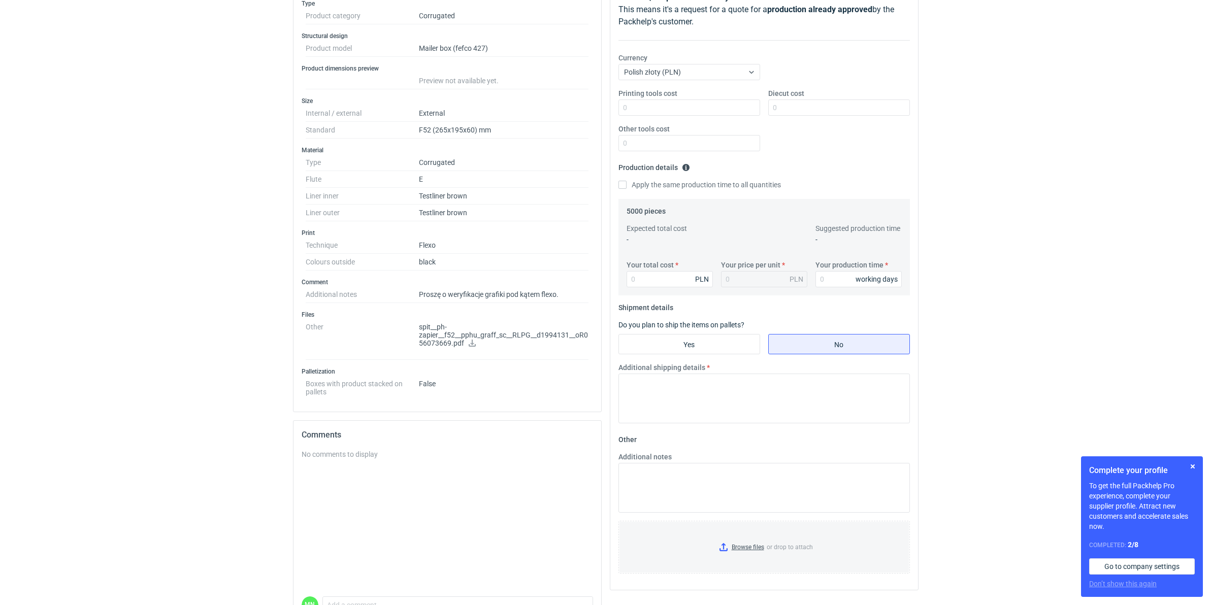
scroll to position [214, 0]
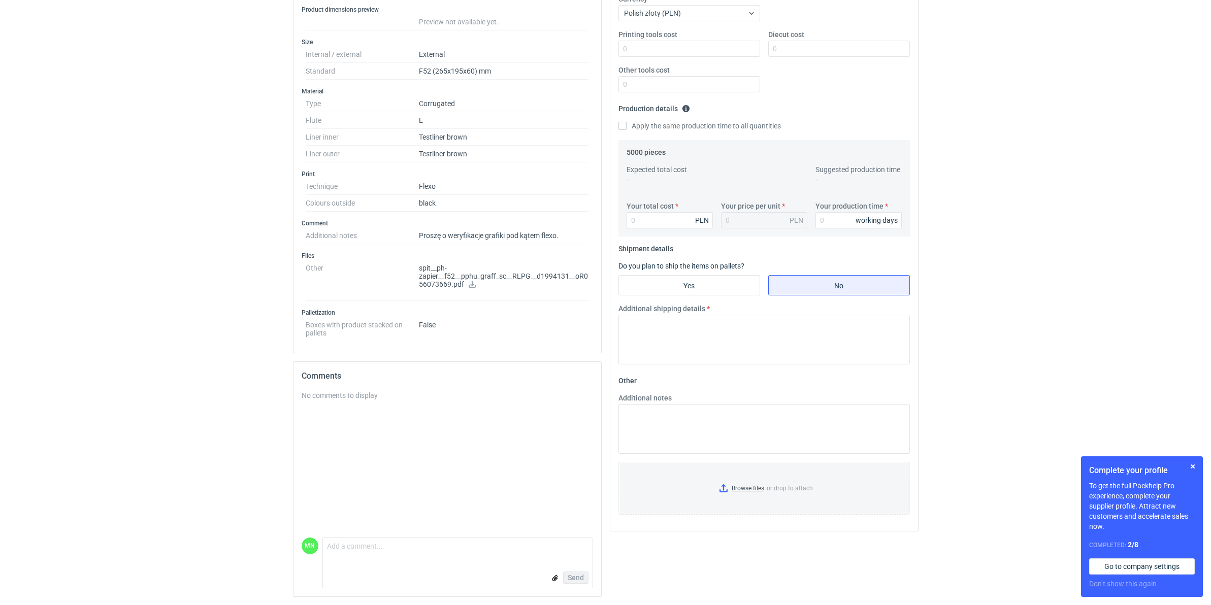
click at [465, 282] on p "spit__ph-zapier__f52__pphu_graff_sc__RLPG__d1994131__oR056073669.pdf" at bounding box center [504, 276] width 170 height 25
click at [469, 283] on icon at bounding box center [472, 284] width 8 height 7
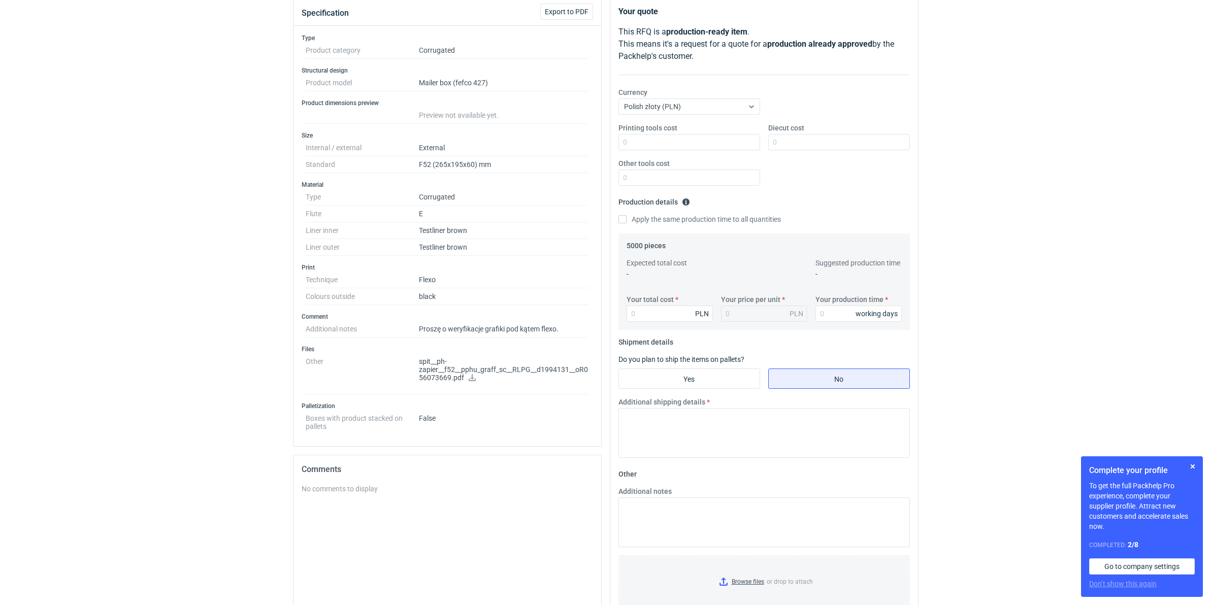
scroll to position [87, 0]
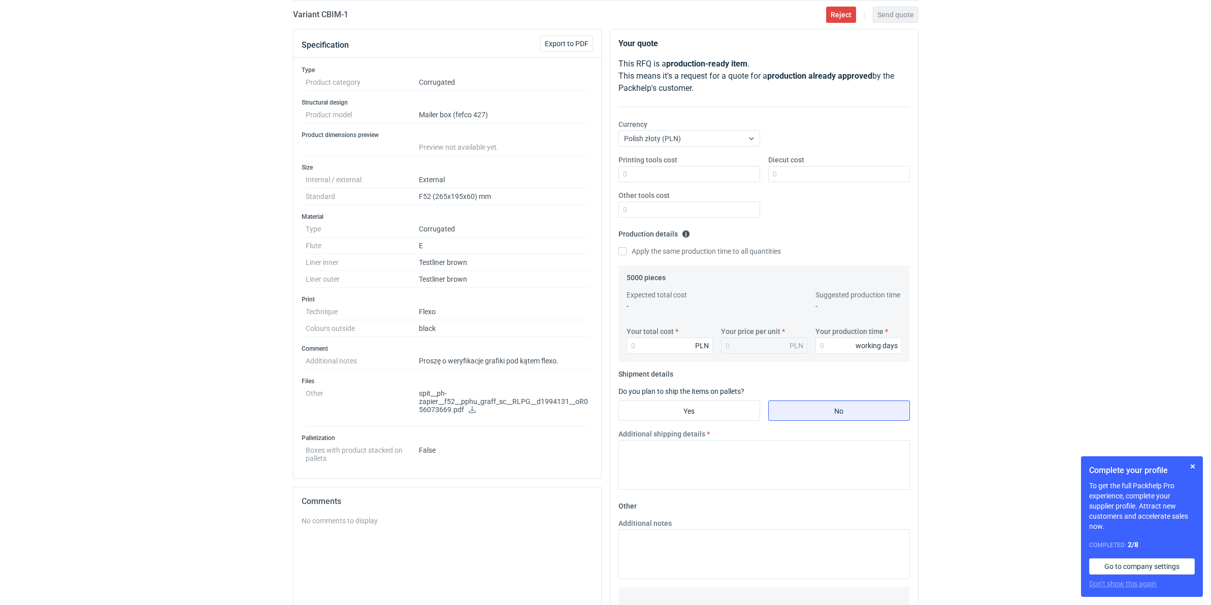
click at [452, 196] on dd "F52 (265x195x60) mm" at bounding box center [504, 196] width 170 height 17
copy dd "265x195x60"
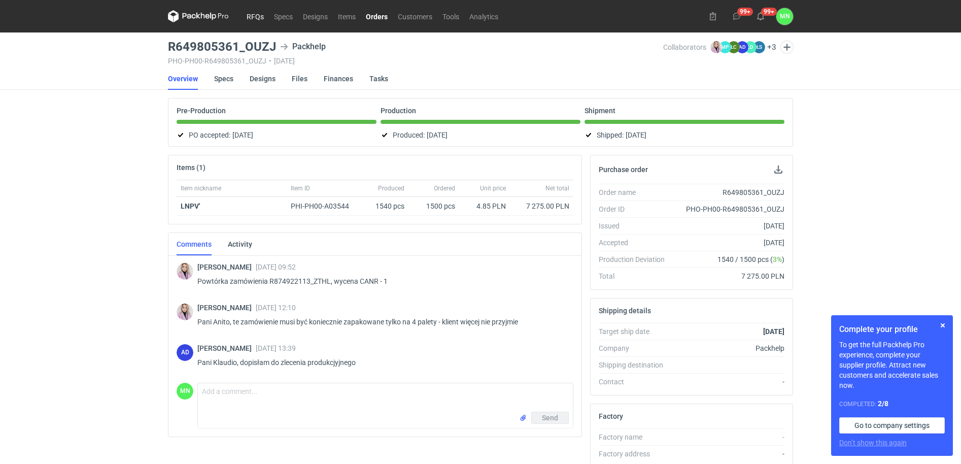
click at [256, 18] on link "RFQs" at bounding box center [255, 16] width 27 height 12
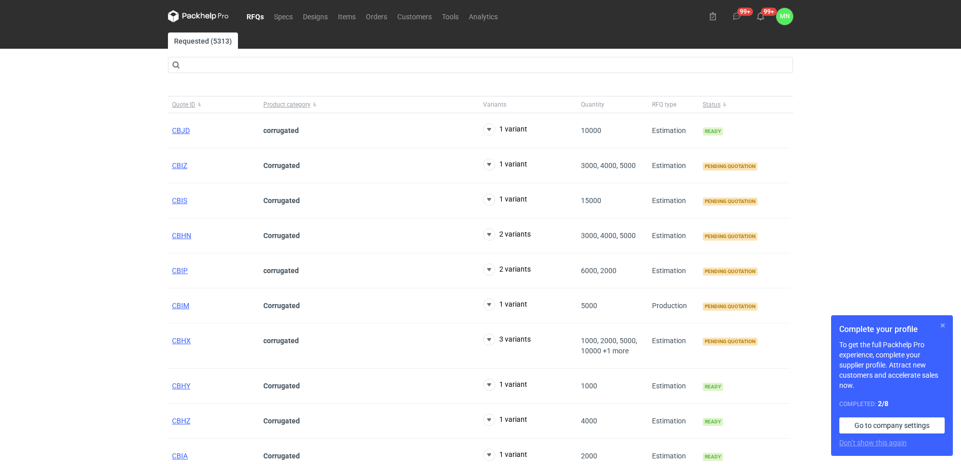
click at [943, 325] on button "button" at bounding box center [943, 325] width 12 height 12
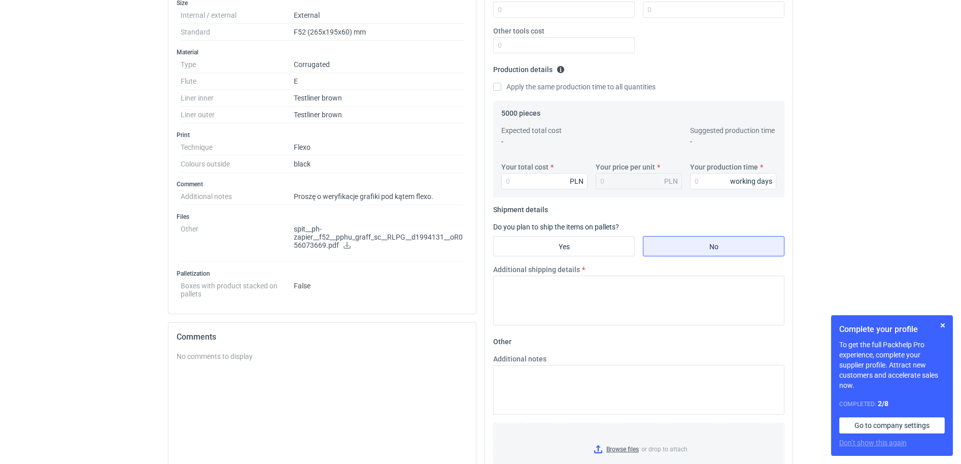
scroll to position [254, 0]
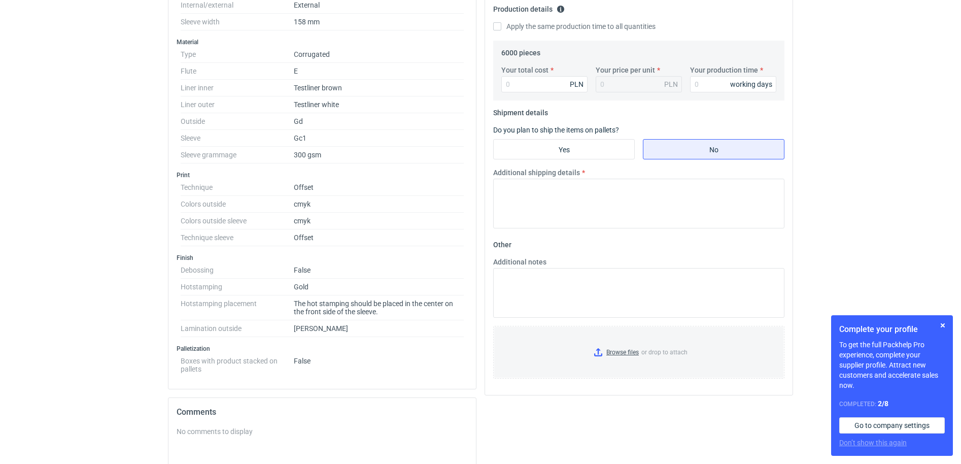
scroll to position [317, 0]
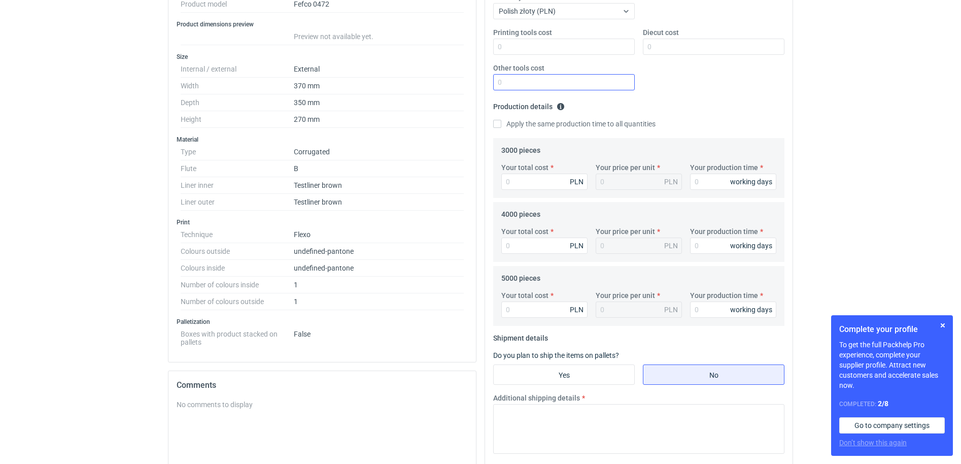
scroll to position [254, 0]
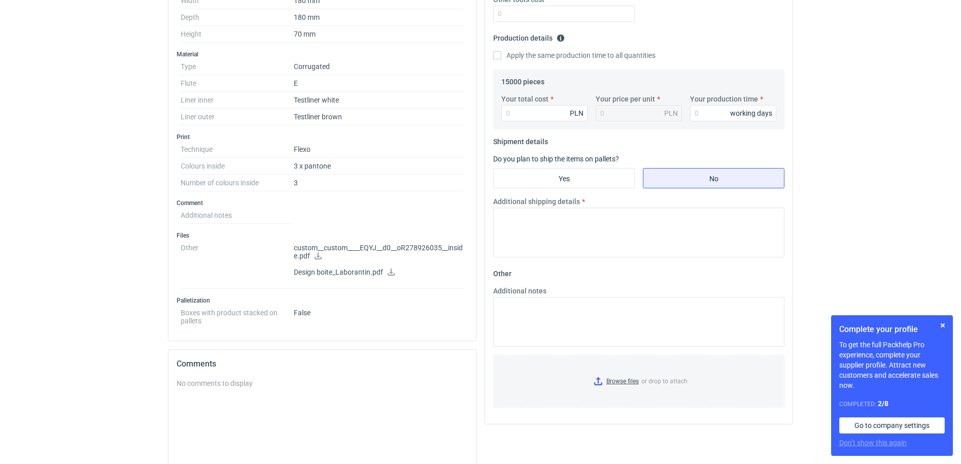
scroll to position [317, 0]
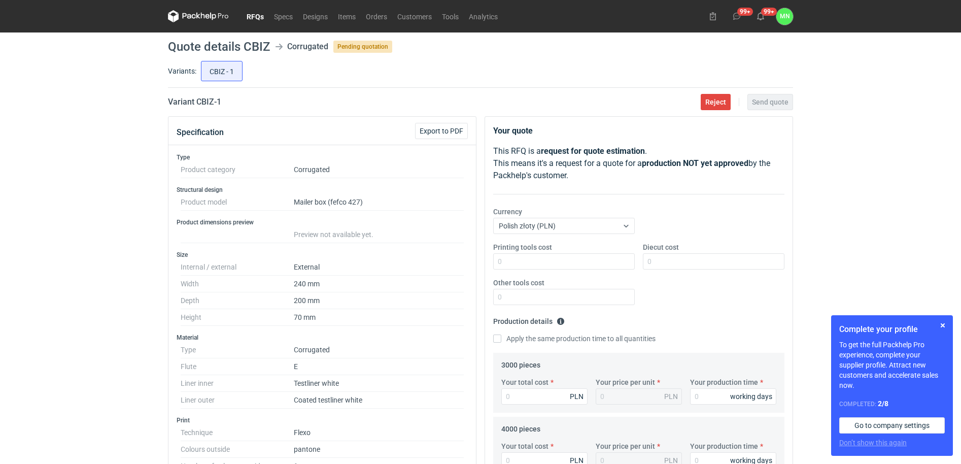
click at [256, 18] on link "RFQs" at bounding box center [255, 16] width 27 height 12
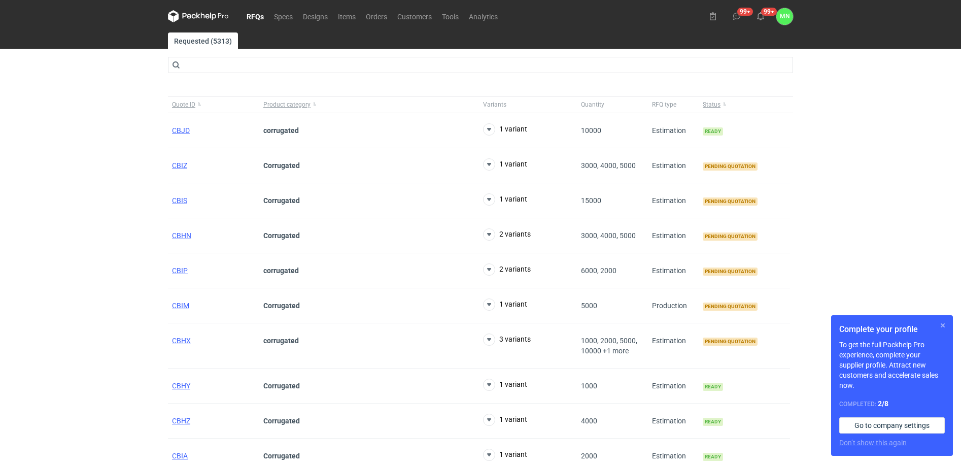
click at [944, 322] on button "button" at bounding box center [943, 325] width 12 height 12
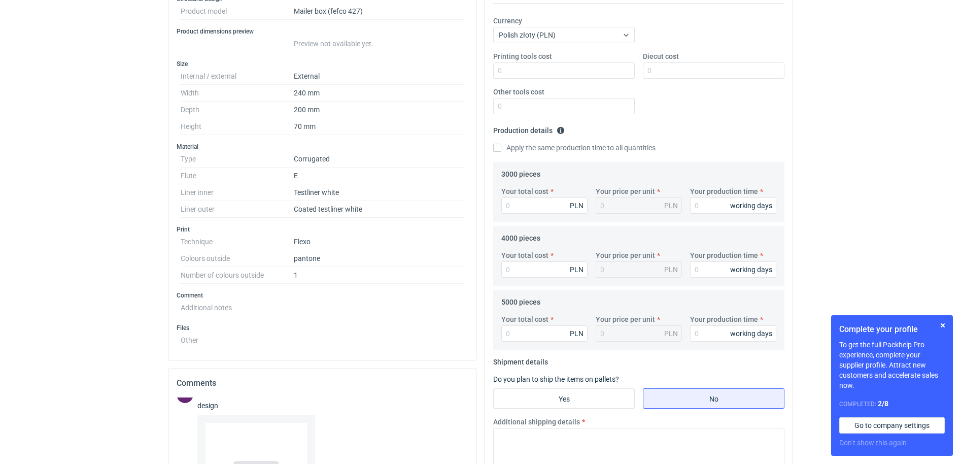
scroll to position [190, 0]
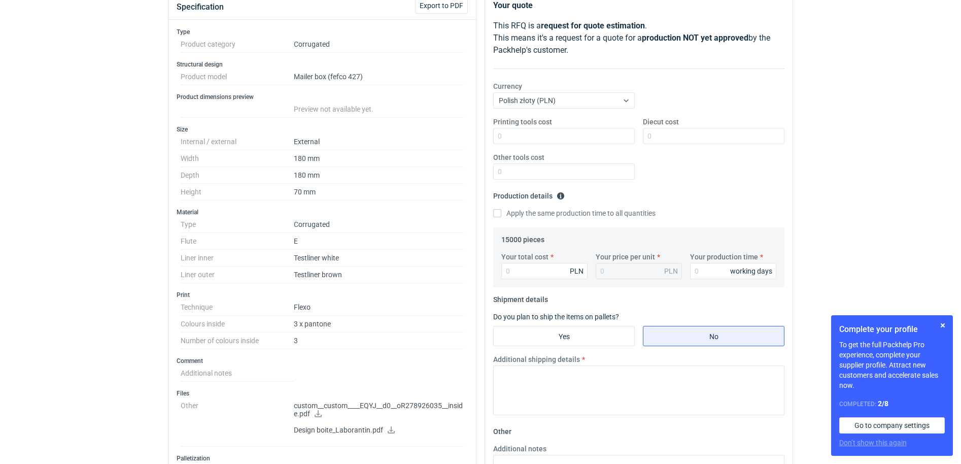
scroll to position [127, 0]
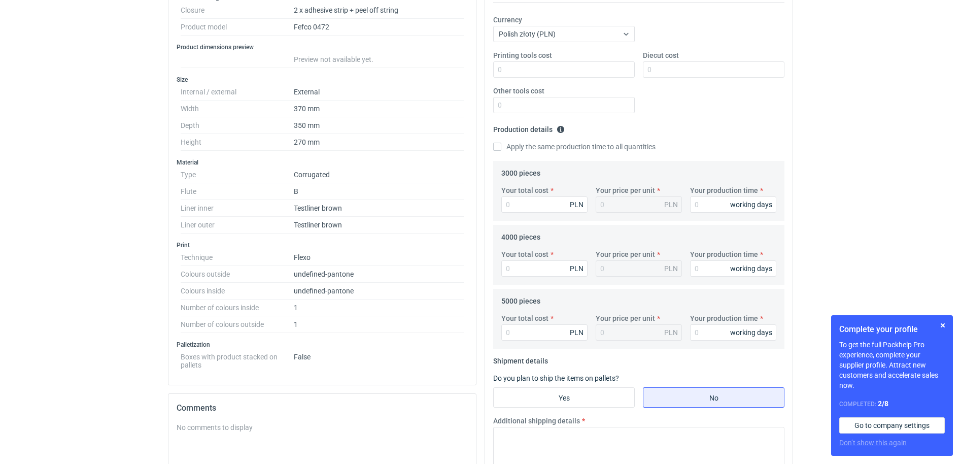
scroll to position [190, 0]
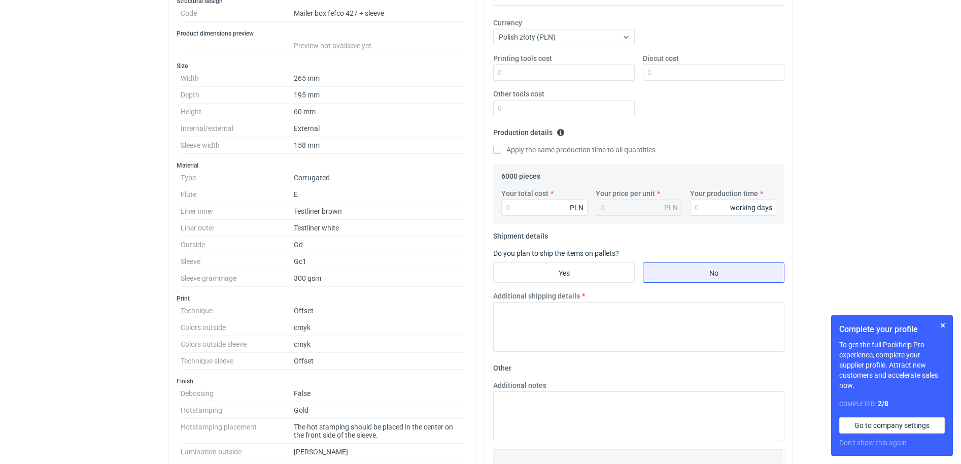
scroll to position [190, 0]
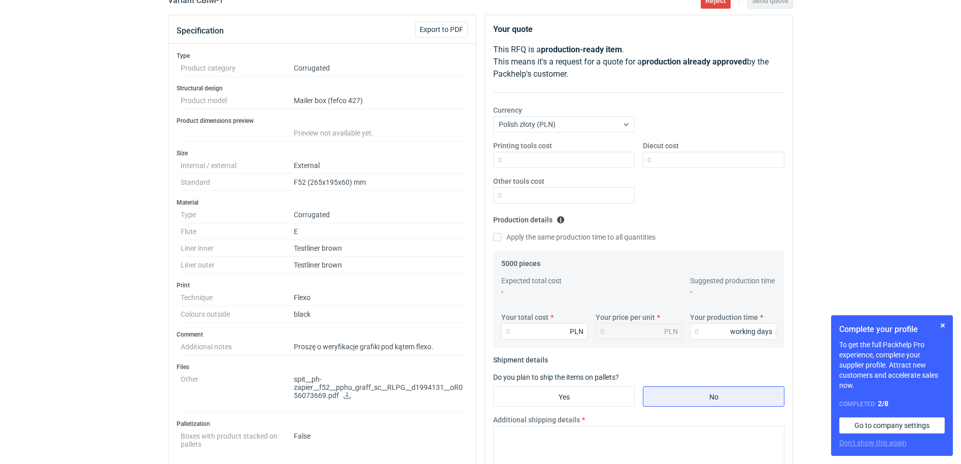
scroll to position [127, 0]
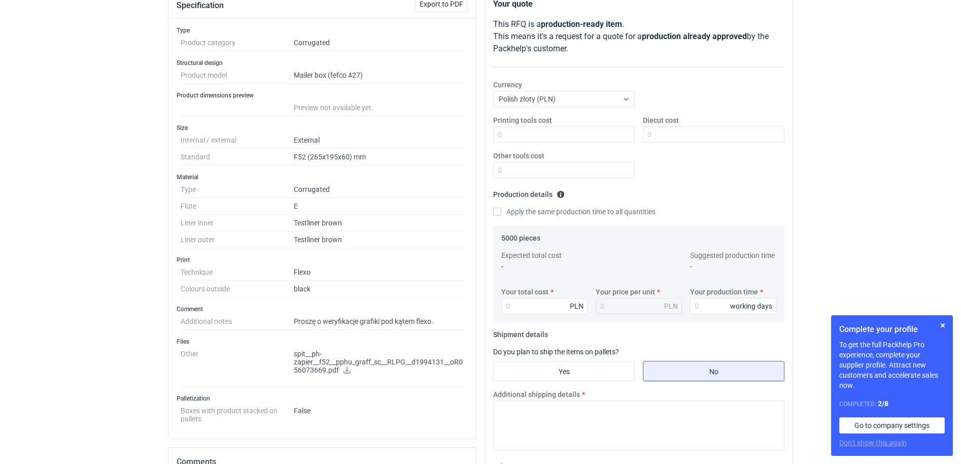
click at [347, 371] on icon at bounding box center [347, 369] width 7 height 7
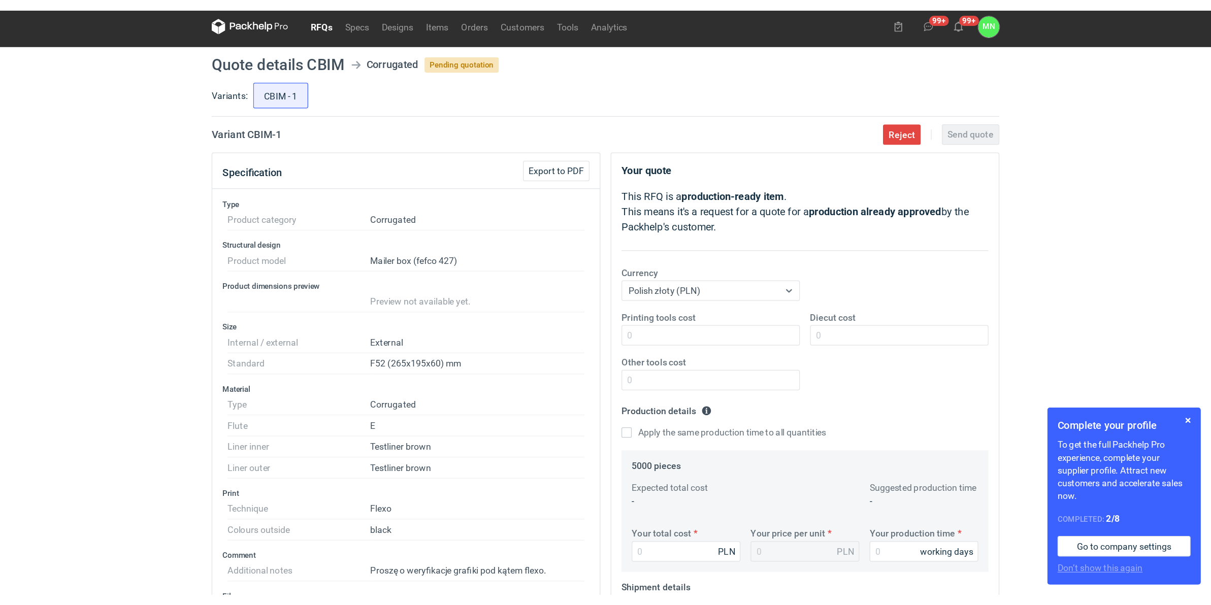
scroll to position [0, 0]
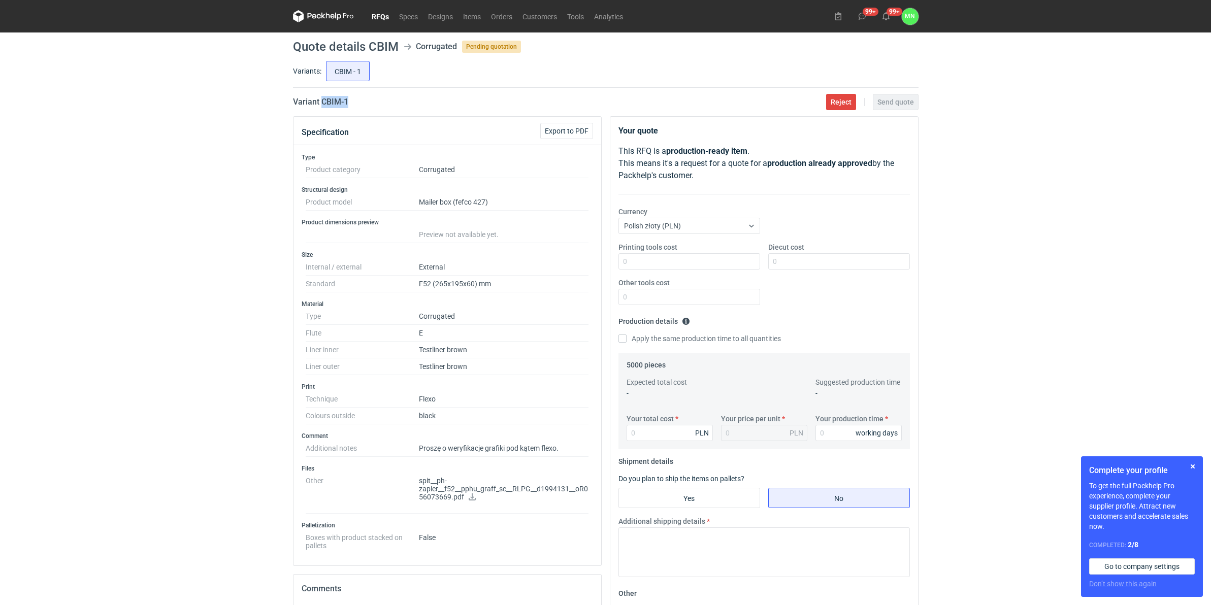
drag, startPoint x: 358, startPoint y: 103, endPoint x: 322, endPoint y: 105, distance: 36.1
click at [322, 105] on div "Variant CBIM - 1 Reject Send quote" at bounding box center [605, 102] width 625 height 12
copy h2 "CBIM - 1"
click at [641, 425] on input "Your total cost" at bounding box center [669, 433] width 86 height 16
type input "4350"
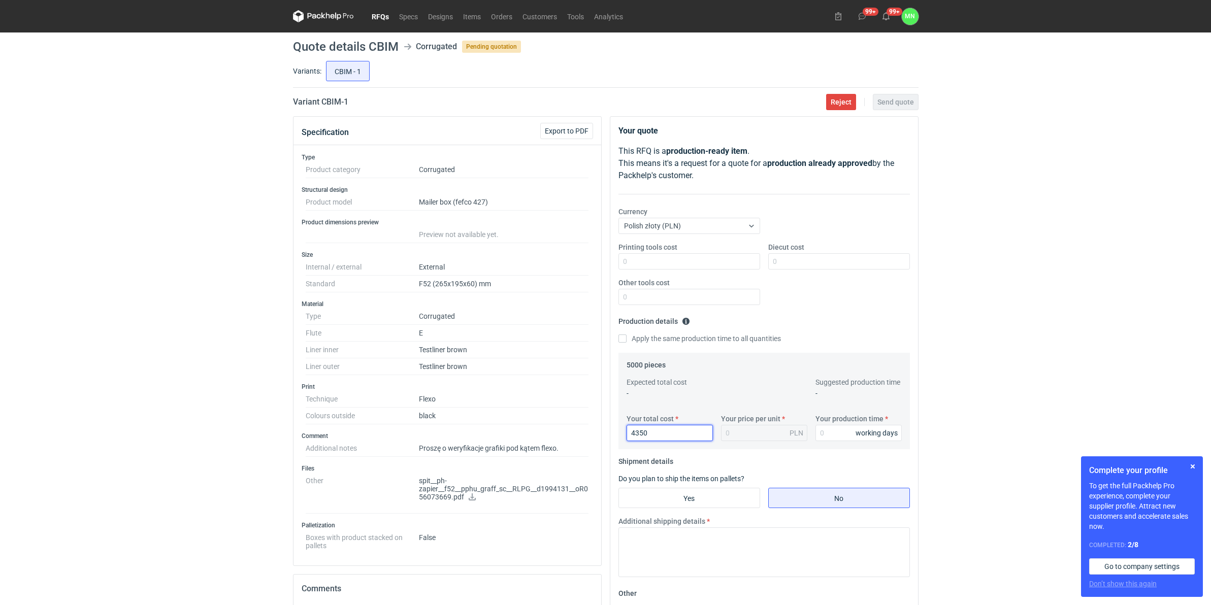
type input "0.87"
type input "4350"
click at [820, 441] on input "Your production time" at bounding box center [858, 433] width 86 height 16
type input "10"
click at [699, 268] on input "Printing tools cost" at bounding box center [689, 261] width 142 height 16
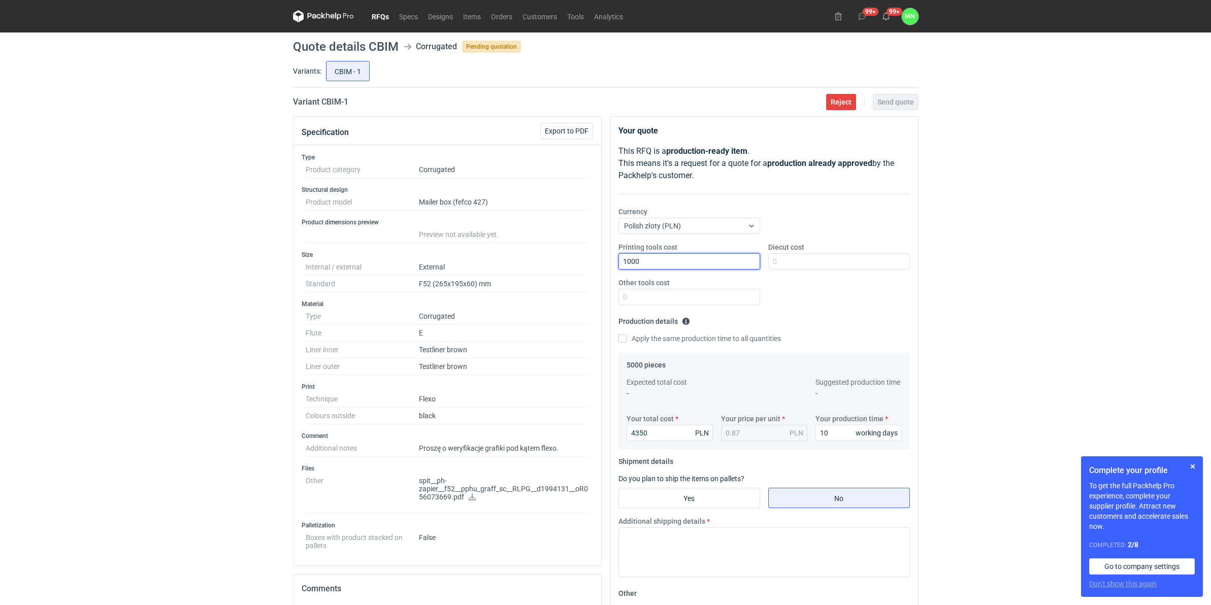
type input "1000"
click at [964, 232] on div "RFQs Specs Designs Items Orders Customers Tools Analytics 99+ 99+ MN Małgorzata…" at bounding box center [605, 302] width 1211 height 605
click at [681, 463] on fieldset "Shipment details Do you plan to ship the items on pallets? Yes No Additional sh…" at bounding box center [763, 519] width 291 height 132
click at [715, 463] on input "Yes" at bounding box center [689, 497] width 141 height 19
radio input "true"
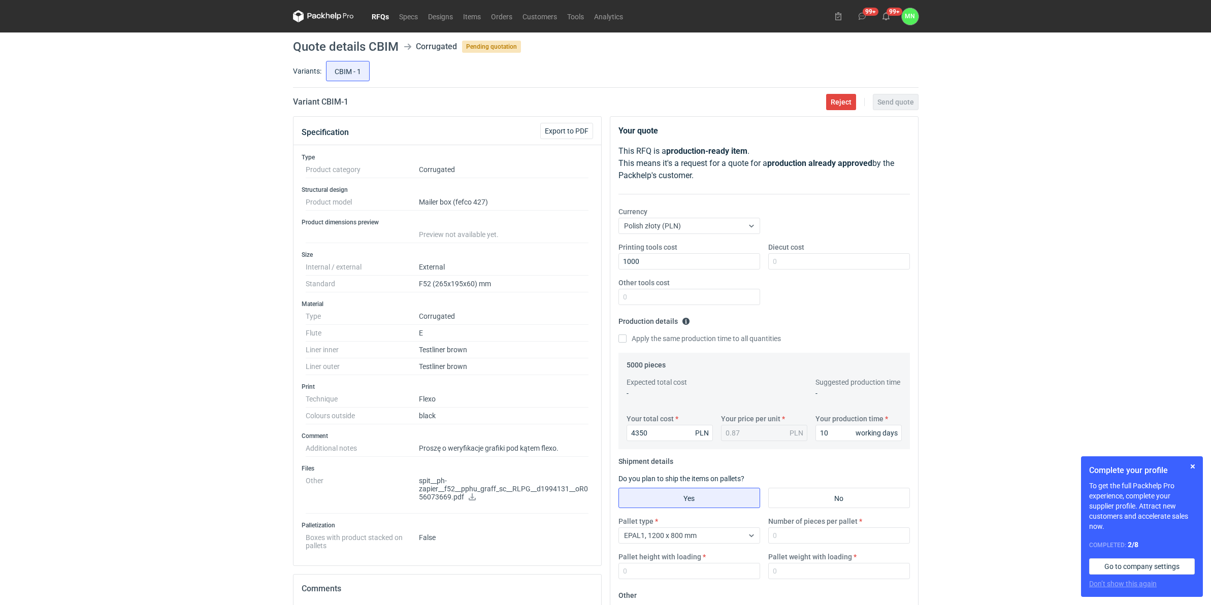
click at [327, 100] on h2 "Variant CBIM - 1" at bounding box center [320, 102] width 55 height 12
copy h2 "CBIM"
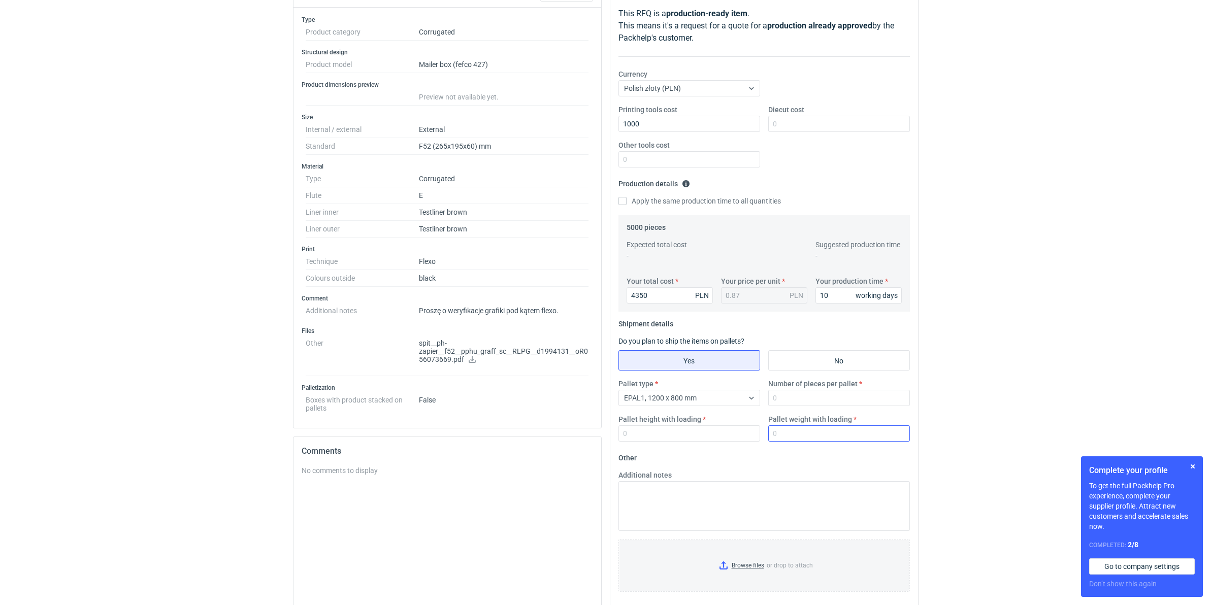
scroll to position [190, 0]
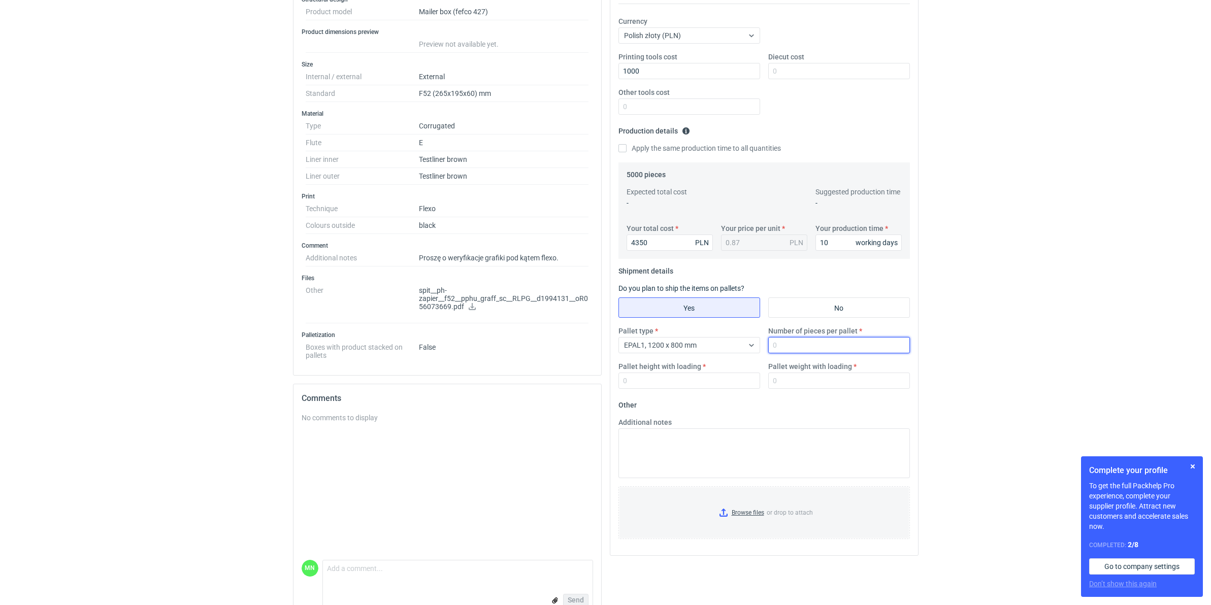
click at [797, 341] on input "Number of pieces per pallet" at bounding box center [839, 345] width 142 height 16
type input "3300"
type input "1800"
click at [683, 344] on span "EPAL1, 1200 x 800 mm" at bounding box center [660, 345] width 73 height 8
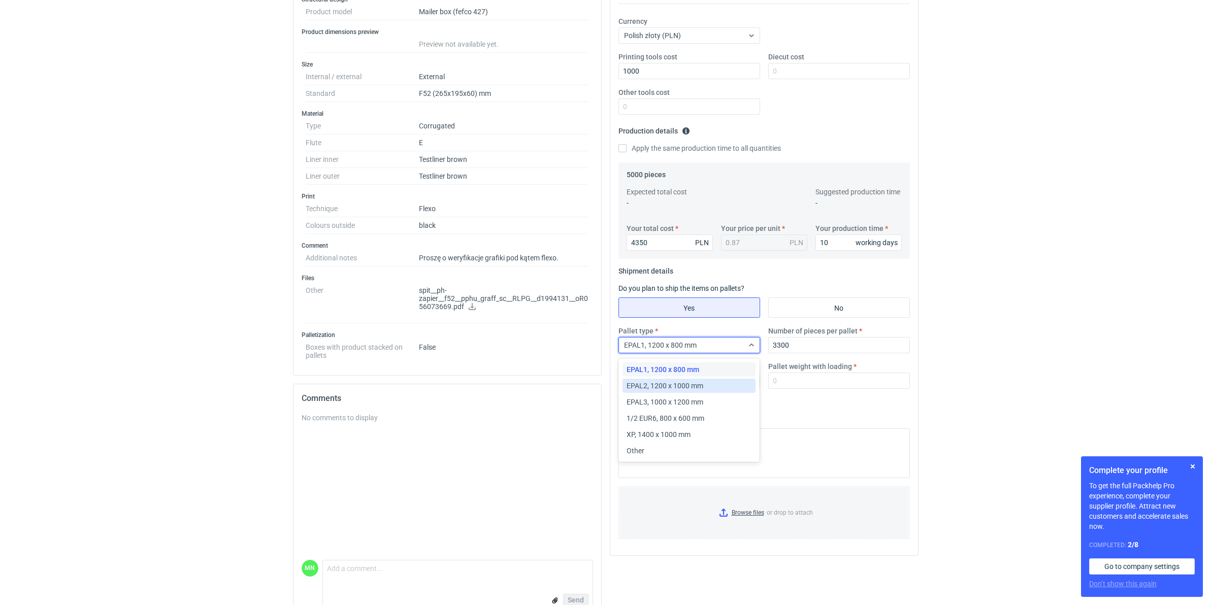
click at [698, 389] on span "EPAL2, 1200 x 1000 mm" at bounding box center [664, 386] width 77 height 10
click at [791, 384] on input "Pallet weight with loading" at bounding box center [839, 381] width 142 height 16
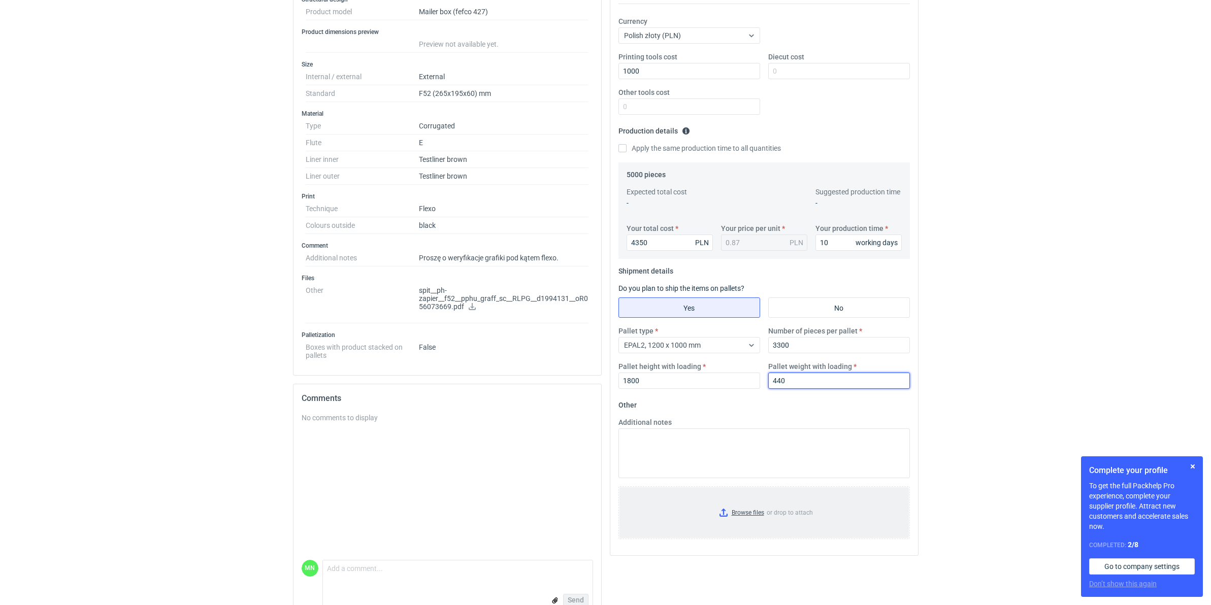
type input "440"
click at [751, 463] on input "Browse files or drop to attach" at bounding box center [763, 512] width 289 height 51
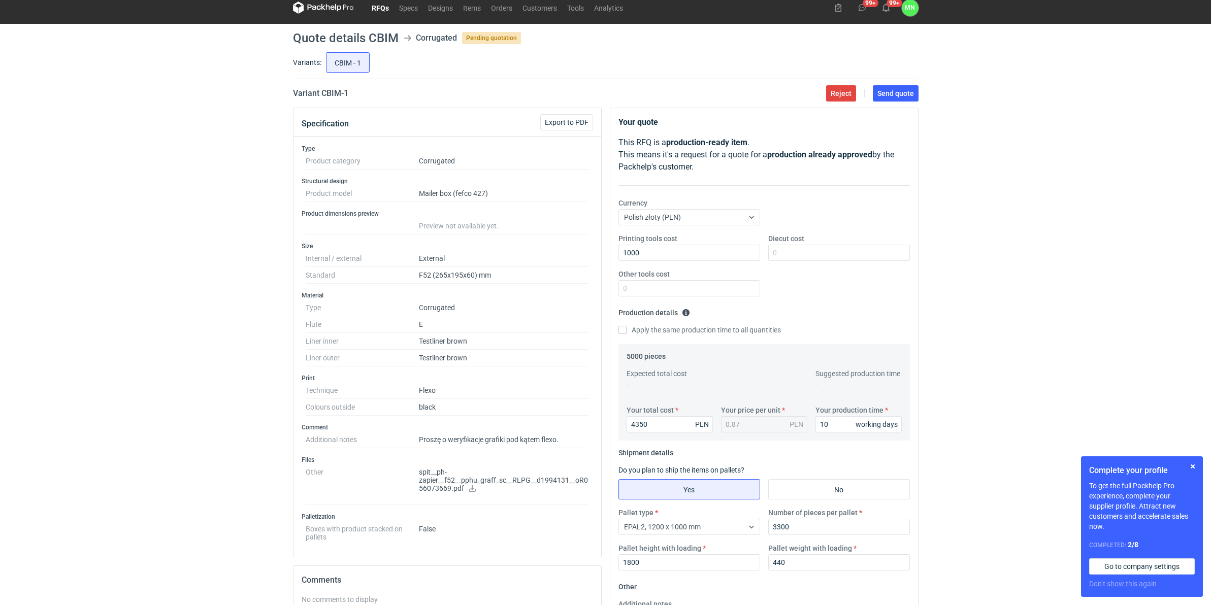
scroll to position [0, 0]
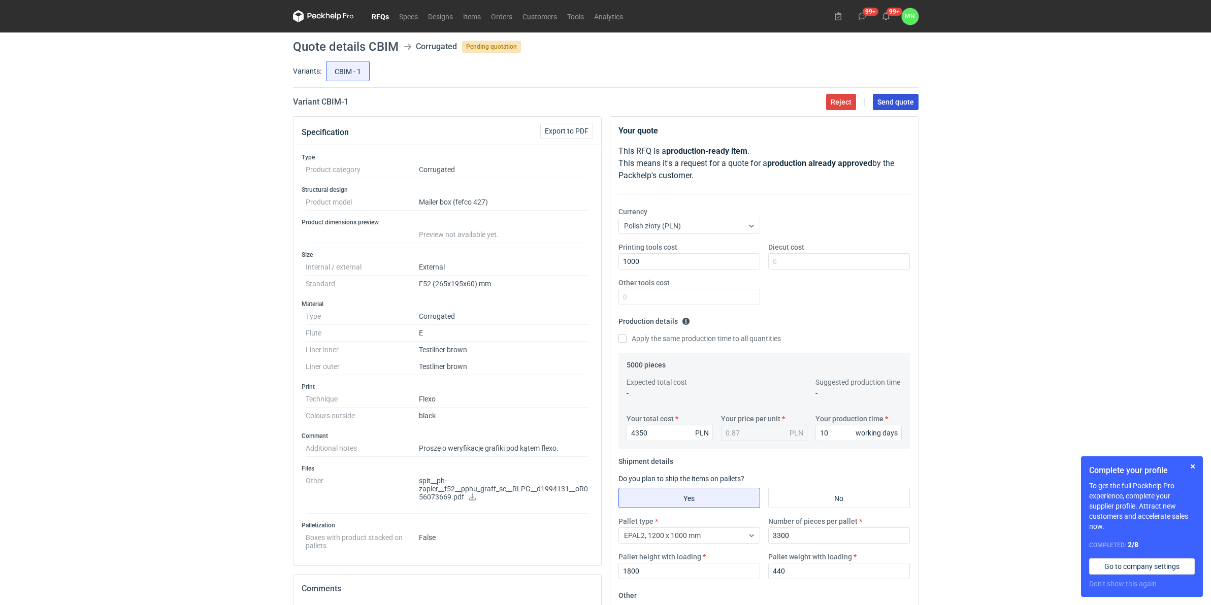
drag, startPoint x: 899, startPoint y: 104, endPoint x: 877, endPoint y: 120, distance: 27.6
click at [899, 104] on span "Send quote" at bounding box center [895, 101] width 37 height 7
click at [964, 463] on button "button" at bounding box center [1192, 466] width 12 height 12
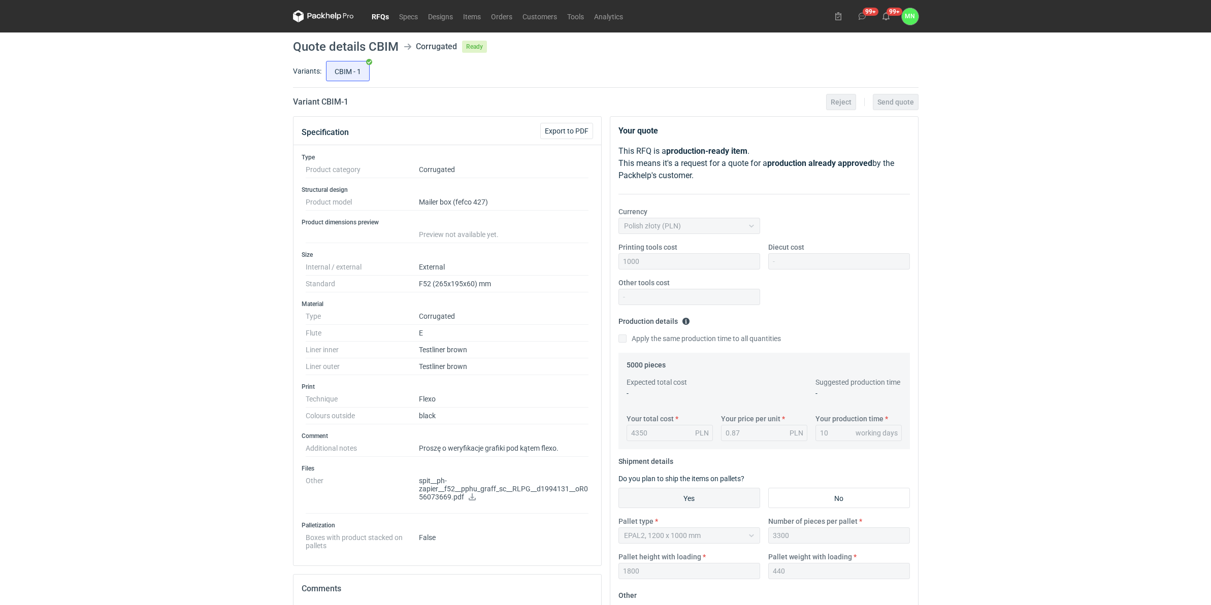
click at [387, 13] on link "RFQs" at bounding box center [379, 16] width 27 height 12
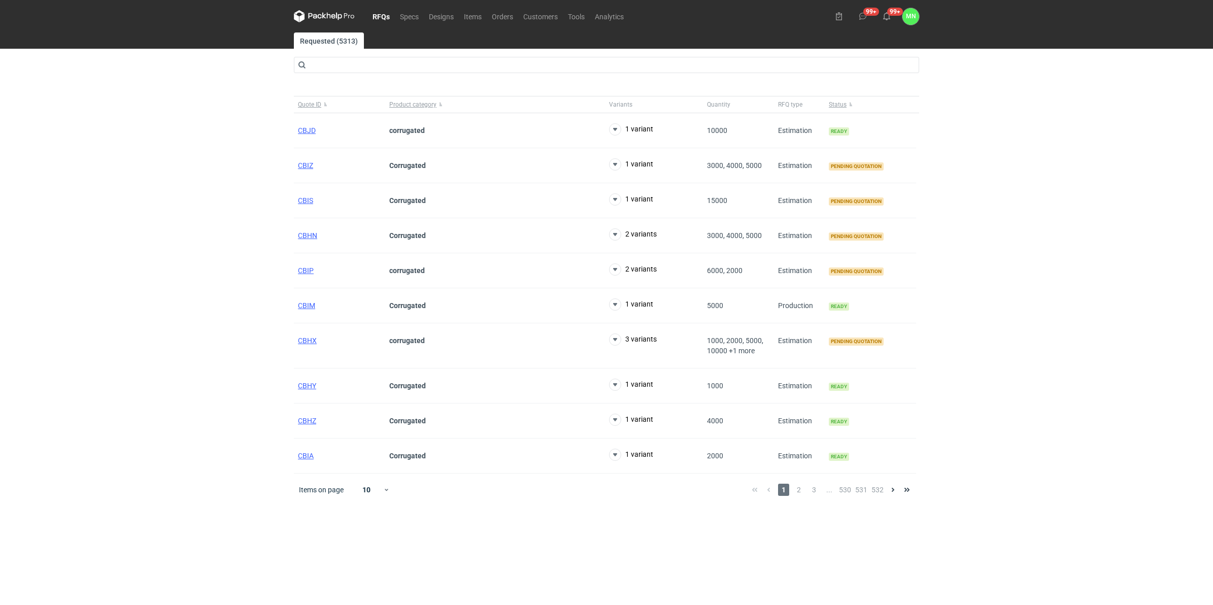
click at [543, 23] on nav "RFQs Specs Designs Items Orders Customers Tools Analytics" at bounding box center [461, 16] width 335 height 32
click at [504, 10] on link "Orders" at bounding box center [502, 16] width 31 height 12
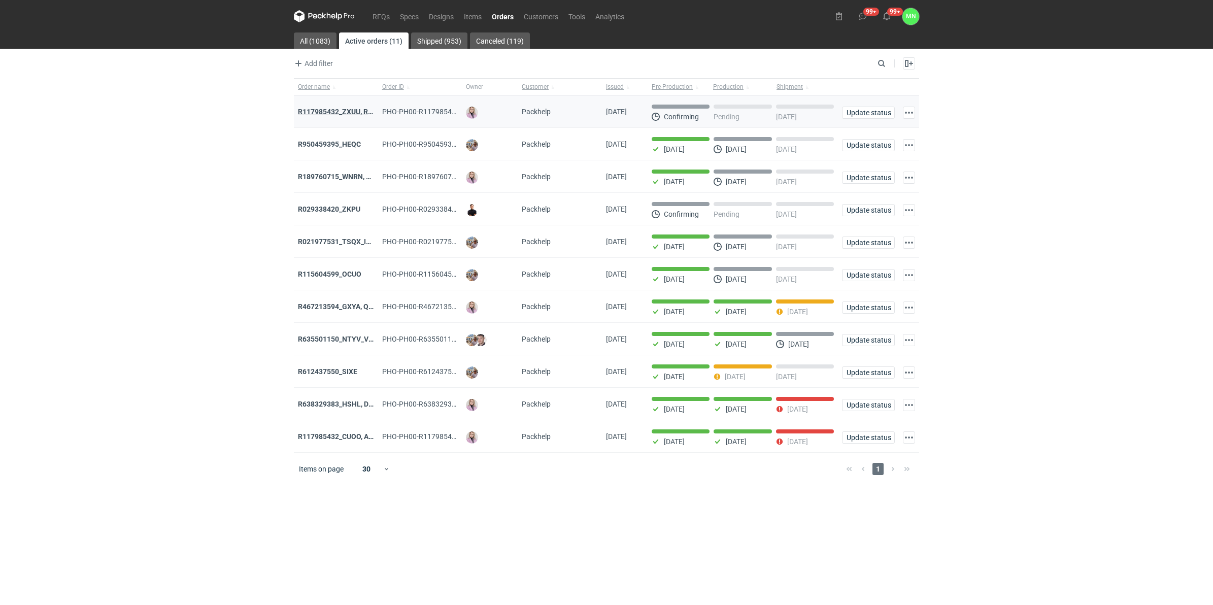
click at [333, 111] on strong "R117985432_ZXUU, RNMV, VLQR" at bounding box center [351, 112] width 107 height 8
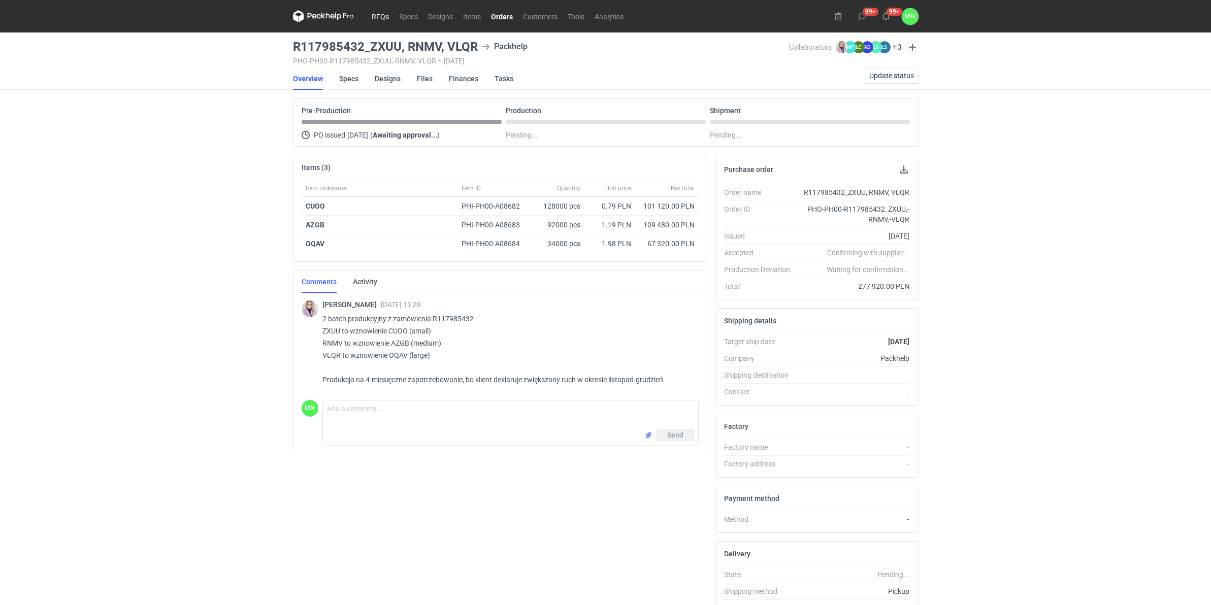
click at [377, 13] on link "RFQs" at bounding box center [379, 16] width 27 height 12
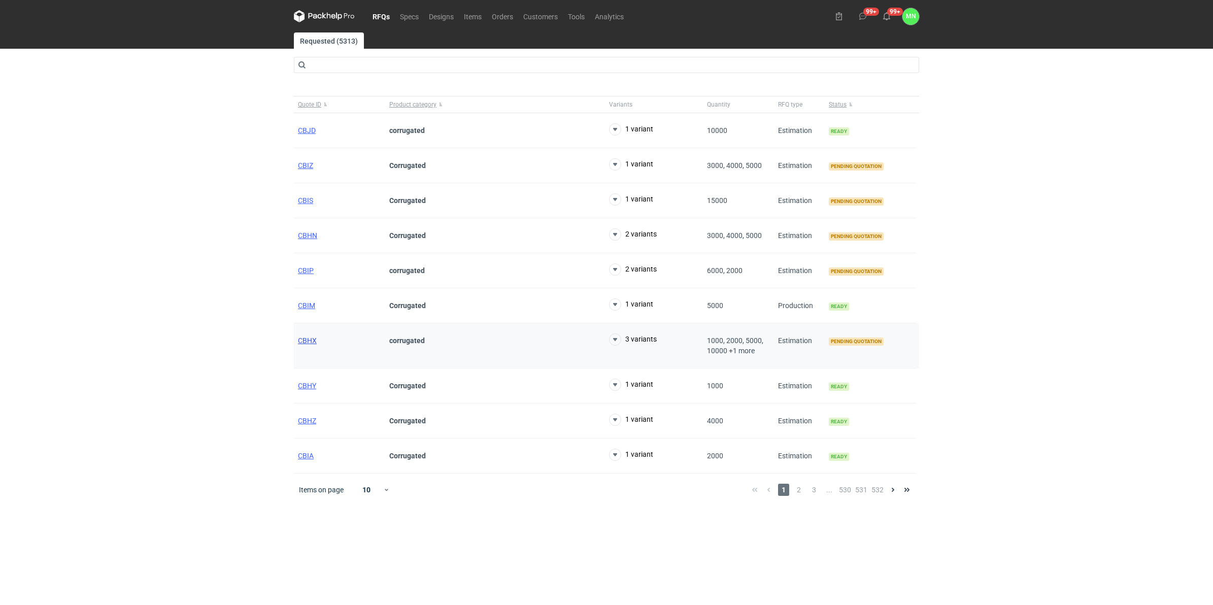
click at [312, 338] on span "CBHX" at bounding box center [307, 341] width 19 height 8
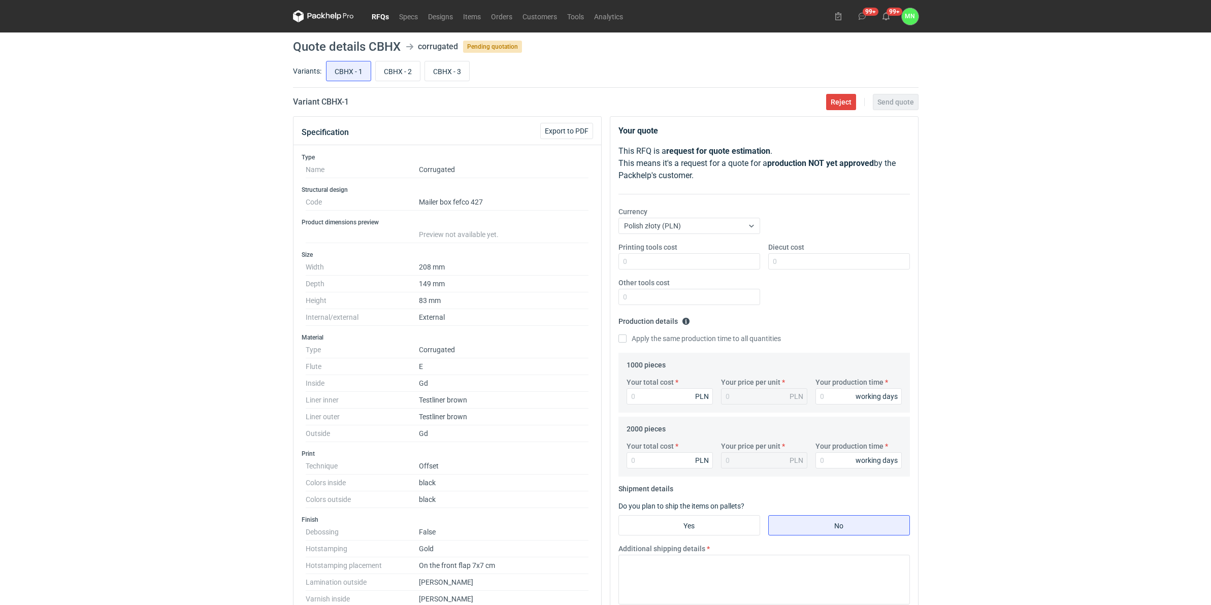
click at [380, 19] on link "RFQs" at bounding box center [379, 16] width 27 height 12
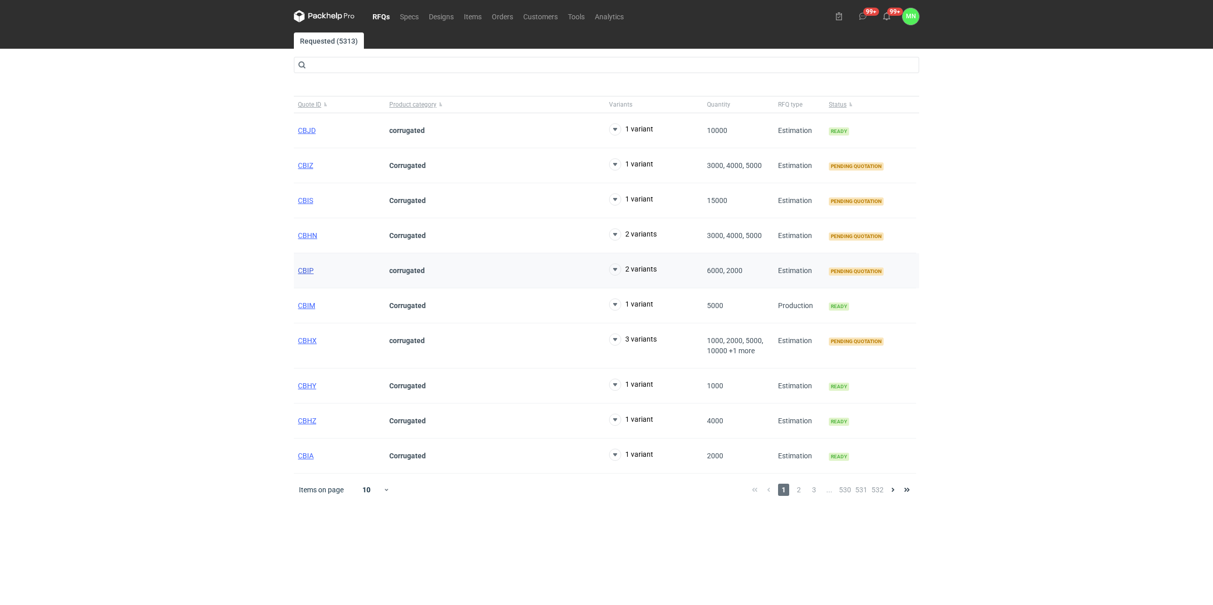
click at [302, 272] on span "CBIP" at bounding box center [306, 270] width 16 height 8
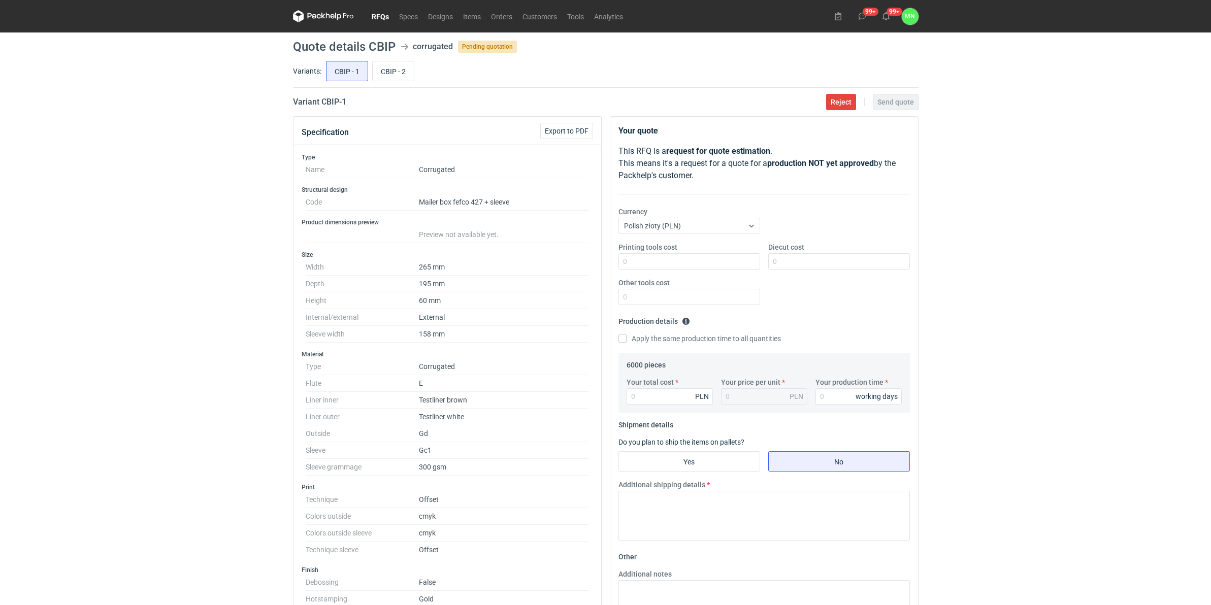
click at [374, 15] on link "RFQs" at bounding box center [379, 16] width 27 height 12
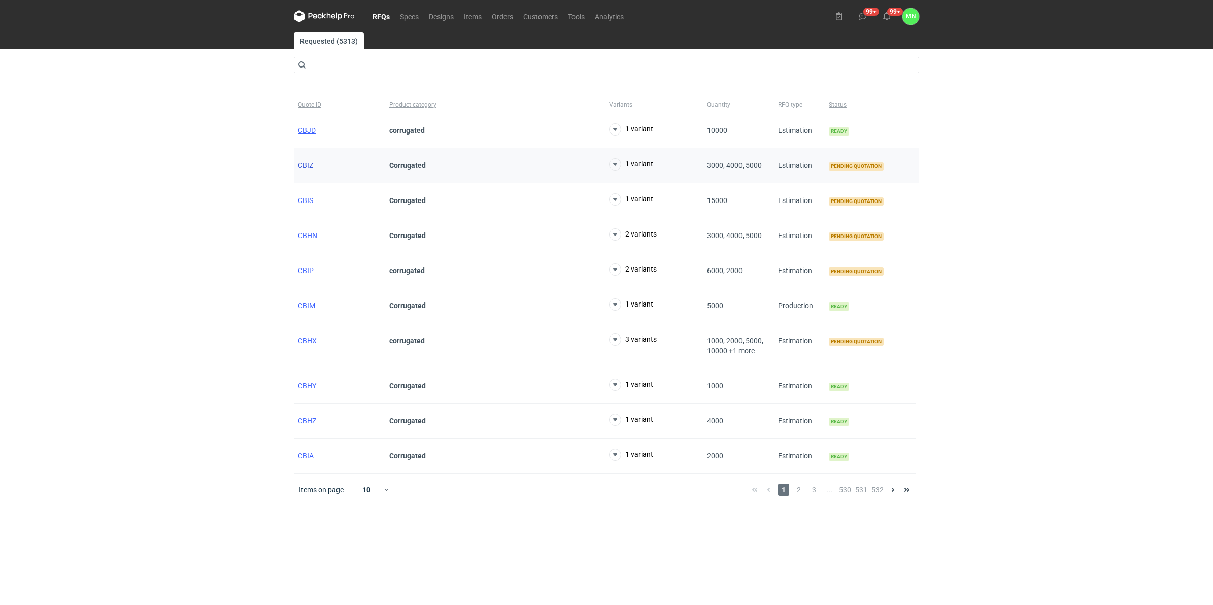
click at [305, 165] on span "CBIZ" at bounding box center [305, 165] width 15 height 8
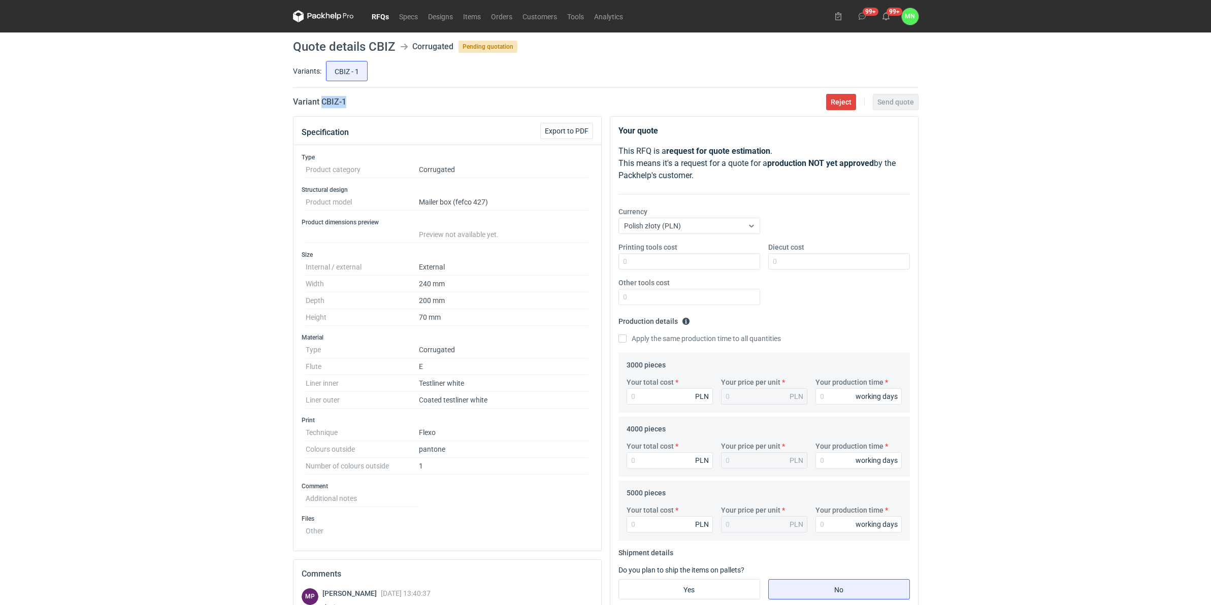
drag, startPoint x: 356, startPoint y: 107, endPoint x: 323, endPoint y: 105, distance: 33.1
click at [323, 105] on div "Variant CBIZ - 1 Reject Send quote" at bounding box center [605, 102] width 625 height 12
copy h2 "CBIZ - 1"
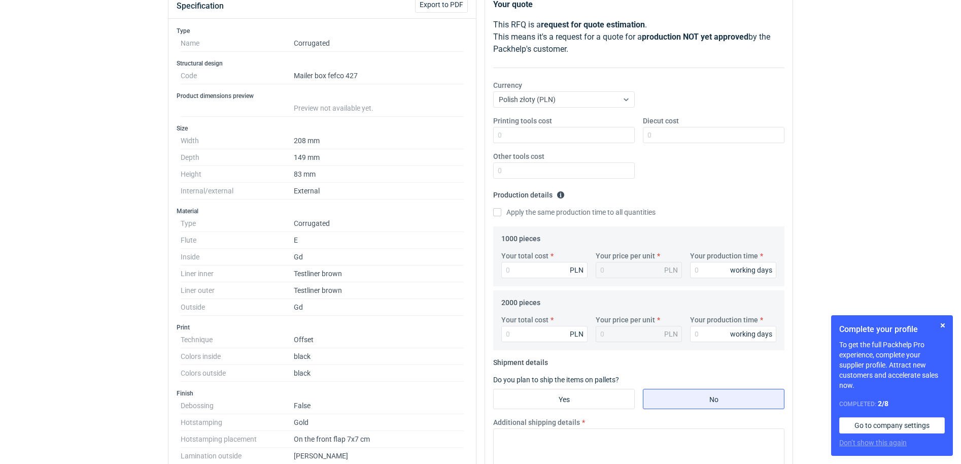
scroll to position [127, 0]
click at [944, 321] on button "button" at bounding box center [943, 325] width 12 height 12
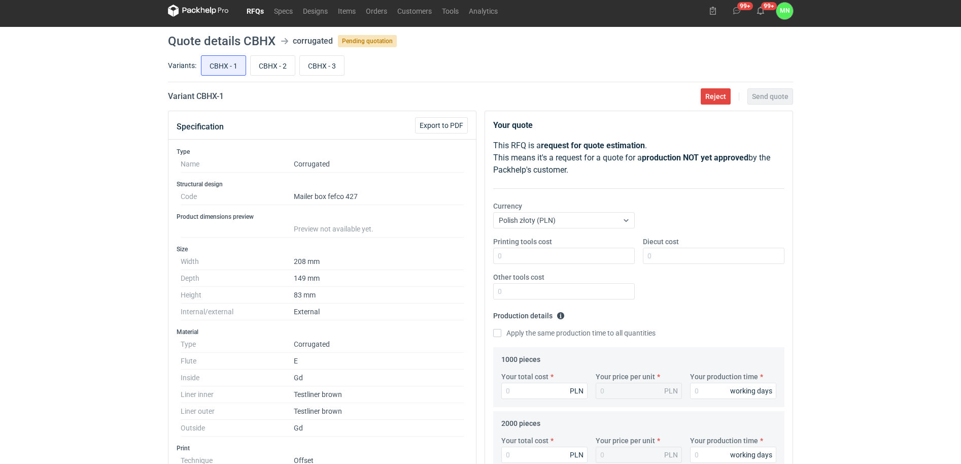
scroll to position [0, 0]
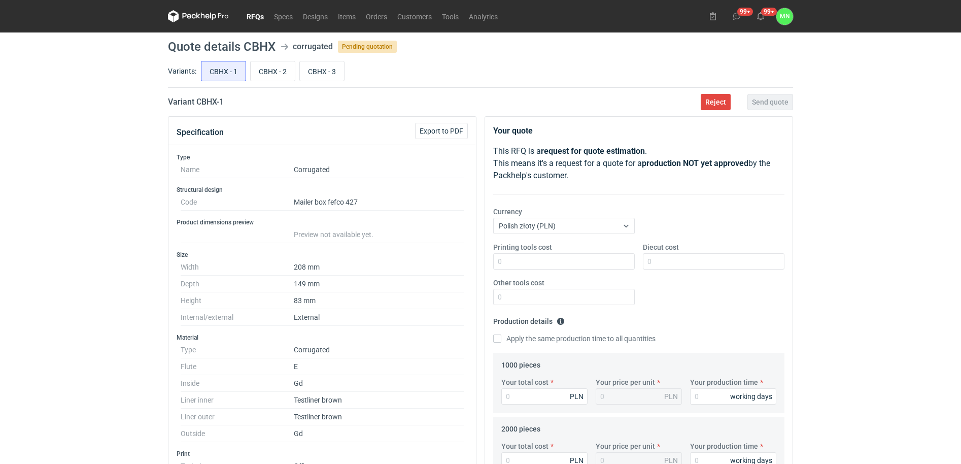
click at [252, 13] on link "RFQs" at bounding box center [255, 16] width 27 height 12
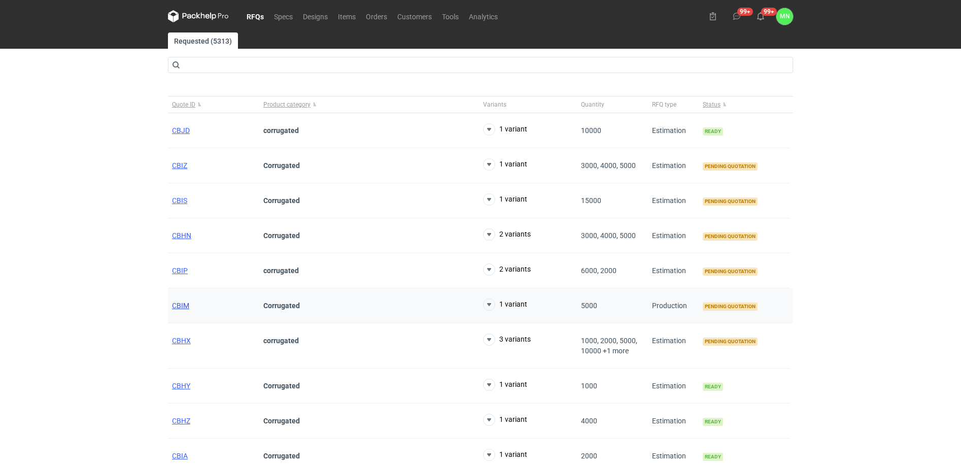
click at [181, 304] on span "CBIM" at bounding box center [180, 306] width 17 height 8
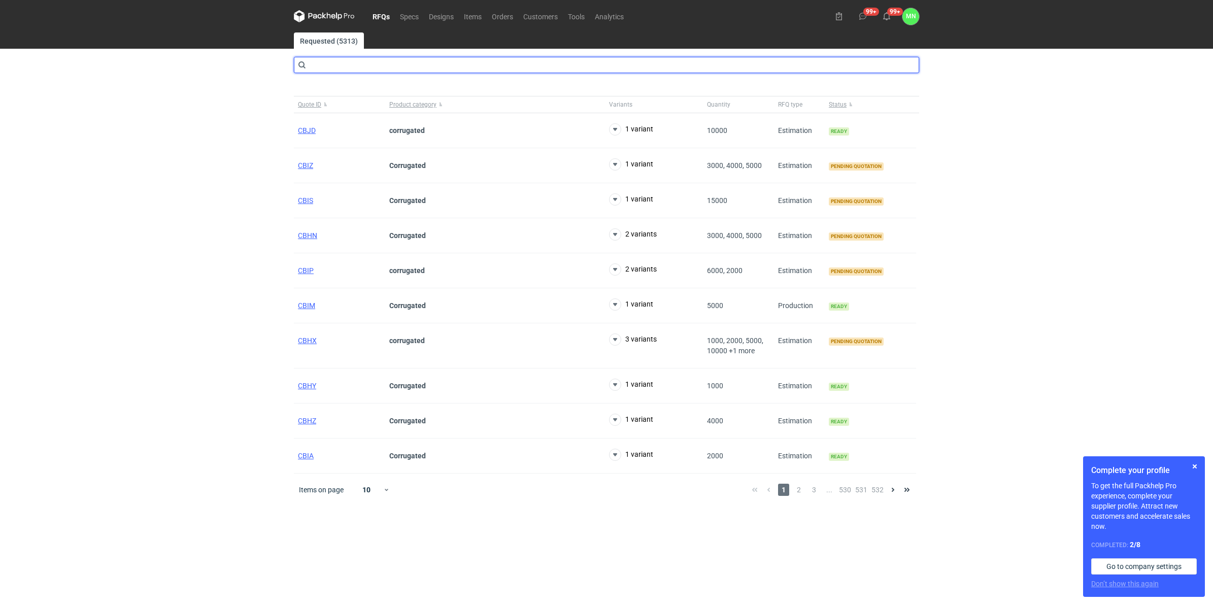
click at [313, 66] on input "text" at bounding box center [606, 65] width 625 height 16
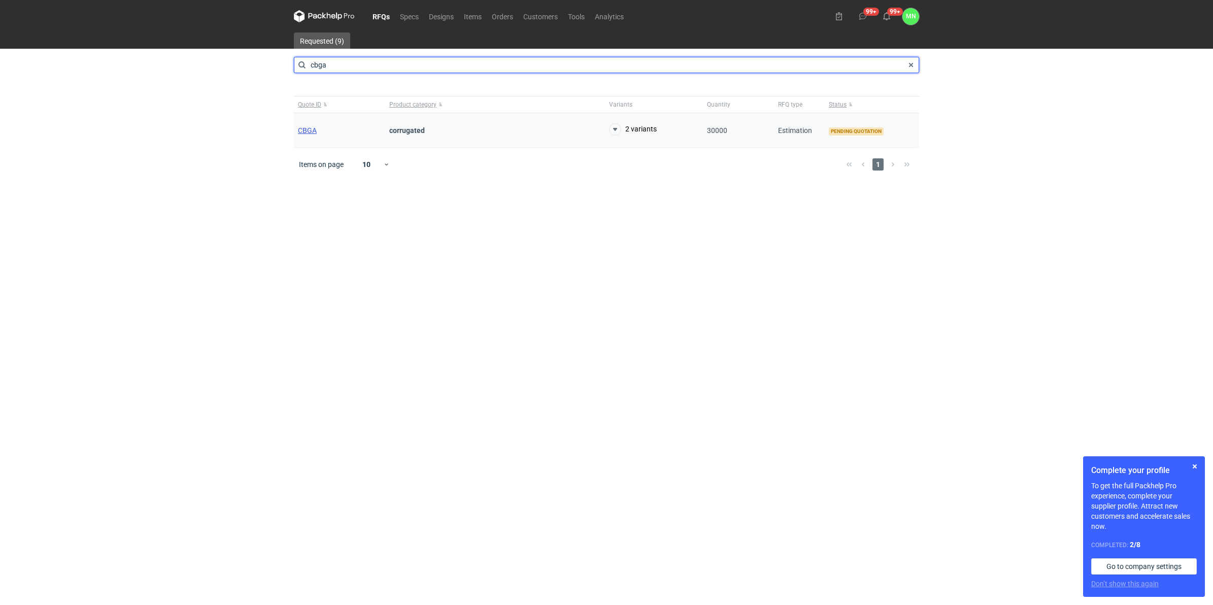
type input "cbga"
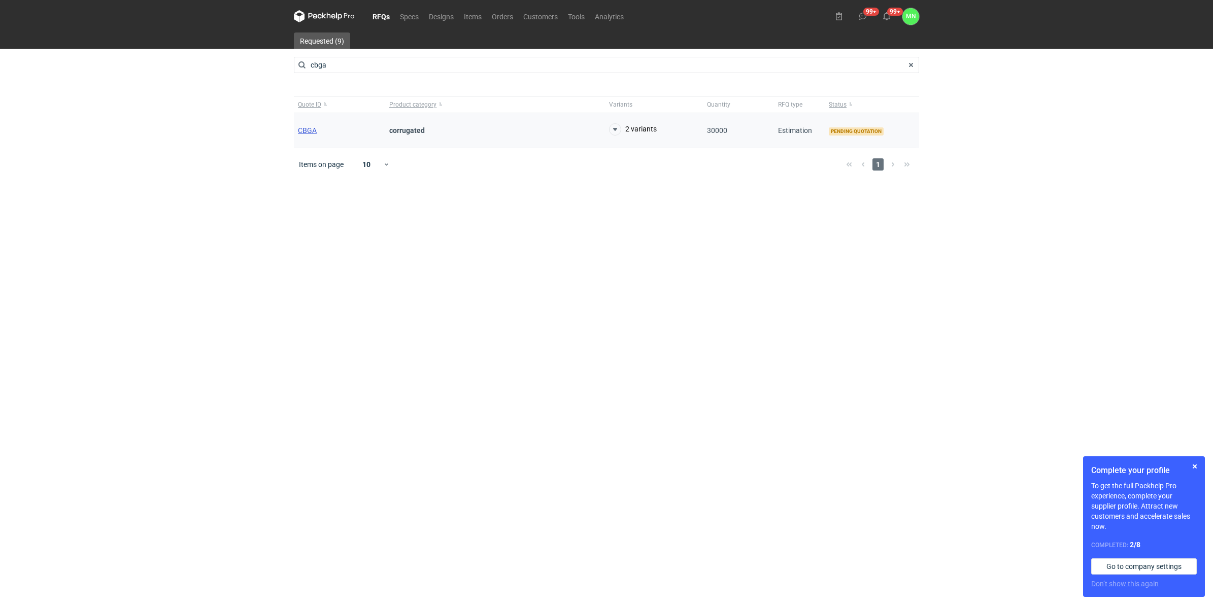
click at [310, 133] on span "CBGA" at bounding box center [307, 130] width 19 height 8
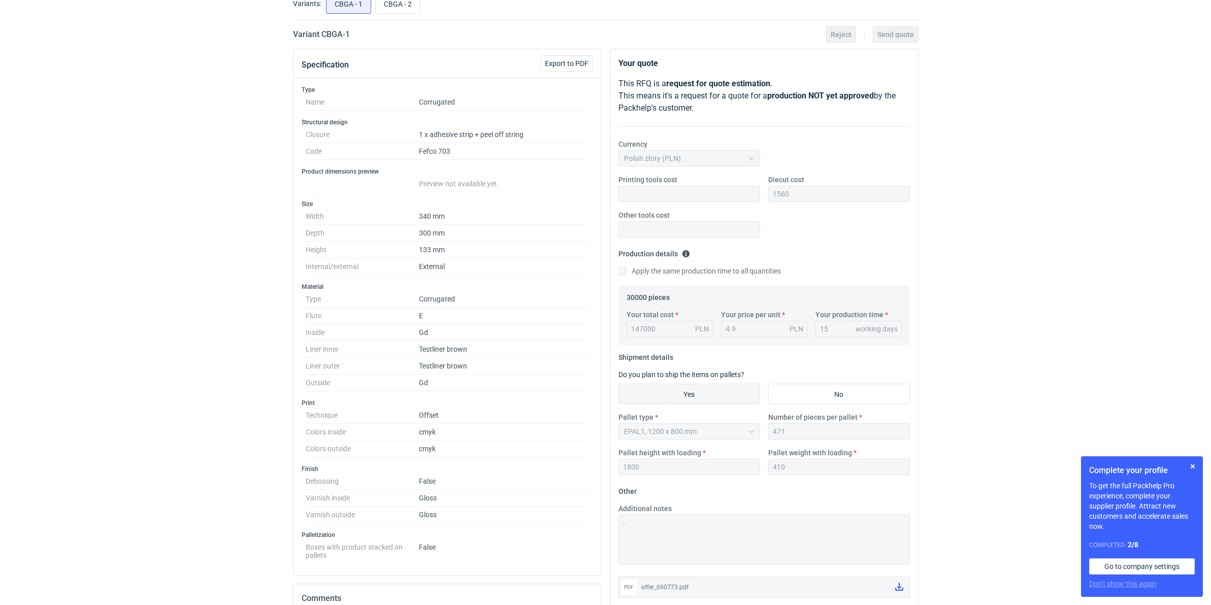
scroll to position [63, 0]
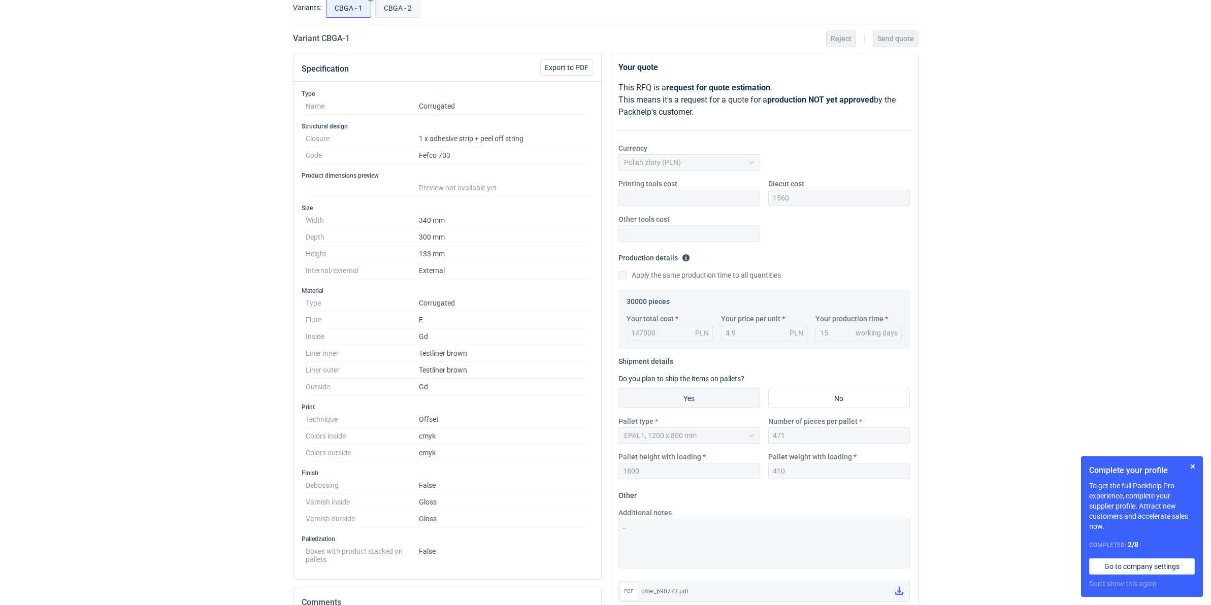
click at [396, 3] on input "CBGA - 2" at bounding box center [398, 7] width 44 height 19
radio input "true"
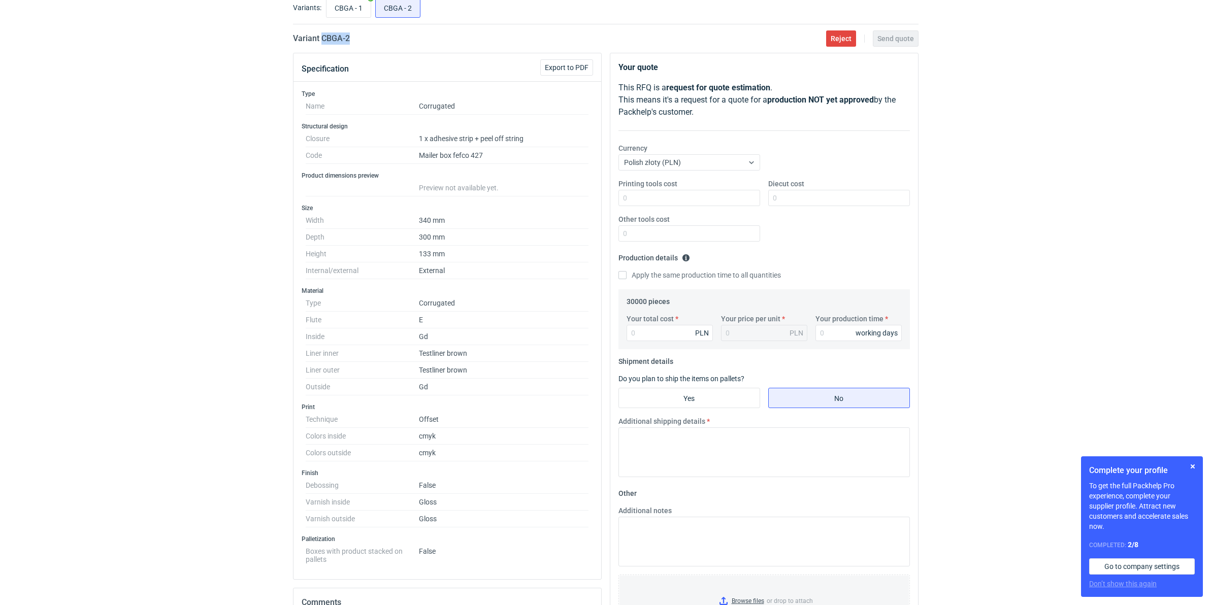
drag, startPoint x: 328, startPoint y: 40, endPoint x: 320, endPoint y: 41, distance: 8.2
click at [320, 41] on div "Variant CBGA - 2 Reject Send quote" at bounding box center [605, 38] width 625 height 12
copy h2 "CBGA - 2"
click at [362, 41] on div "Variant CBGA - 2 Reject Send quote" at bounding box center [605, 38] width 625 height 12
drag, startPoint x: 356, startPoint y: 39, endPoint x: 321, endPoint y: 40, distance: 35.5
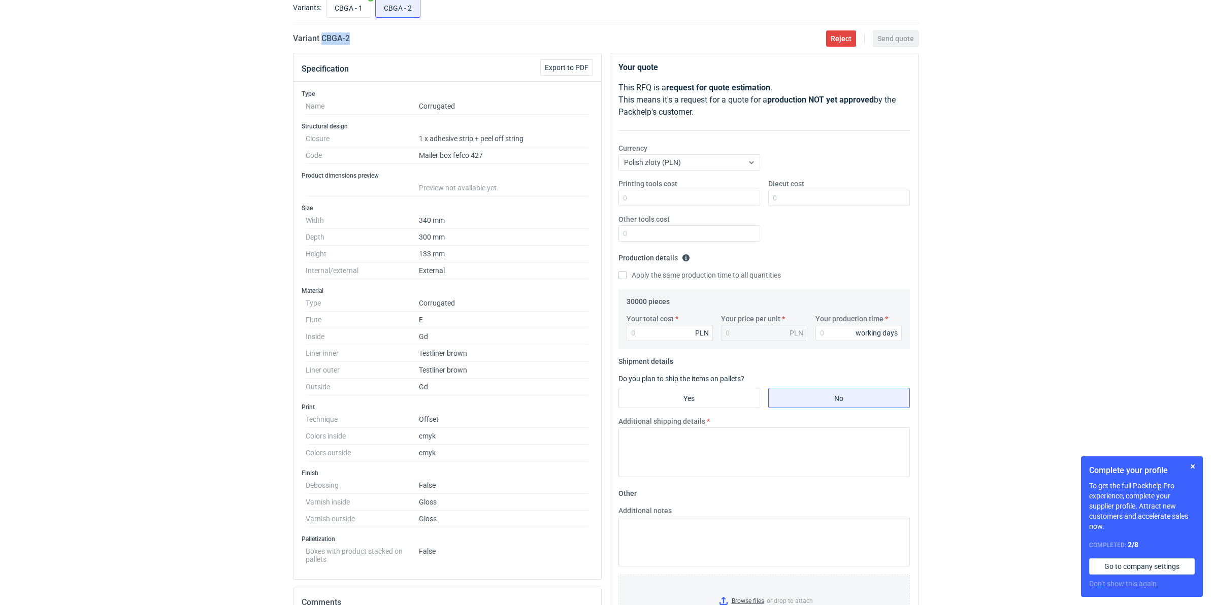
click at [321, 40] on div "Variant CBGA - 2 Reject Send quote" at bounding box center [605, 38] width 625 height 12
copy h2 "CBGA - 2"
click at [668, 328] on input "Your total cost" at bounding box center [669, 333] width 86 height 16
type input "135300"
type input "4.51"
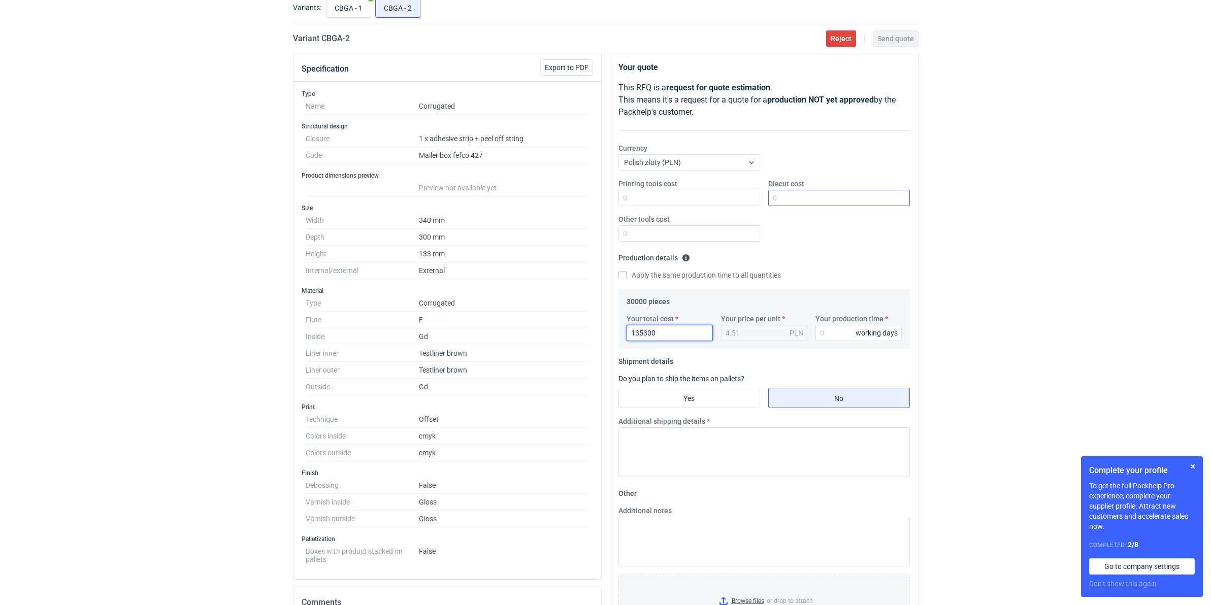
type input "135300"
click at [783, 192] on input "Diecut cost" at bounding box center [839, 198] width 142 height 16
type input "1560"
click at [834, 334] on input "Your production time" at bounding box center [858, 333] width 86 height 16
type input "12"
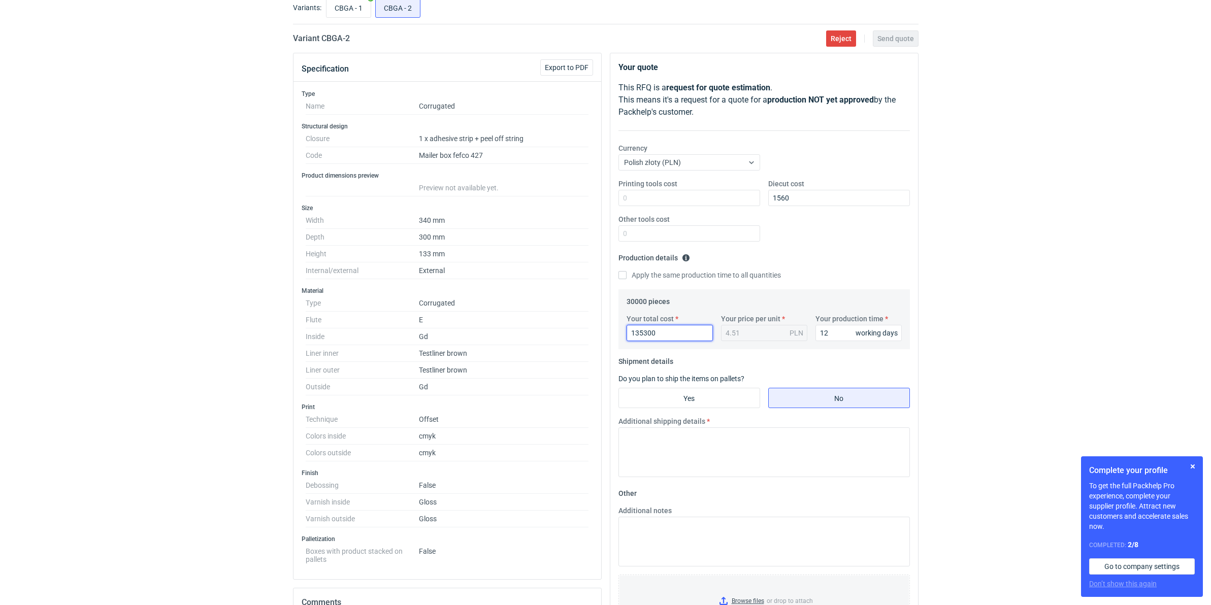
drag, startPoint x: 663, startPoint y: 336, endPoint x: 523, endPoint y: 338, distance: 140.1
click at [552, 333] on div "Specification Export to PDF Type Name Corrugated Structural design Closure 1 x …" at bounding box center [605, 442] width 633 height 779
type input "130"
type input "130800"
type input "4.36"
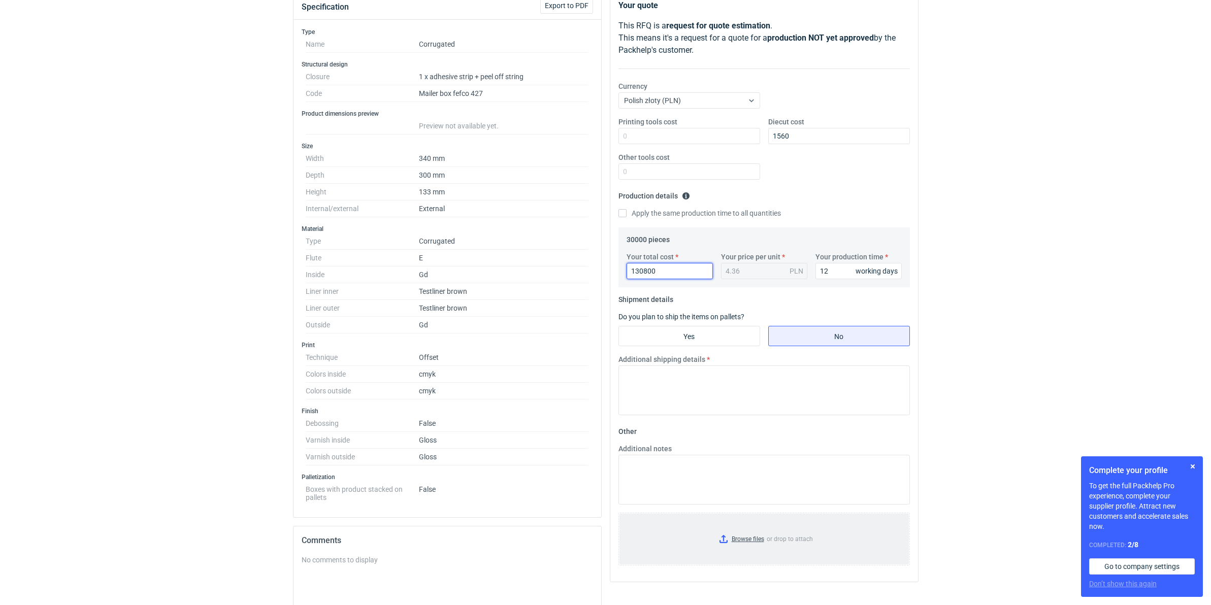
scroll to position [127, 0]
type input "130800"
click at [673, 334] on input "Yes" at bounding box center [689, 334] width 141 height 19
radio input "true"
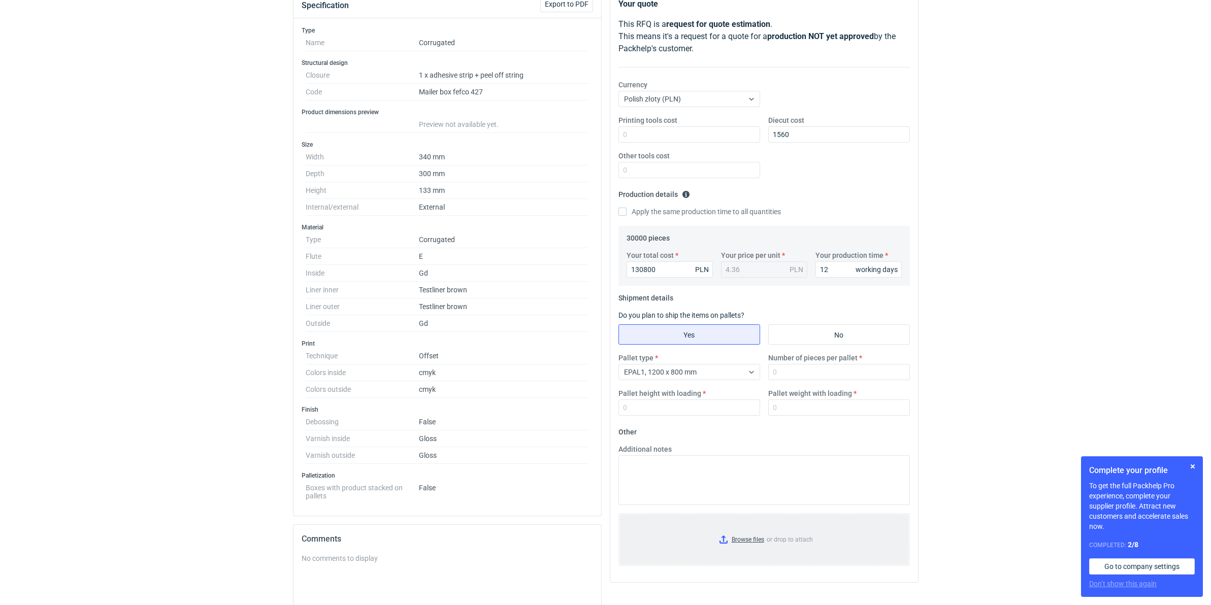
click at [745, 537] on input "Browse files or drop to attach" at bounding box center [763, 539] width 289 height 51
click at [699, 372] on div "EPAL1, 1200 x 800 mm" at bounding box center [681, 372] width 124 height 14
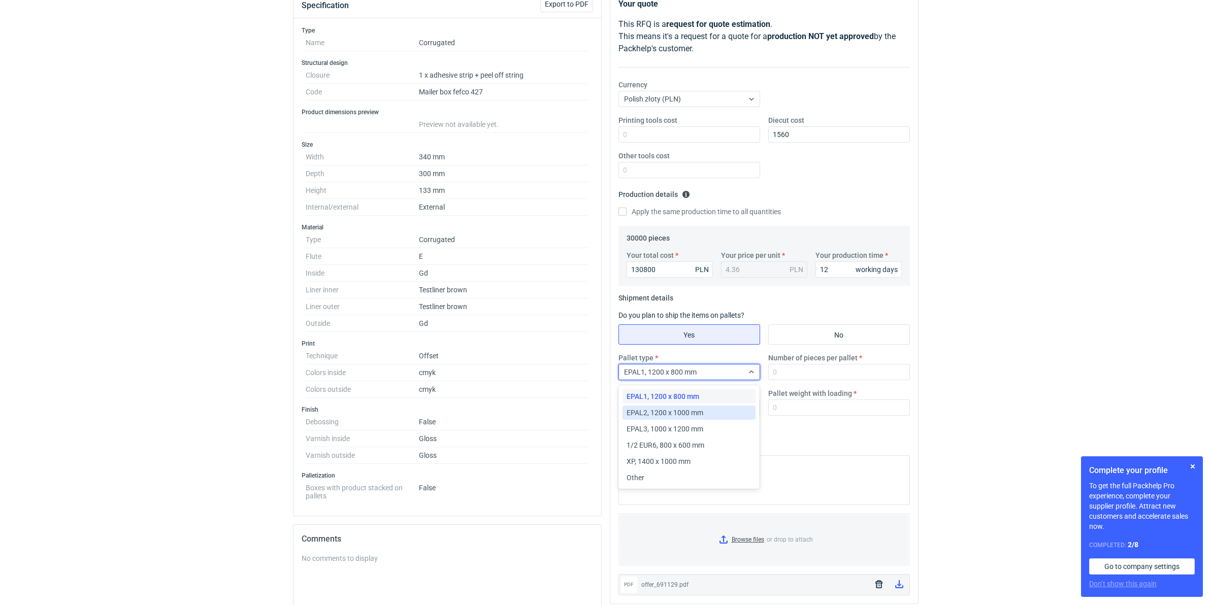
click at [709, 415] on div "EPAL2, 1200 x 1000 mm" at bounding box center [688, 413] width 125 height 10
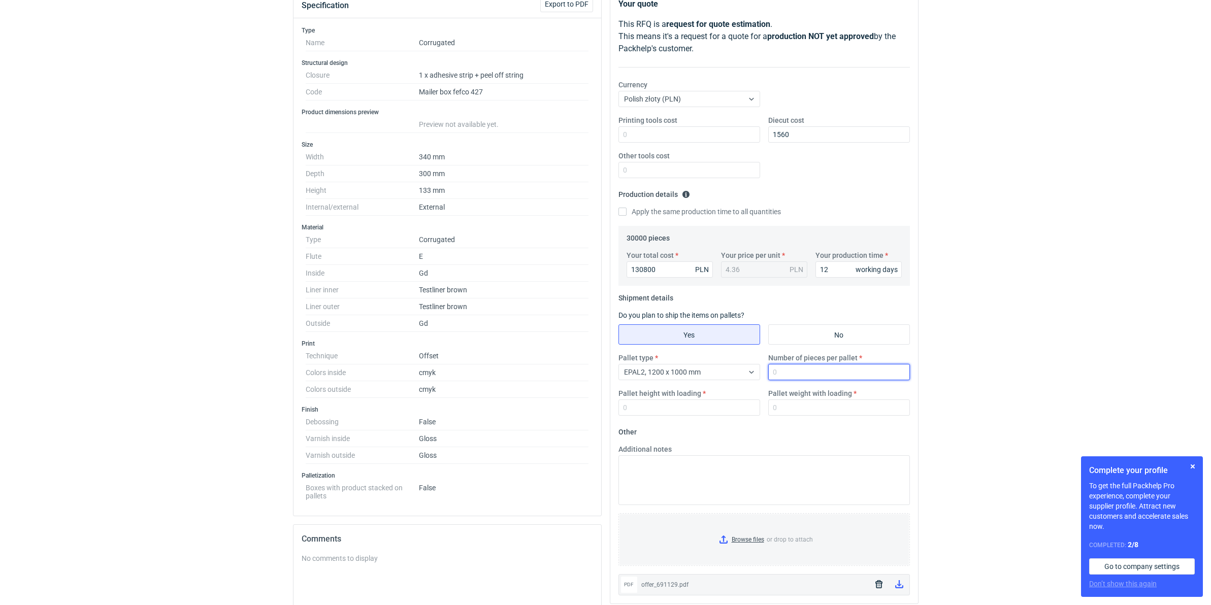
click at [833, 369] on input "Number of pieces per pallet" at bounding box center [839, 372] width 142 height 16
type input "825"
type input "1800"
click at [808, 410] on input "Pallet weight with loading" at bounding box center [839, 407] width 142 height 16
type input "370"
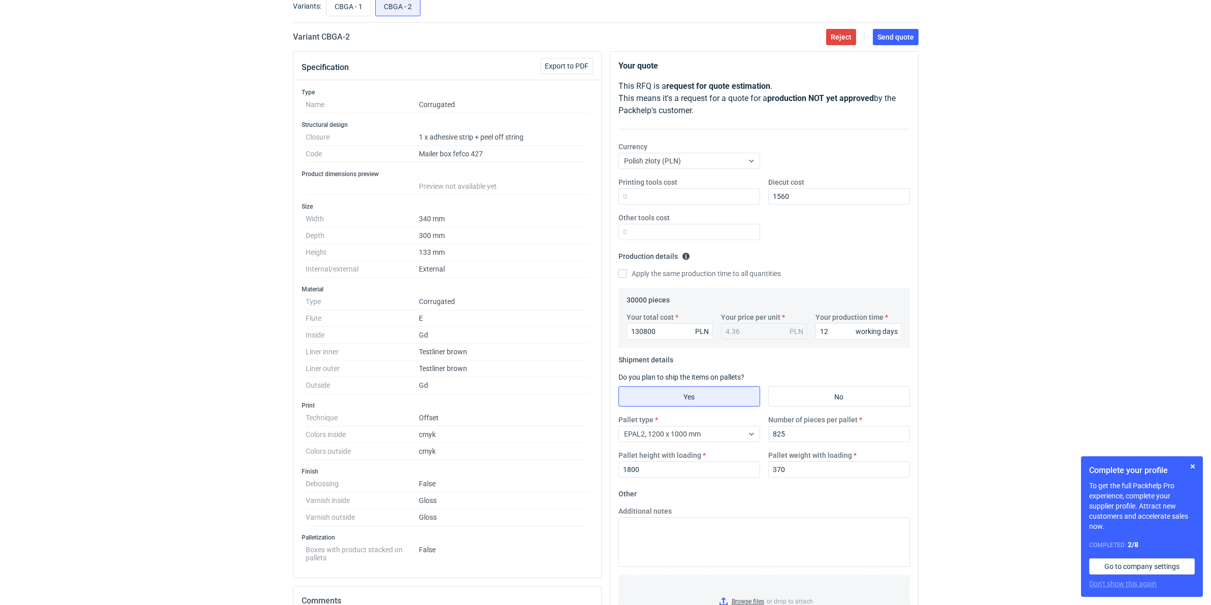
scroll to position [63, 0]
click at [910, 49] on main "Quote details CBGA corrugated Pending quotation Variants: CBGA - 1 CBGA - 2 Var…" at bounding box center [605, 400] width 633 height 862
click at [1193, 460] on button "button" at bounding box center [1192, 466] width 12 height 12
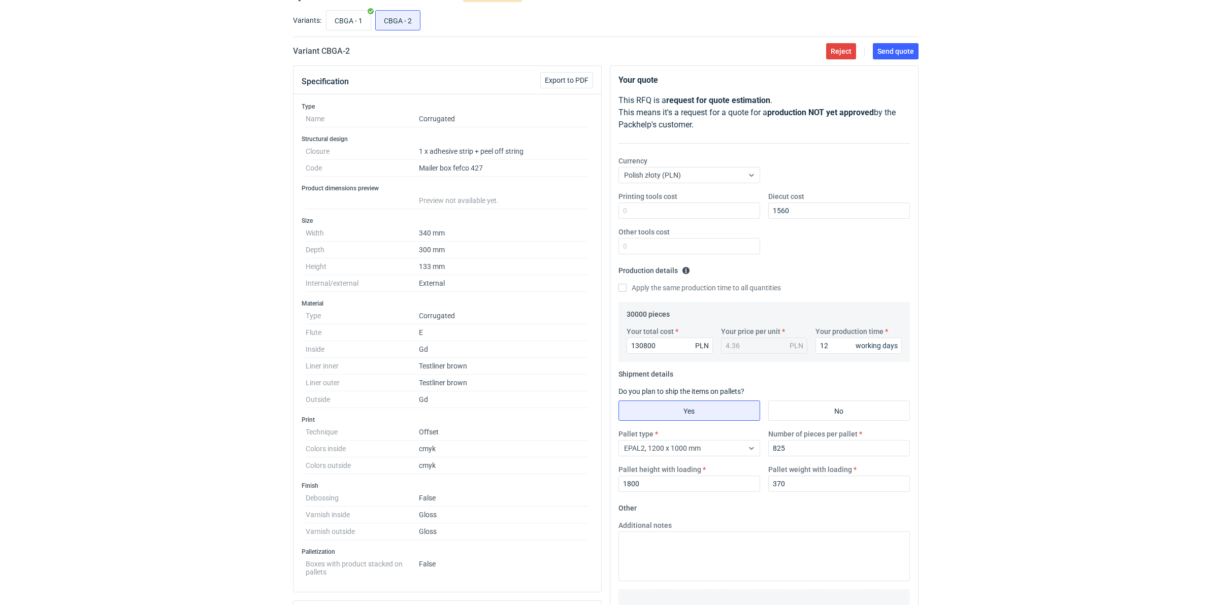
scroll to position [0, 0]
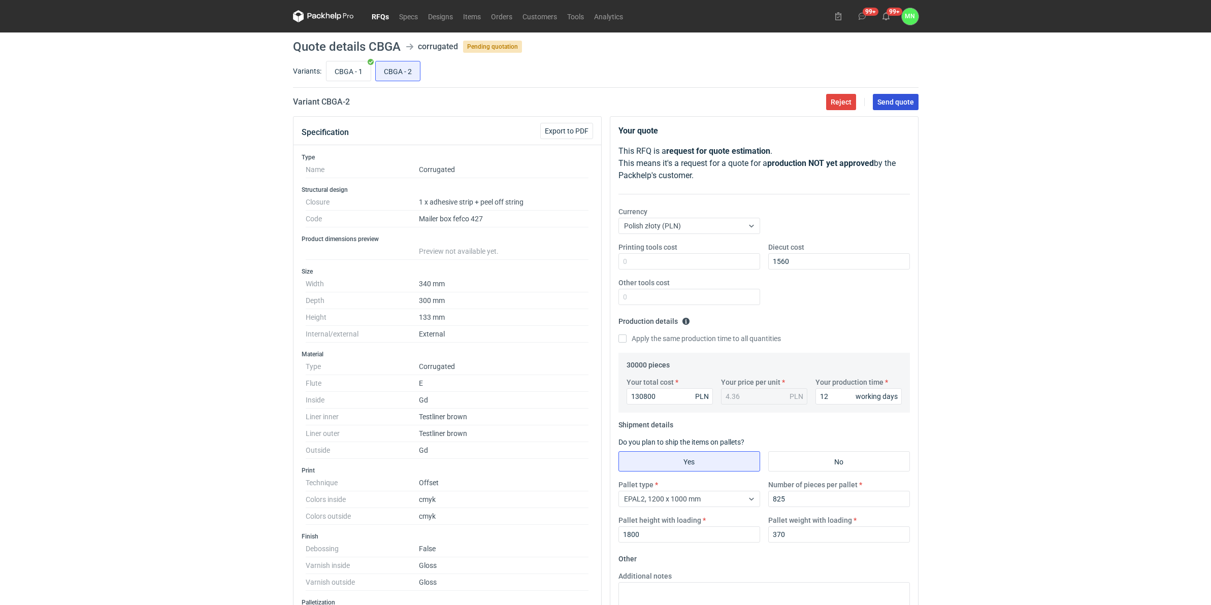
click at [899, 99] on span "Send quote" at bounding box center [895, 101] width 37 height 7
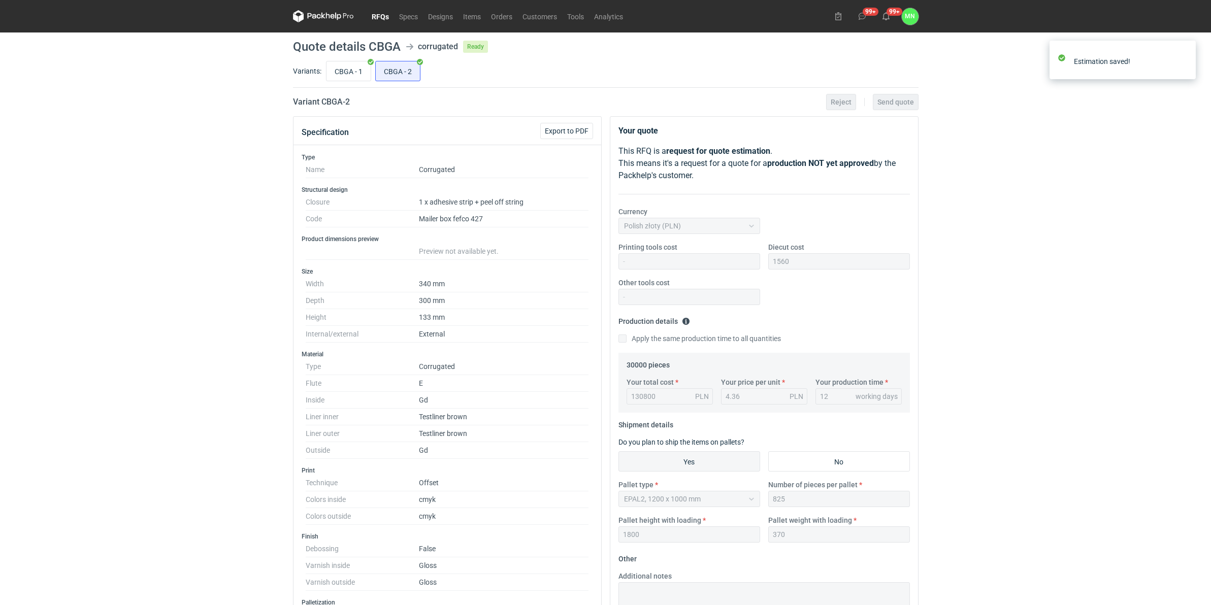
click at [377, 19] on link "RFQs" at bounding box center [379, 16] width 27 height 12
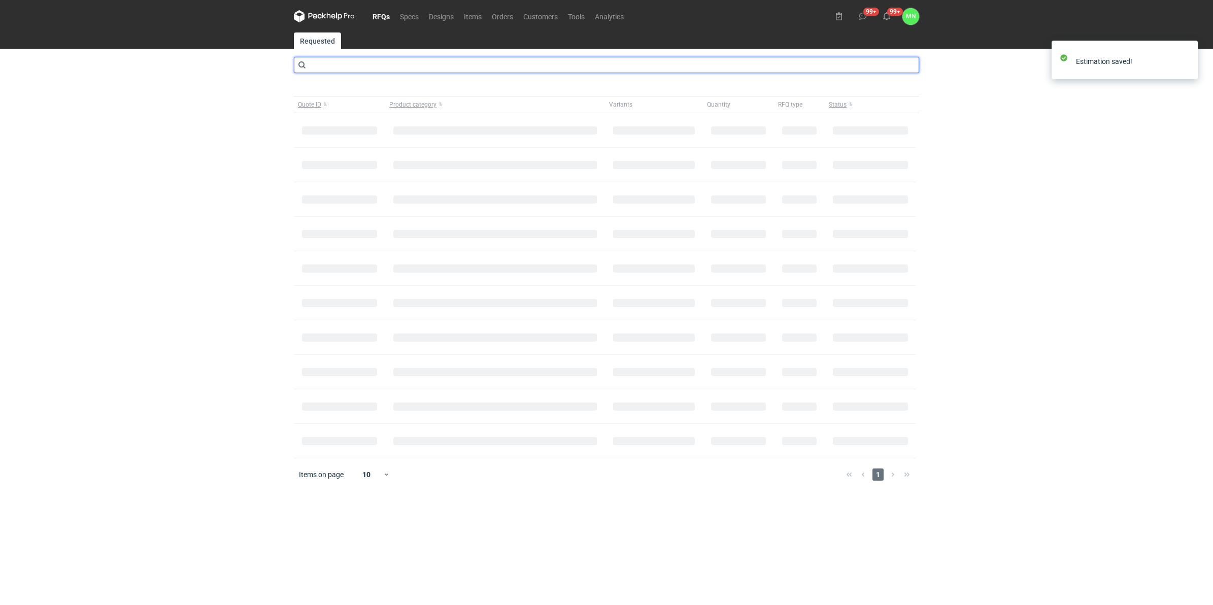
click at [380, 66] on input "text" at bounding box center [606, 65] width 625 height 16
type input "cbai"
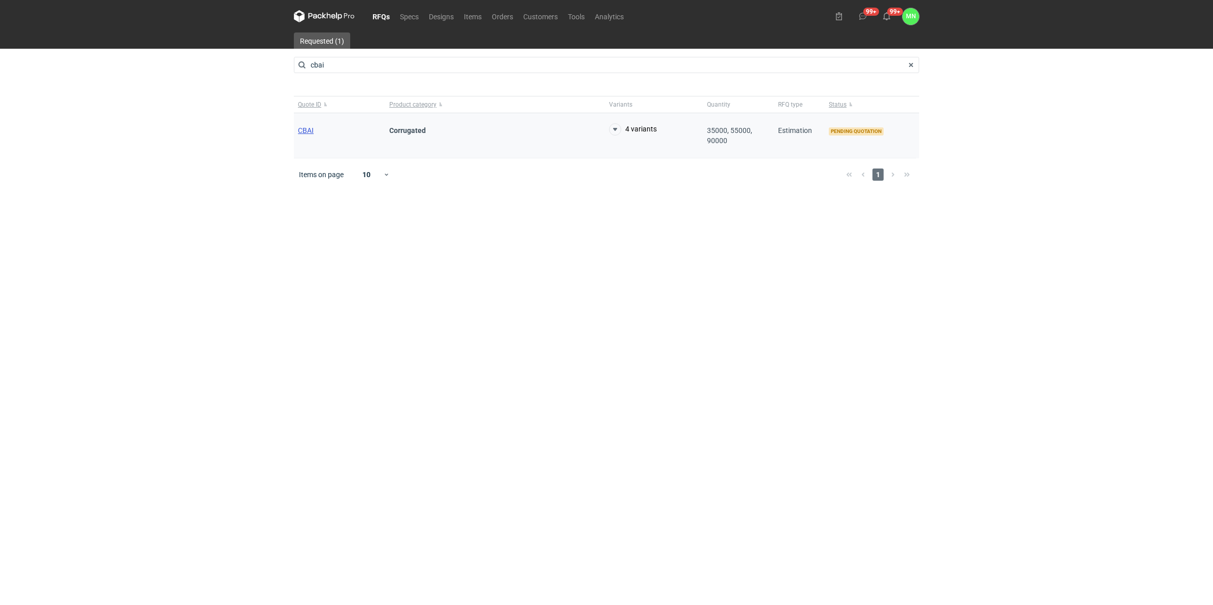
click at [306, 130] on span "CBAI" at bounding box center [306, 130] width 16 height 8
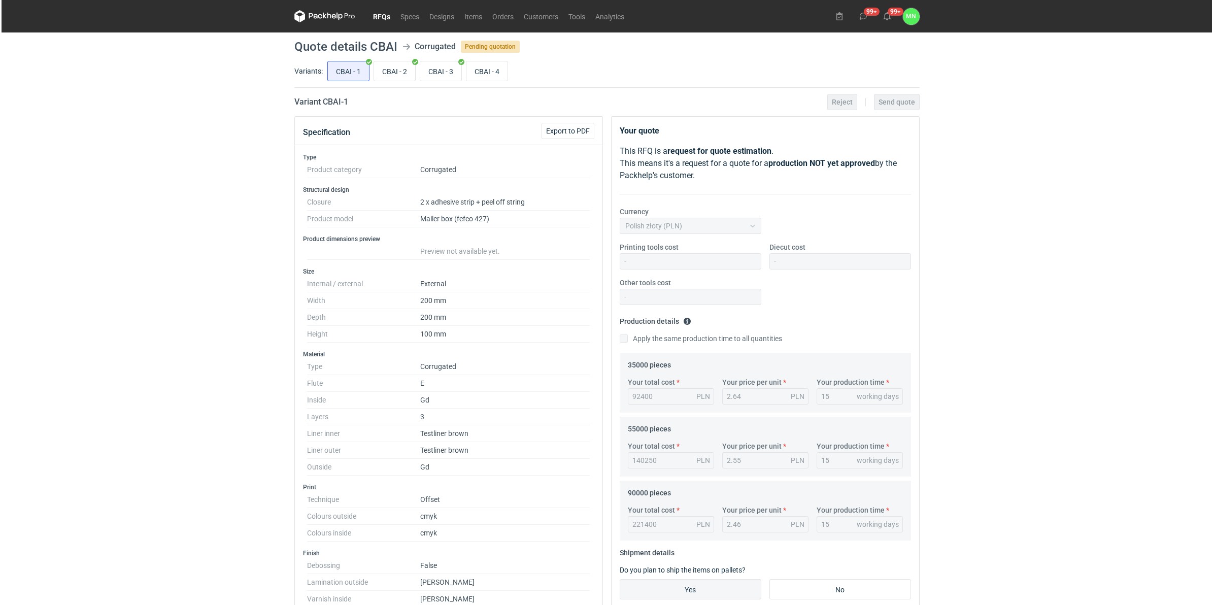
scroll to position [46, 0]
click at [481, 74] on input "CBAI - 4" at bounding box center [485, 70] width 41 height 19
radio input "true"
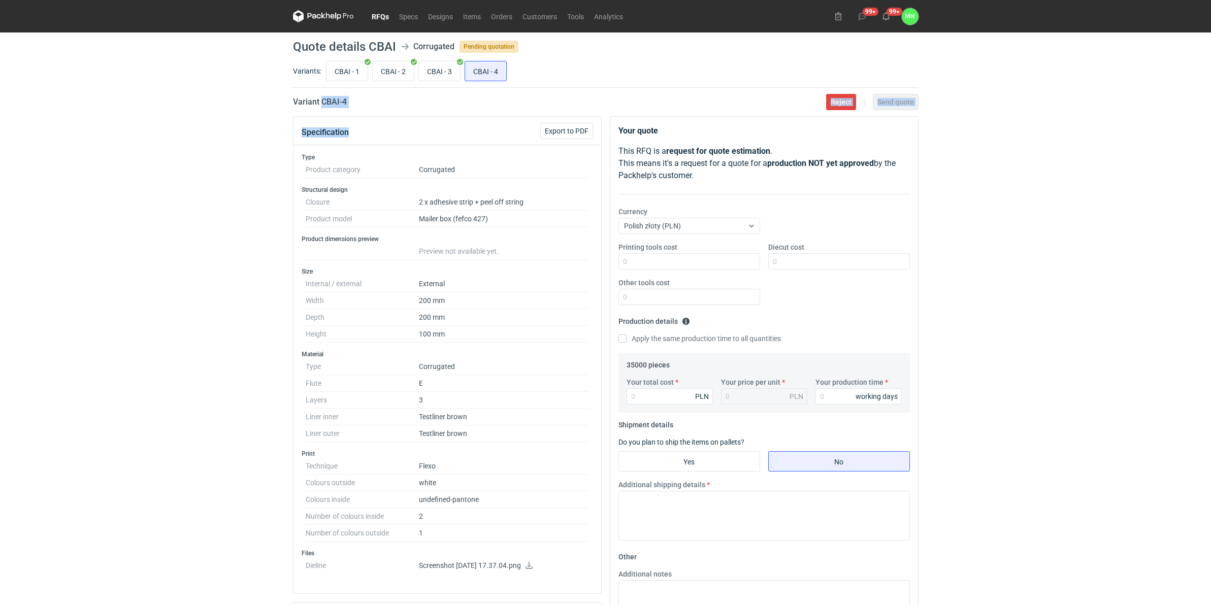
drag, startPoint x: 367, startPoint y: 108, endPoint x: 324, endPoint y: 106, distance: 43.2
click at [324, 106] on main "Quote details CBAI Corrugated Pending quotation Variants: CBAI - 1 CBAI - 2 CBA…" at bounding box center [605, 438] width 633 height 813
drag, startPoint x: 324, startPoint y: 106, endPoint x: 390, endPoint y: 105, distance: 66.0
click at [412, 119] on div "Specification Export to PDF" at bounding box center [447, 131] width 308 height 28
click at [354, 103] on div "Variant CBAI - 4 Reject Send quote" at bounding box center [605, 102] width 625 height 12
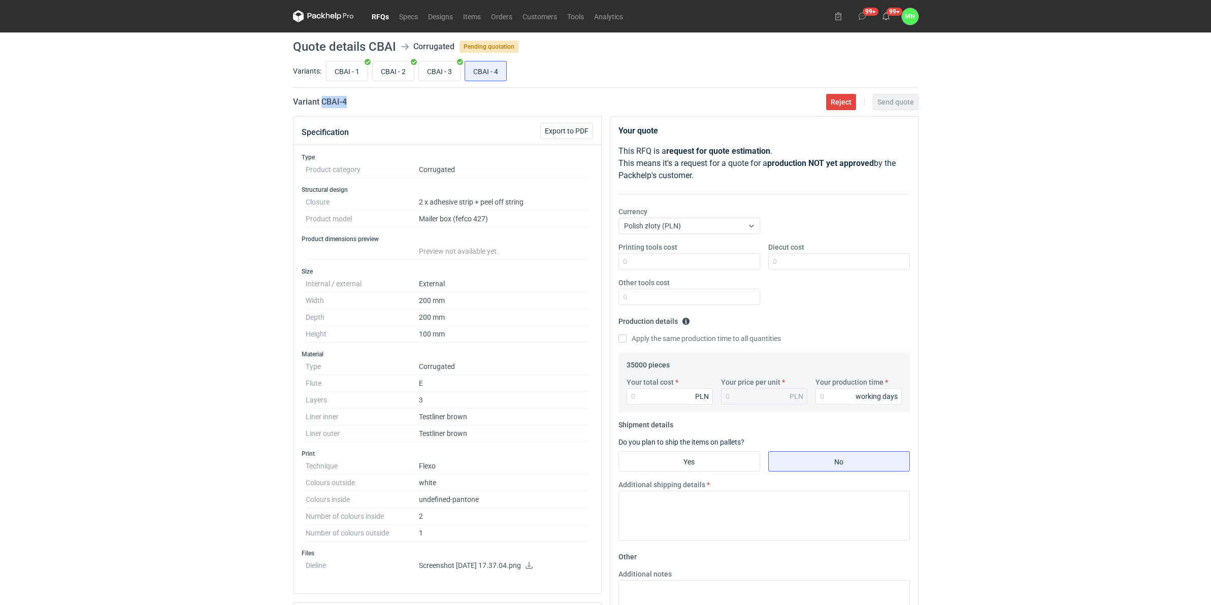
drag, startPoint x: 356, startPoint y: 100, endPoint x: 322, endPoint y: 102, distance: 33.5
click at [322, 102] on div "Variant CBAI - 4 Reject Send quote" at bounding box center [605, 102] width 625 height 12
copy h2 "CBAI - 4"
click at [503, 12] on link "Orders" at bounding box center [501, 16] width 31 height 12
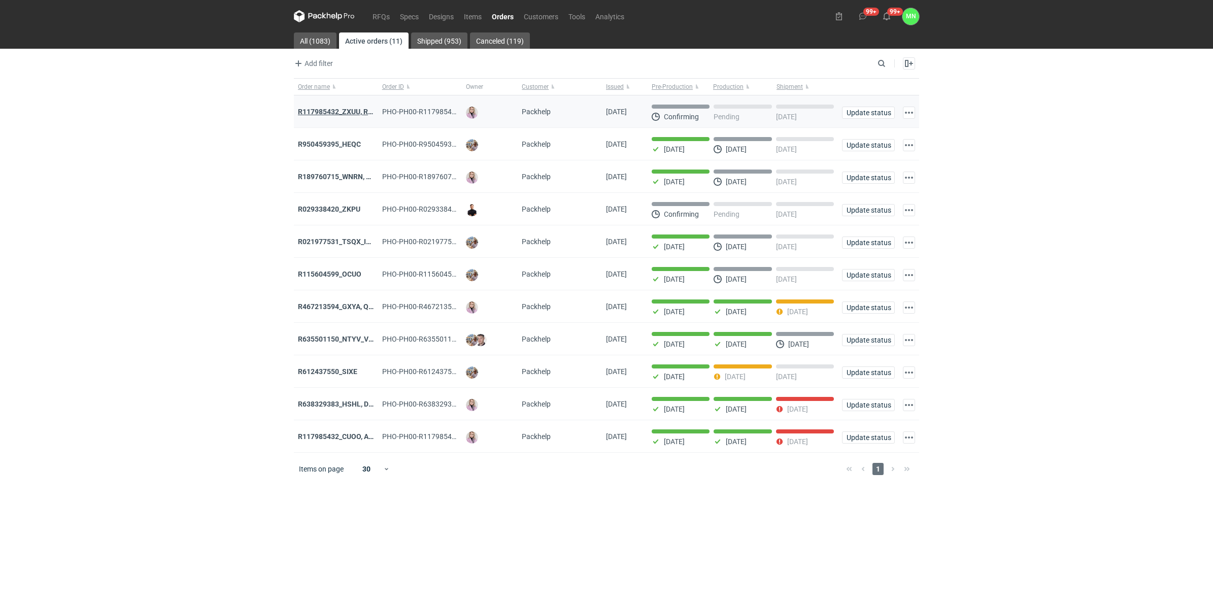
click at [302, 113] on strong "R117985432_ZXUU, RNMV, VLQR" at bounding box center [351, 112] width 107 height 8
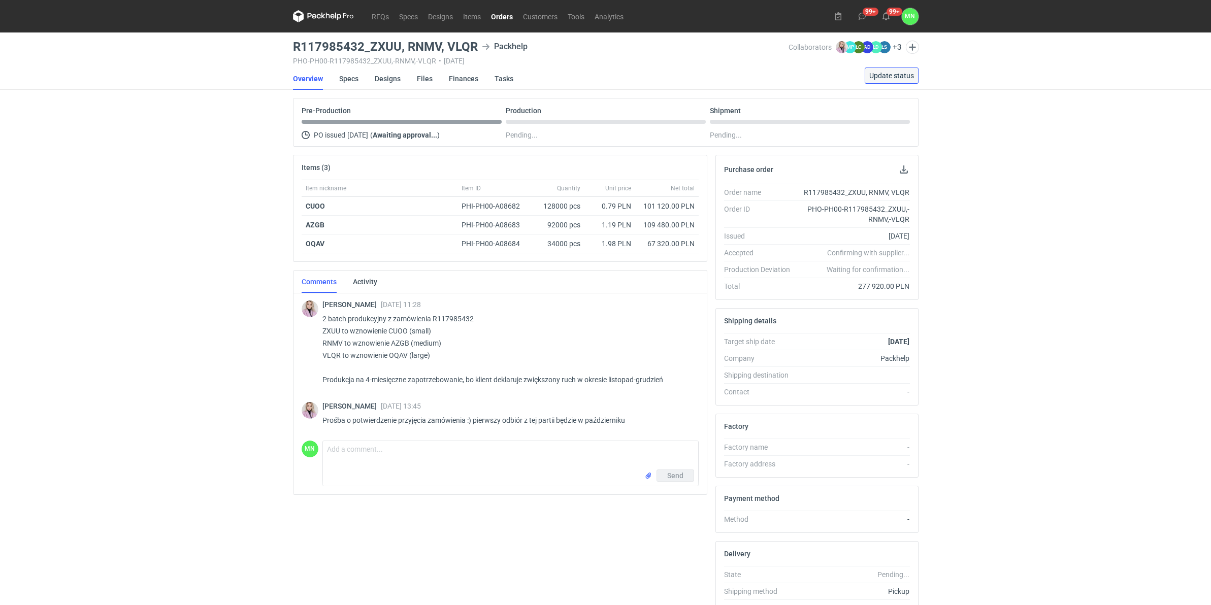
click at [906, 78] on span "Update status" at bounding box center [891, 75] width 45 height 7
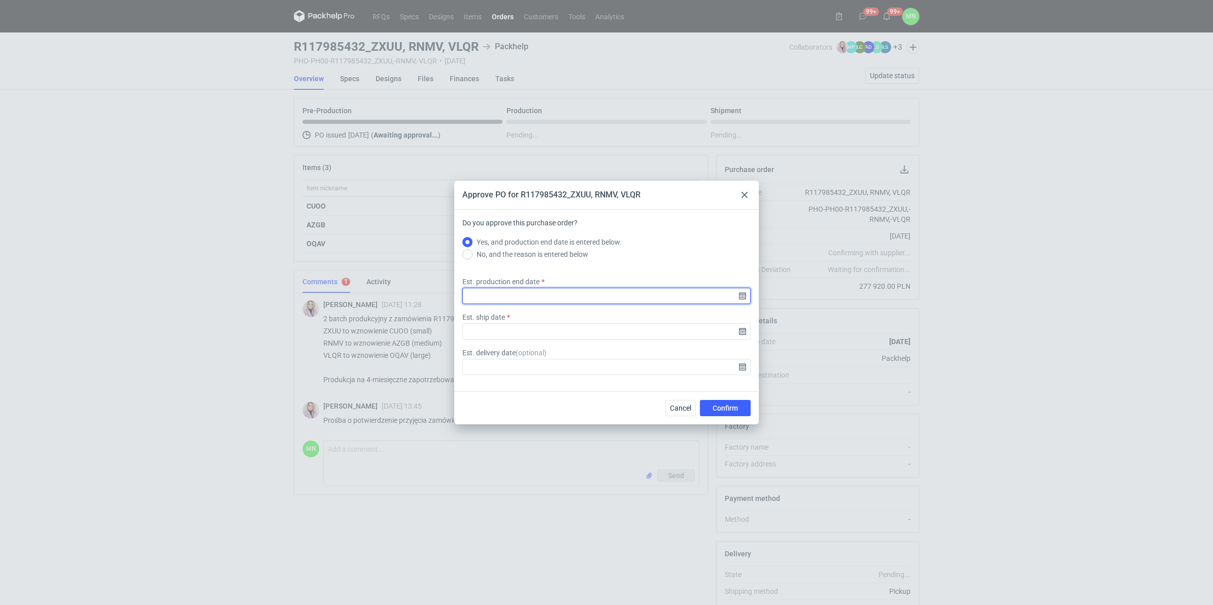
click at [739, 295] on input "Est. production end date" at bounding box center [606, 296] width 288 height 16
click at [606, 318] on span "24" at bounding box center [607, 318] width 8 height 10
type input "2025-09-24"
click at [742, 331] on input "Est. ship date" at bounding box center [606, 331] width 288 height 16
click at [620, 313] on span "25" at bounding box center [623, 318] width 8 height 10
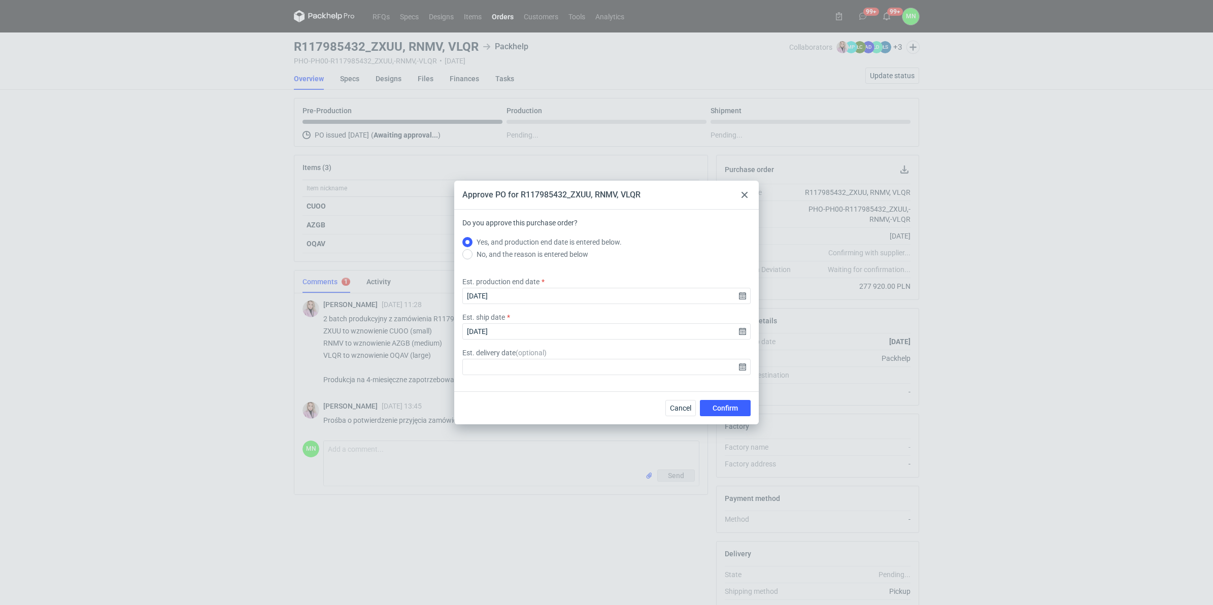
type input "2025-09-25"
click at [744, 196] on icon at bounding box center [745, 195] width 6 height 6
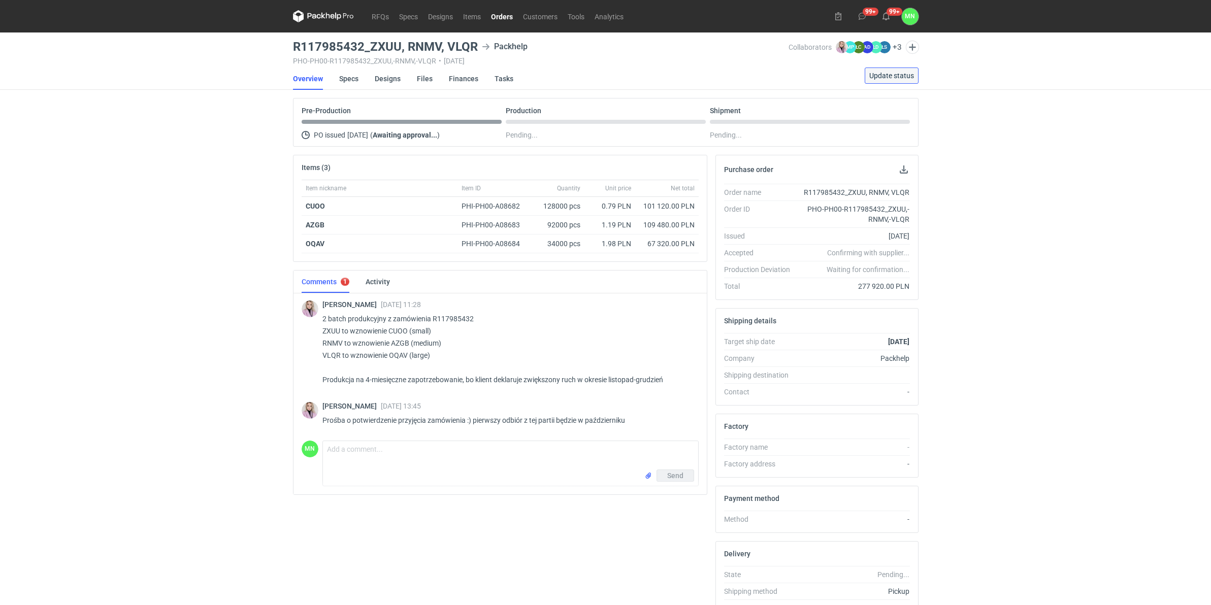
click at [904, 72] on span "Update status" at bounding box center [891, 75] width 45 height 7
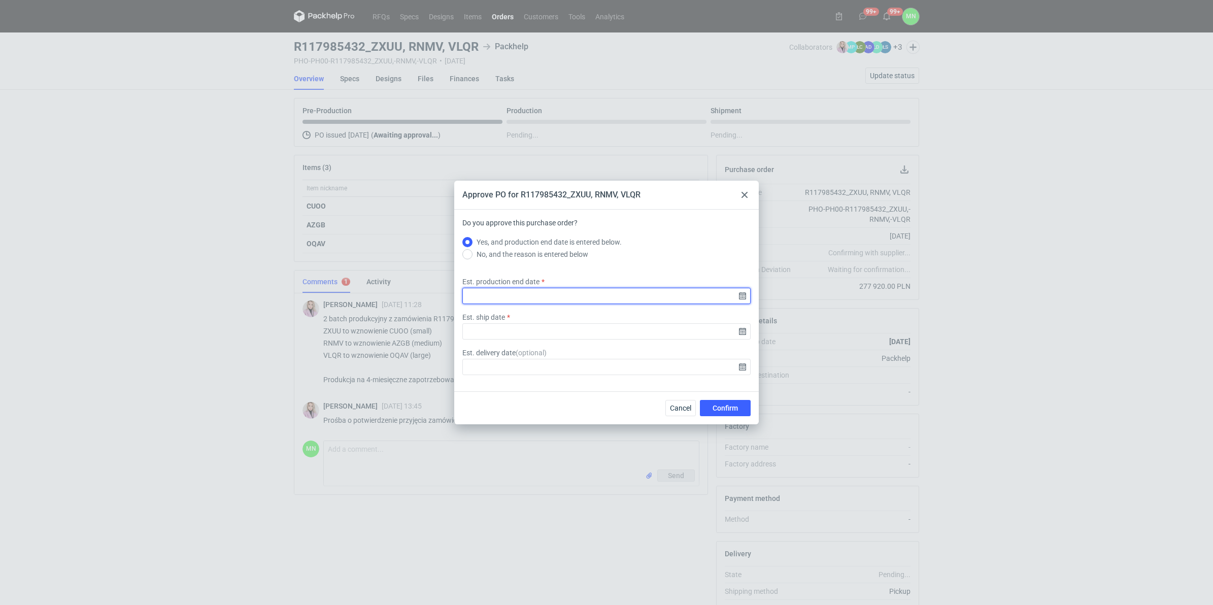
click at [744, 293] on input "Est. production end date" at bounding box center [606, 296] width 288 height 16
click at [643, 323] on button "26" at bounding box center [639, 318] width 16 height 16
type input "2025-09-26"
click at [742, 330] on input "Est. ship date" at bounding box center [606, 331] width 288 height 16
click at [557, 332] on span "28" at bounding box center [558, 336] width 8 height 10
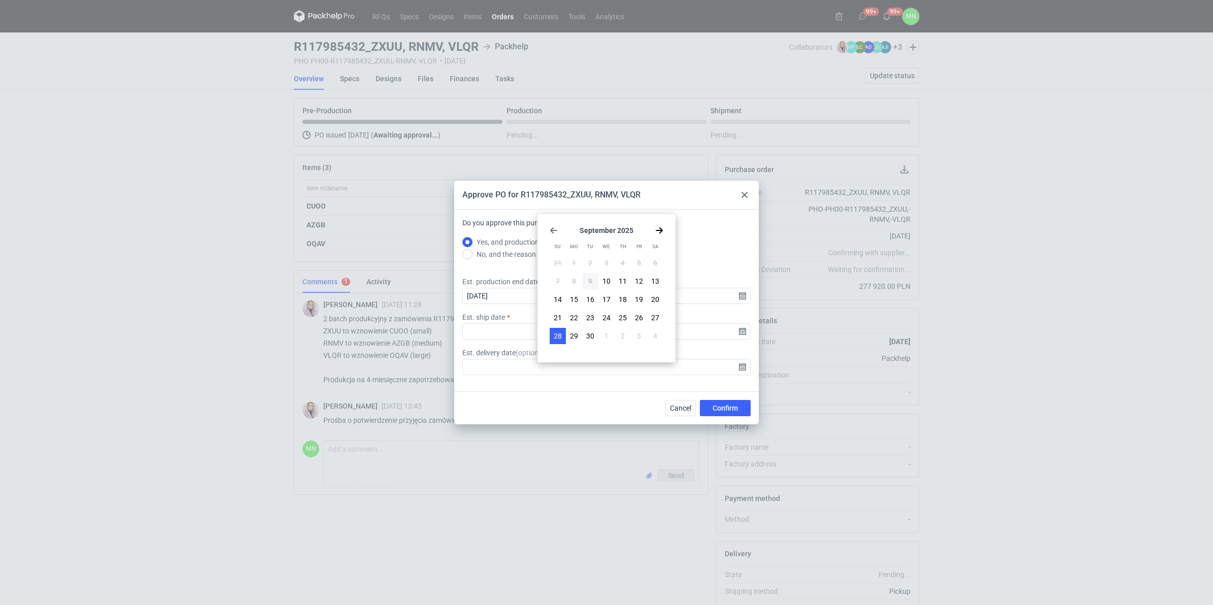
type input "2025-09-28"
click at [718, 408] on span "Confirm" at bounding box center [725, 408] width 25 height 7
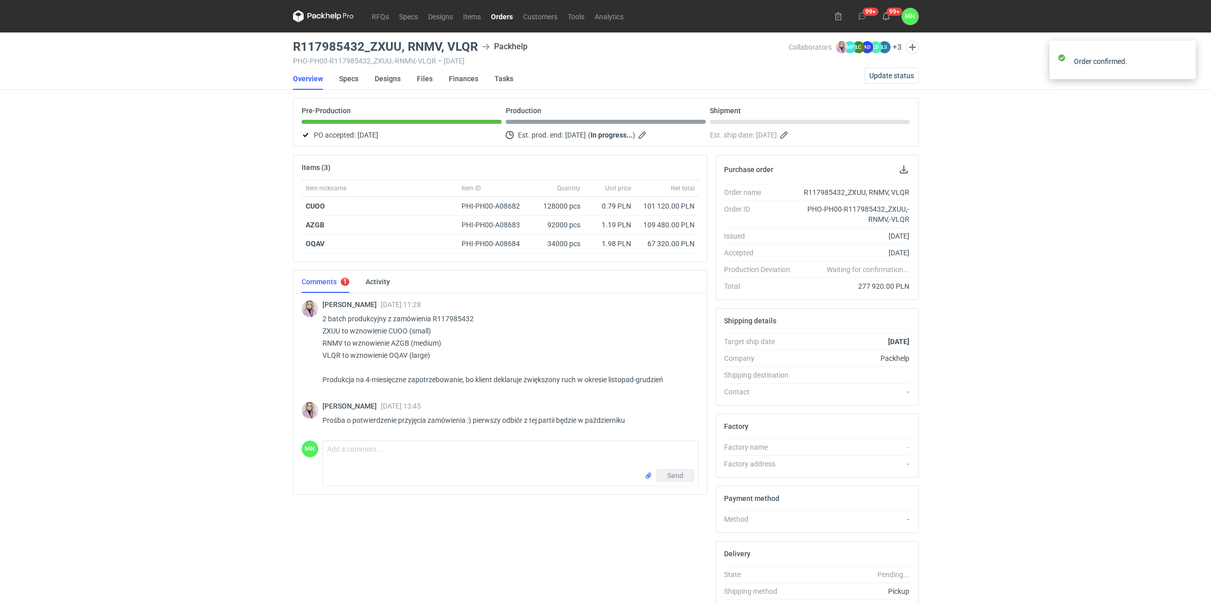
click at [1001, 358] on div "RFQs Specs Designs Items Orders Customers Tools Analytics 99+ 99+ MN Małgorzata…" at bounding box center [605, 302] width 1211 height 605
click at [384, 16] on link "RFQs" at bounding box center [379, 16] width 27 height 12
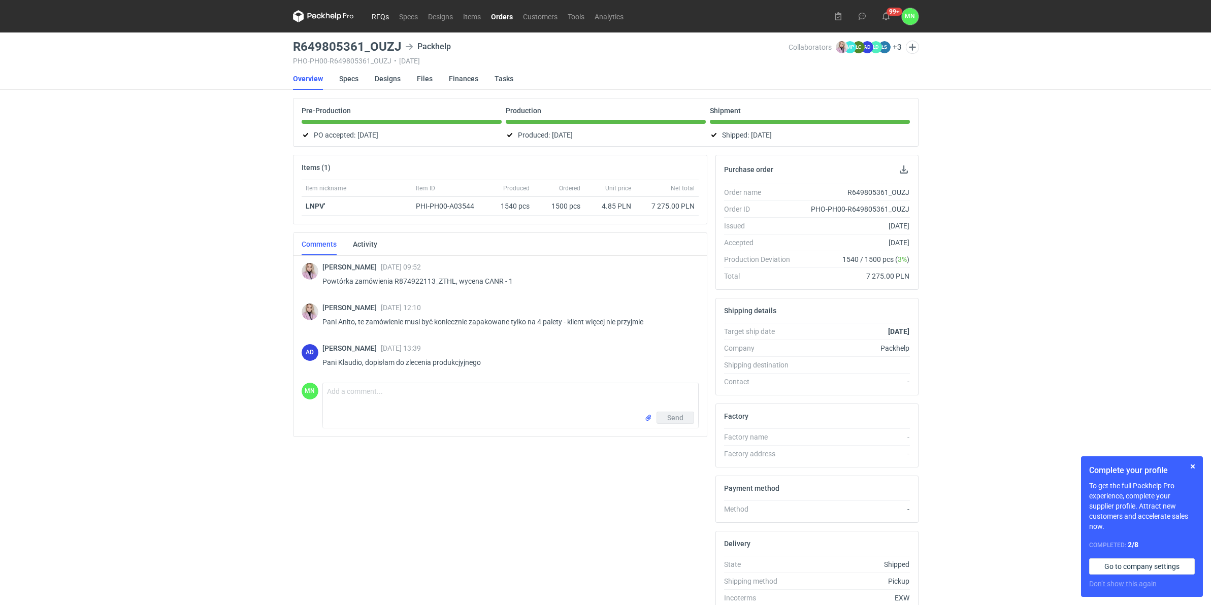
click at [380, 17] on link "RFQs" at bounding box center [379, 16] width 27 height 12
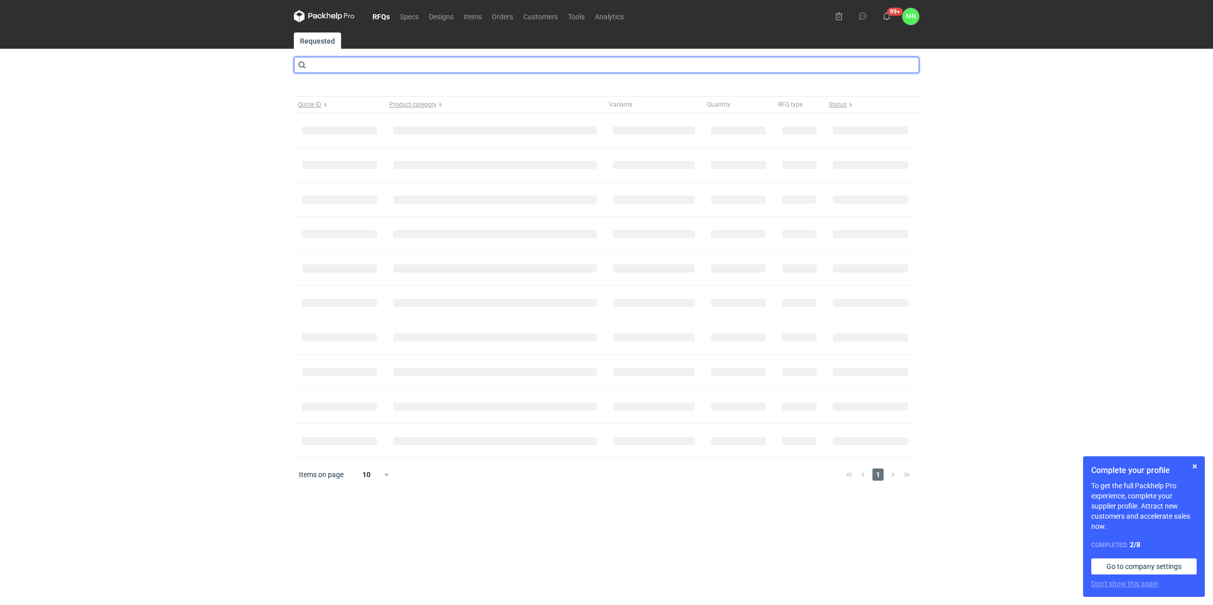
click at [364, 61] on input "text" at bounding box center [606, 65] width 625 height 16
type input "cbai"
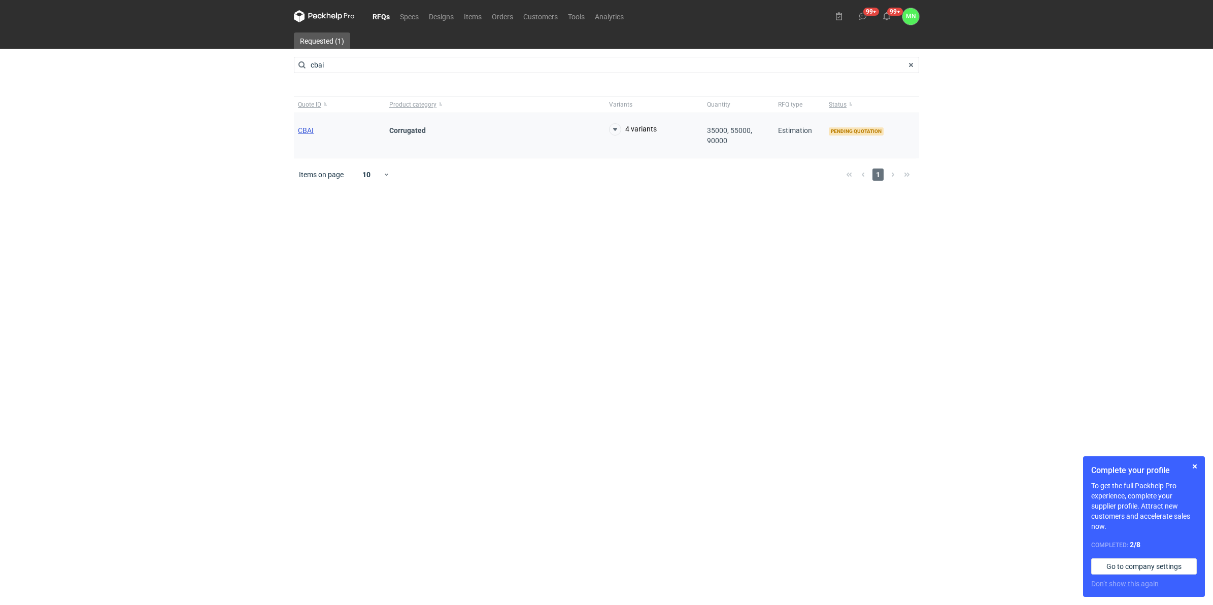
click at [307, 131] on span "CBAI" at bounding box center [306, 130] width 16 height 8
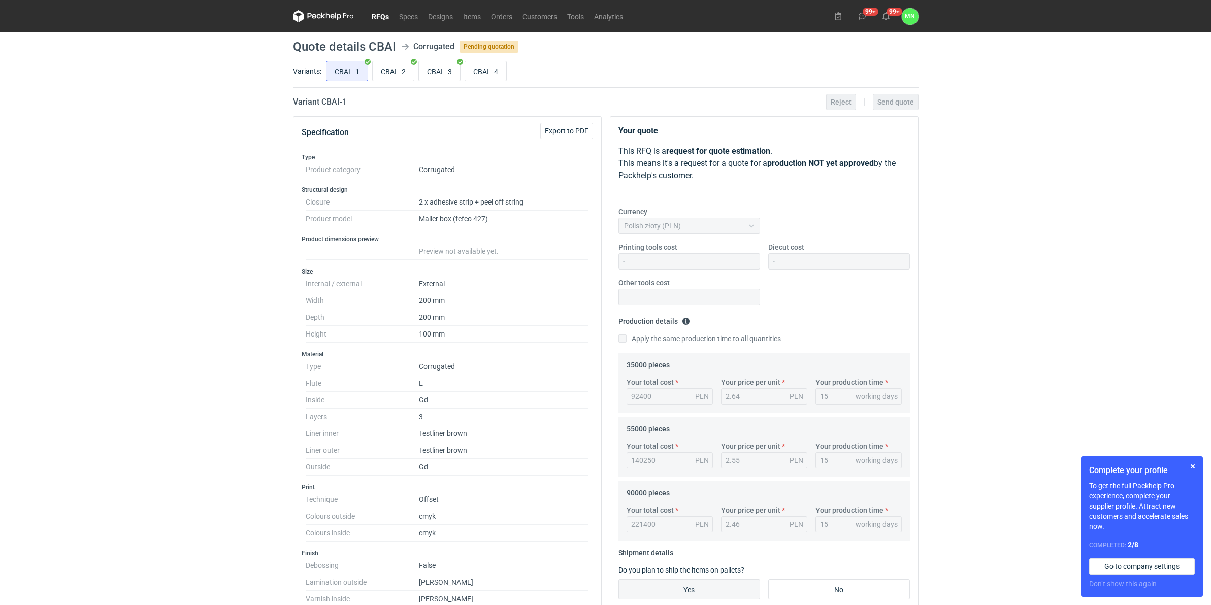
scroll to position [46, 0]
click at [495, 76] on input "CBAI - 4" at bounding box center [485, 70] width 41 height 19
radio input "true"
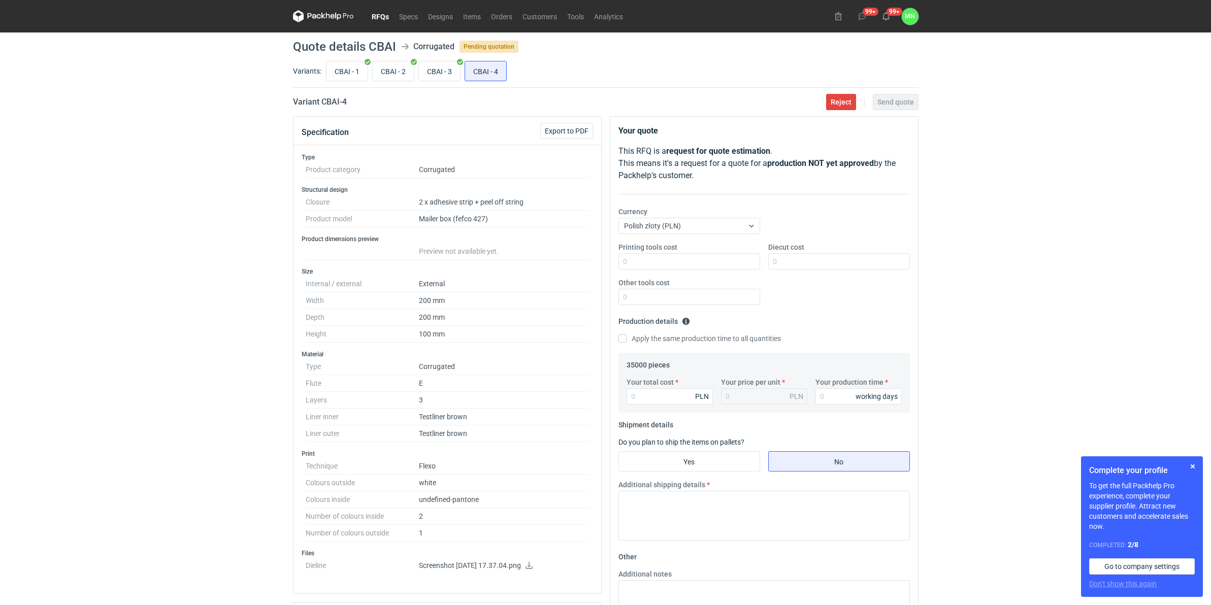
drag, startPoint x: 551, startPoint y: 566, endPoint x: 561, endPoint y: 555, distance: 15.5
click at [532, 566] on icon at bounding box center [528, 565] width 7 height 7
click at [1190, 468] on button "button" at bounding box center [1192, 466] width 12 height 12
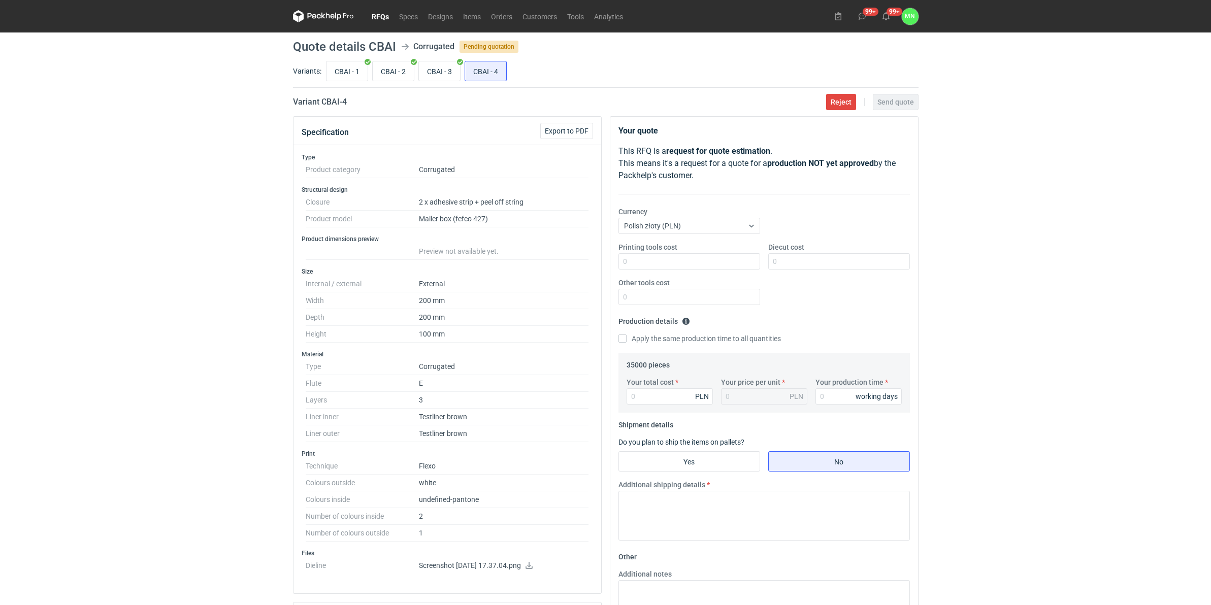
click at [1106, 423] on div "RFQs Specs Designs Items Orders Customers Tools Analytics 99+ 99+ MN [PERSON_NA…" at bounding box center [605, 302] width 1211 height 605
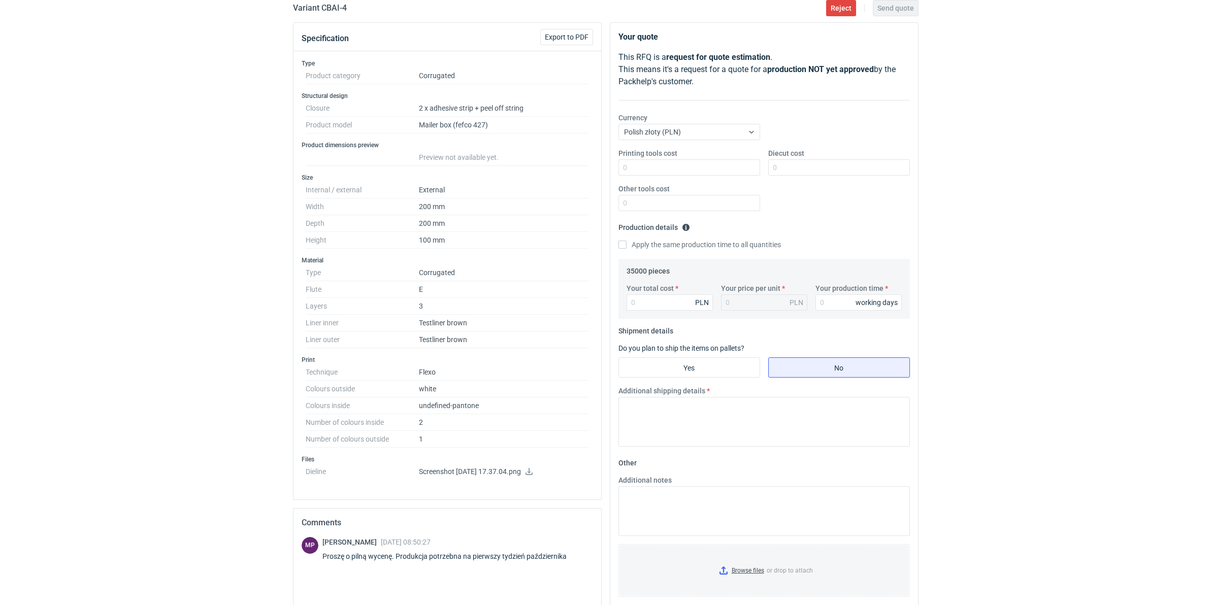
scroll to position [127, 0]
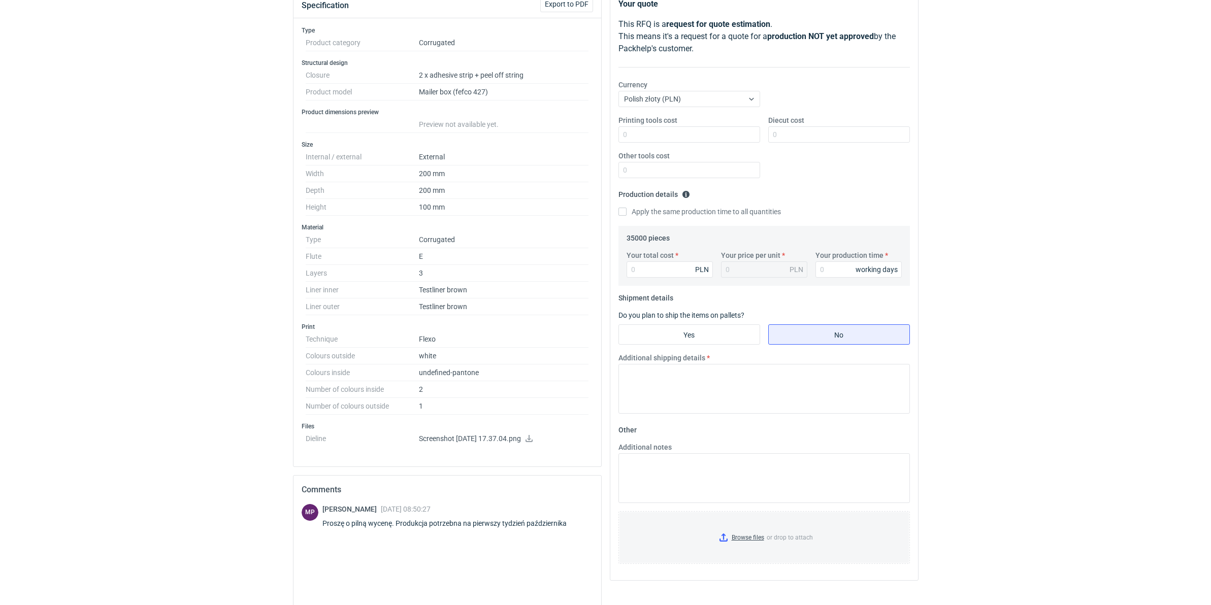
click at [533, 440] on icon at bounding box center [529, 438] width 8 height 7
click at [660, 265] on input "Your total cost" at bounding box center [669, 269] width 86 height 16
type input "37450"
type input "1.07"
type input "37450"
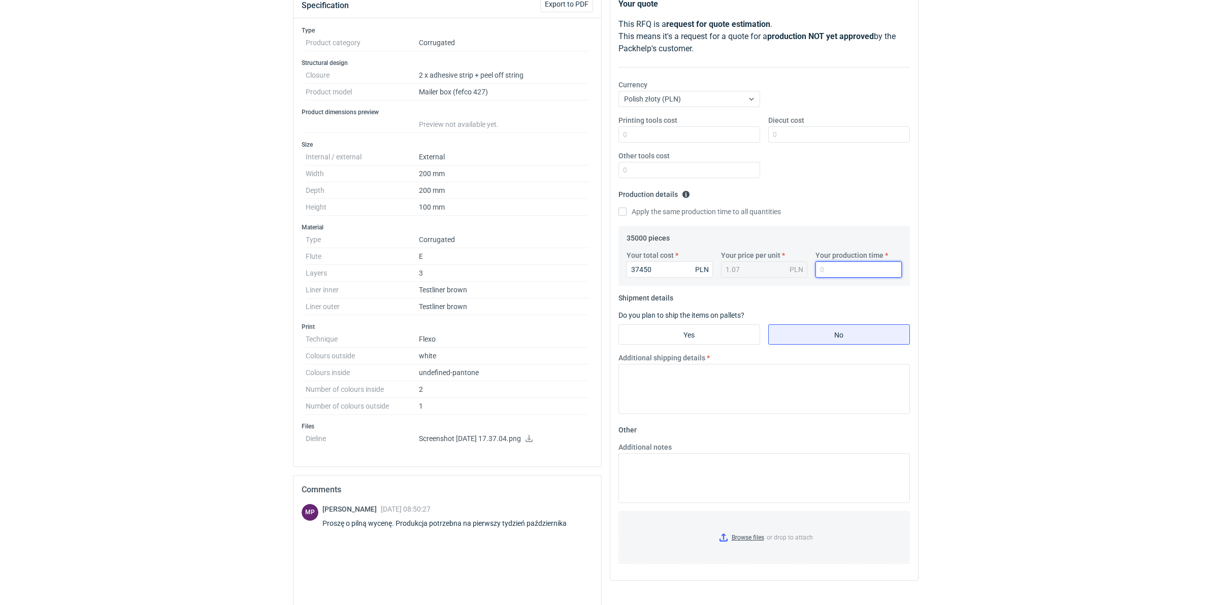
click at [818, 270] on input "Your production time" at bounding box center [858, 269] width 86 height 16
type input "10"
click at [683, 138] on input "Printing tools cost" at bounding box center [689, 134] width 142 height 16
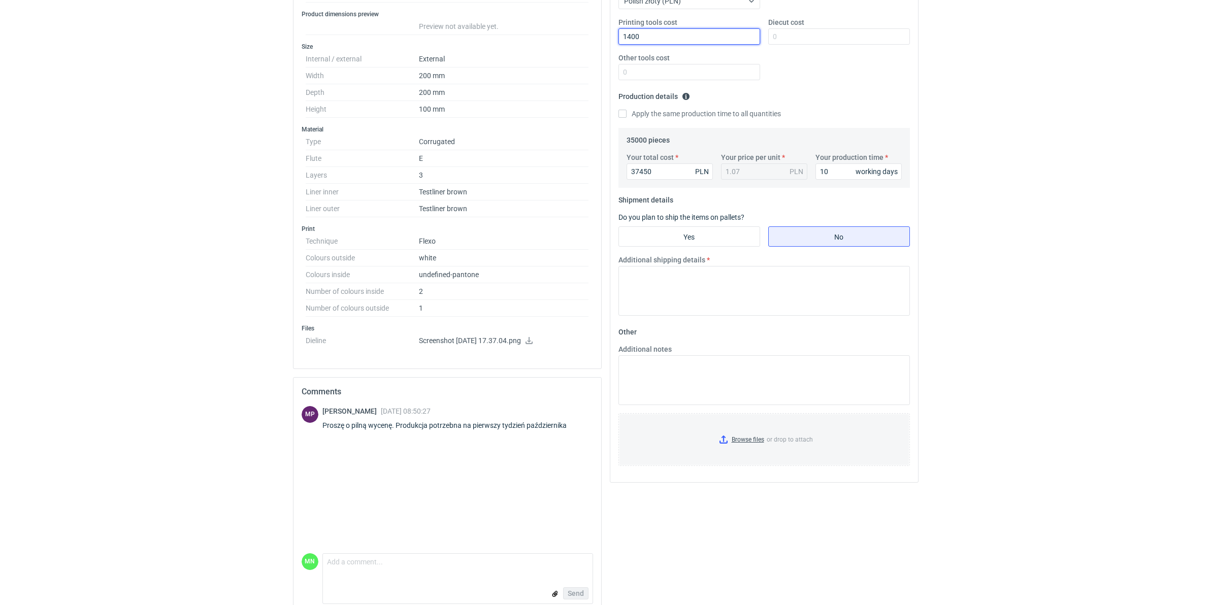
scroll to position [242, 0]
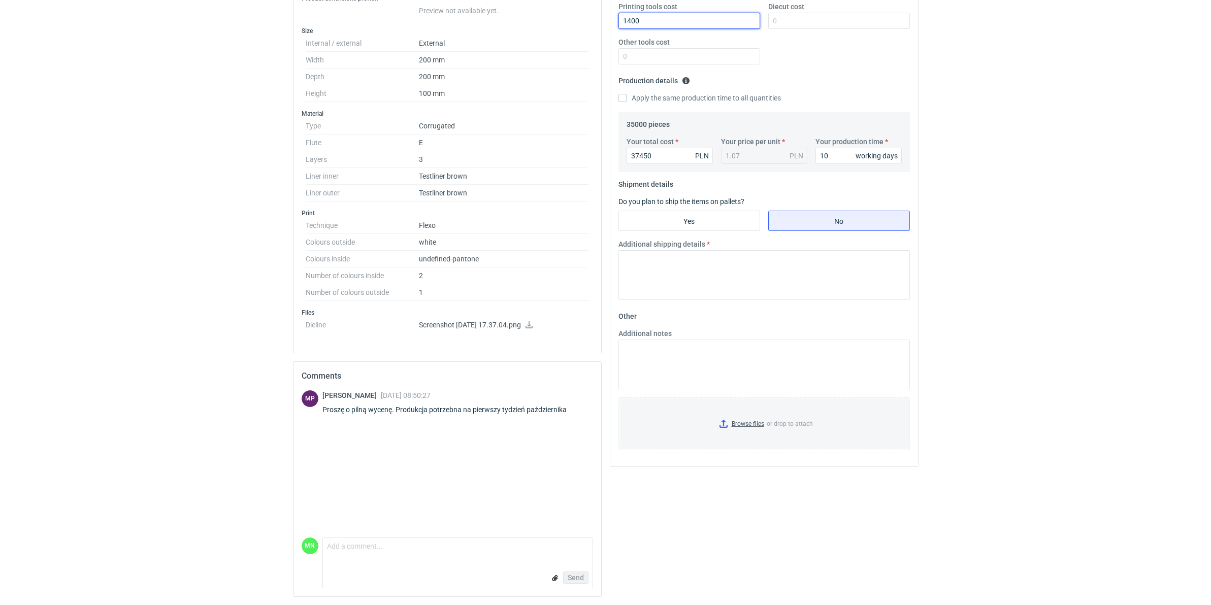
type input "1400"
click at [699, 213] on input "Yes" at bounding box center [689, 220] width 141 height 19
radio input "true"
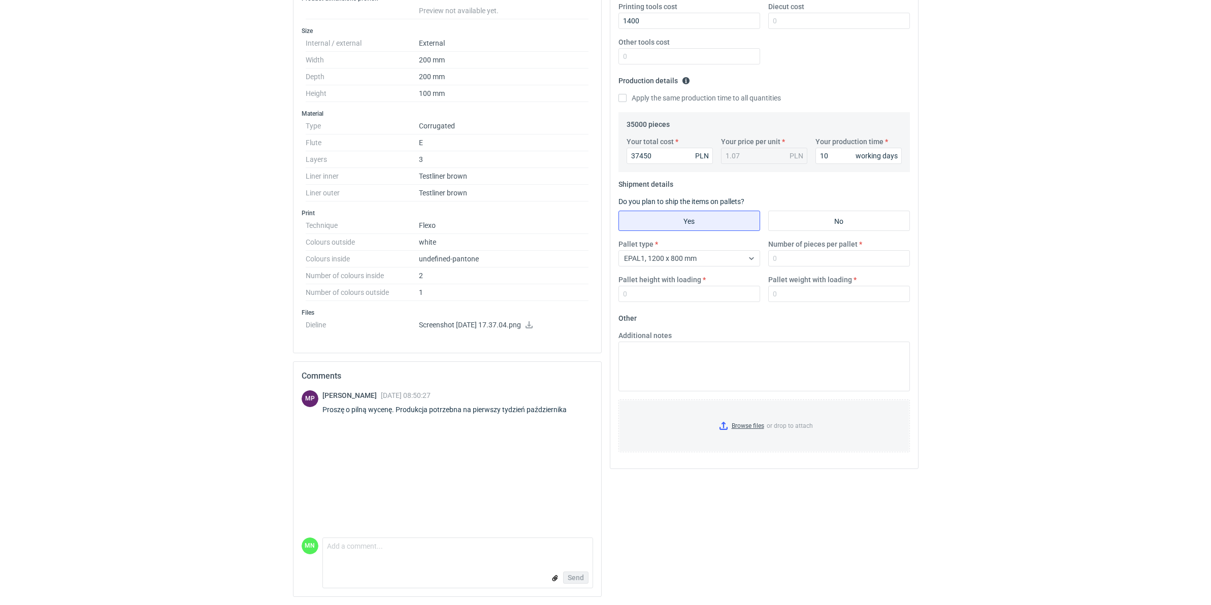
click at [792, 248] on label "Number of pieces per pallet" at bounding box center [812, 244] width 89 height 10
click at [792, 250] on input "Number of pieces per pallet" at bounding box center [839, 258] width 142 height 16
type input "1650"
type input "1800"
click at [747, 425] on input "Browse files or drop to attach" at bounding box center [763, 426] width 289 height 51
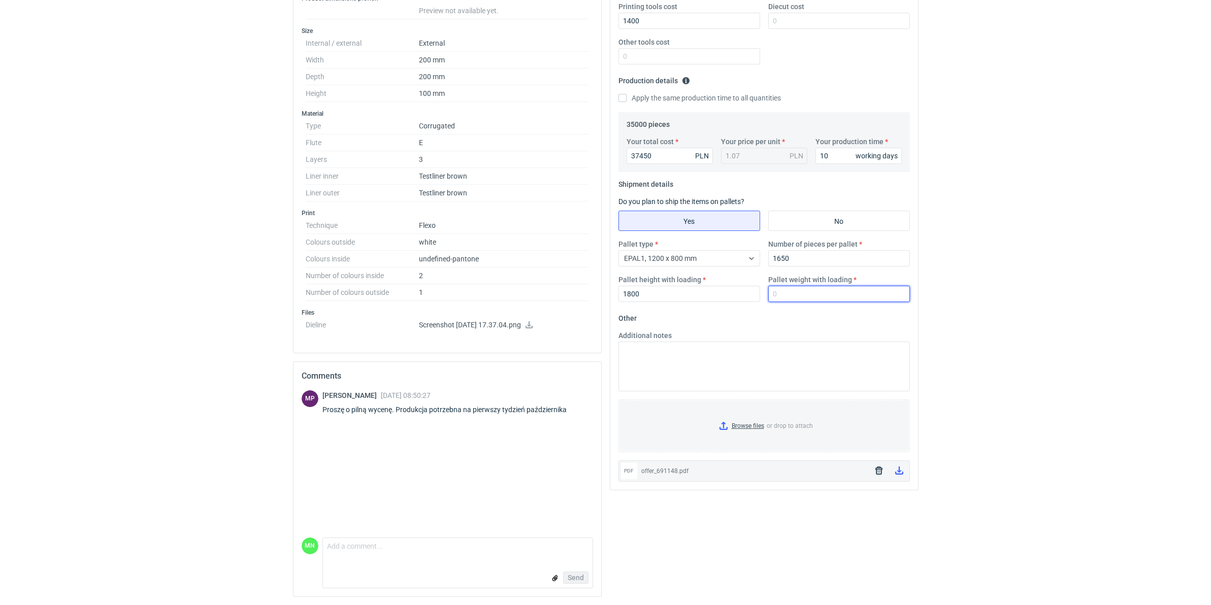
click at [808, 295] on input "Pallet weight with loading" at bounding box center [839, 294] width 142 height 16
type input "320"
click at [938, 364] on html "RFQs Specs Designs Items Orders Customers Tools Analytics 99+ 99+ MN [PERSON_NA…" at bounding box center [605, 61] width 1211 height 605
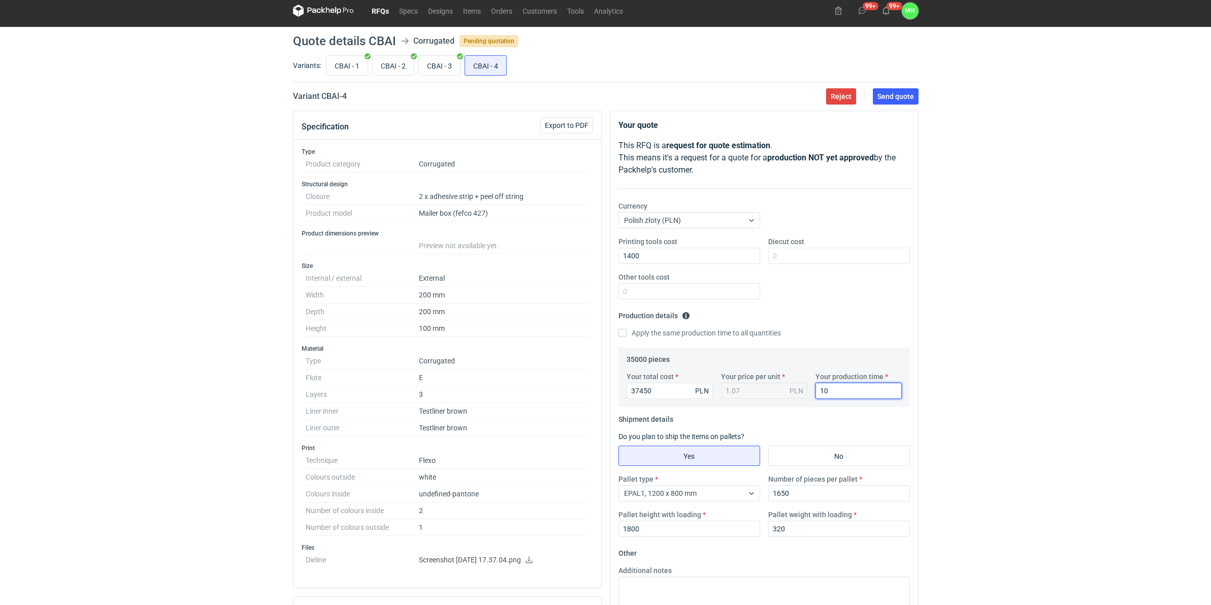
scroll to position [0, 0]
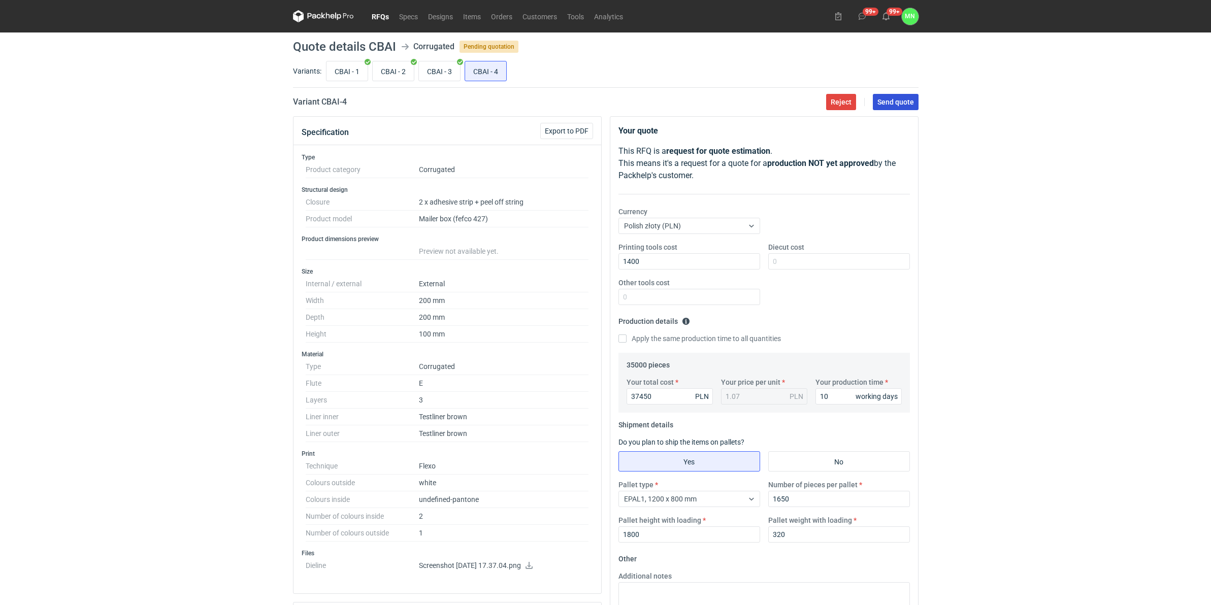
click at [882, 99] on span "Send quote" at bounding box center [895, 101] width 37 height 7
